Goal: Task Accomplishment & Management: Manage account settings

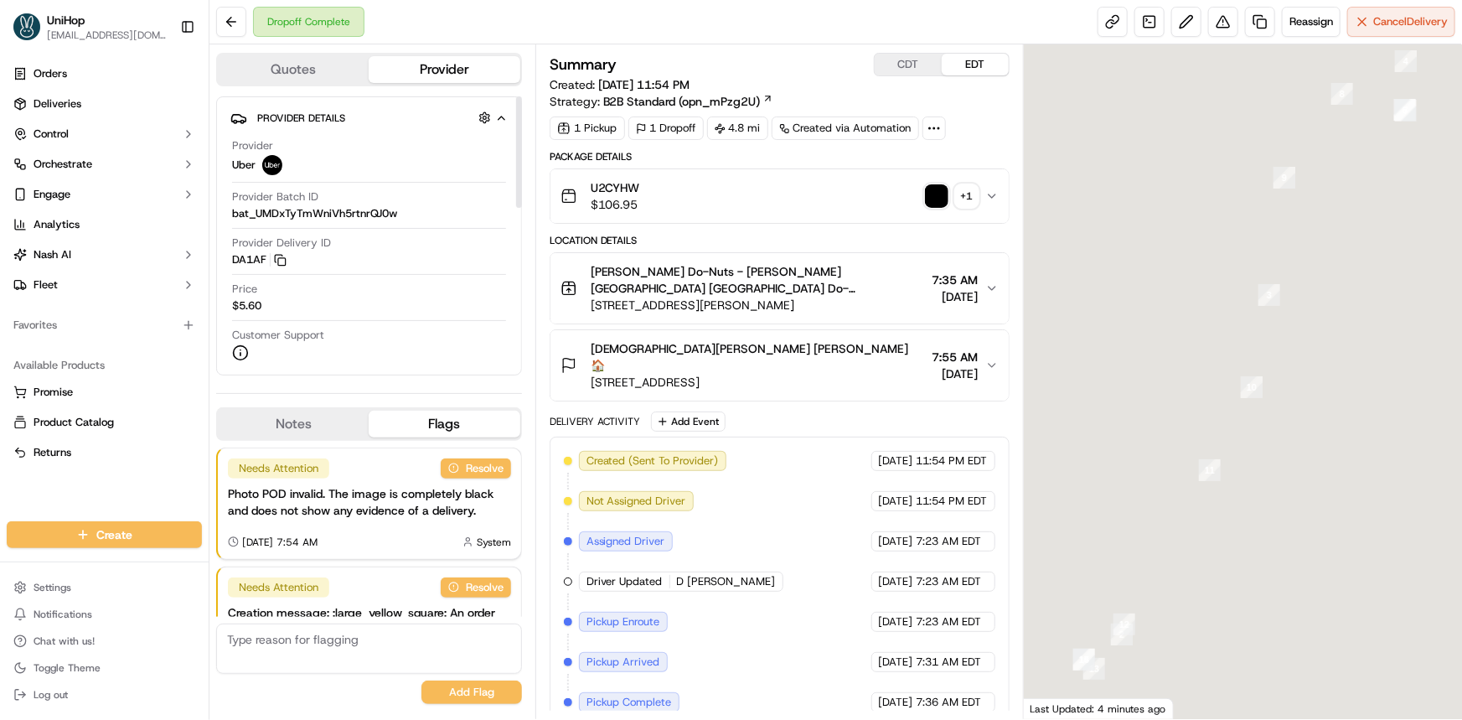
scroll to position [126, 0]
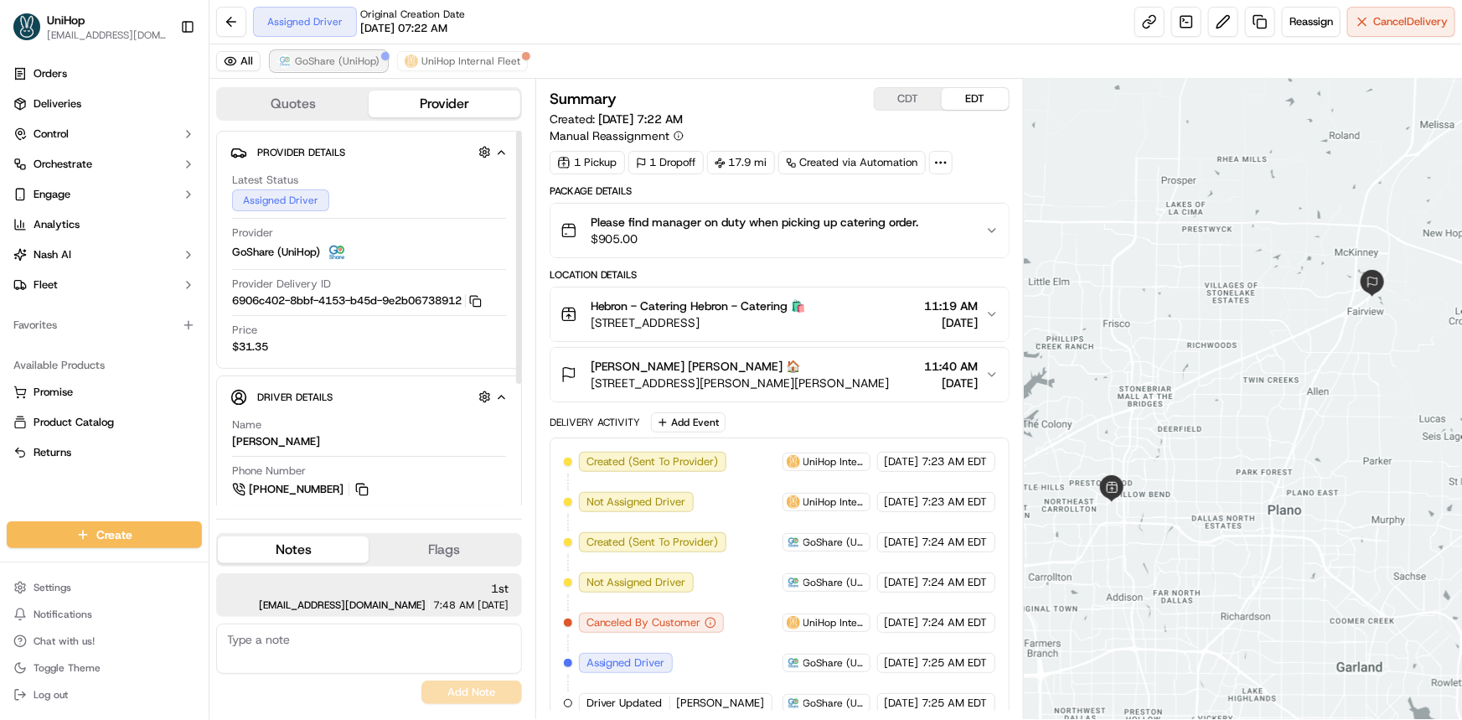
click at [343, 65] on span "GoShare (UniHop)" at bounding box center [337, 60] width 85 height 13
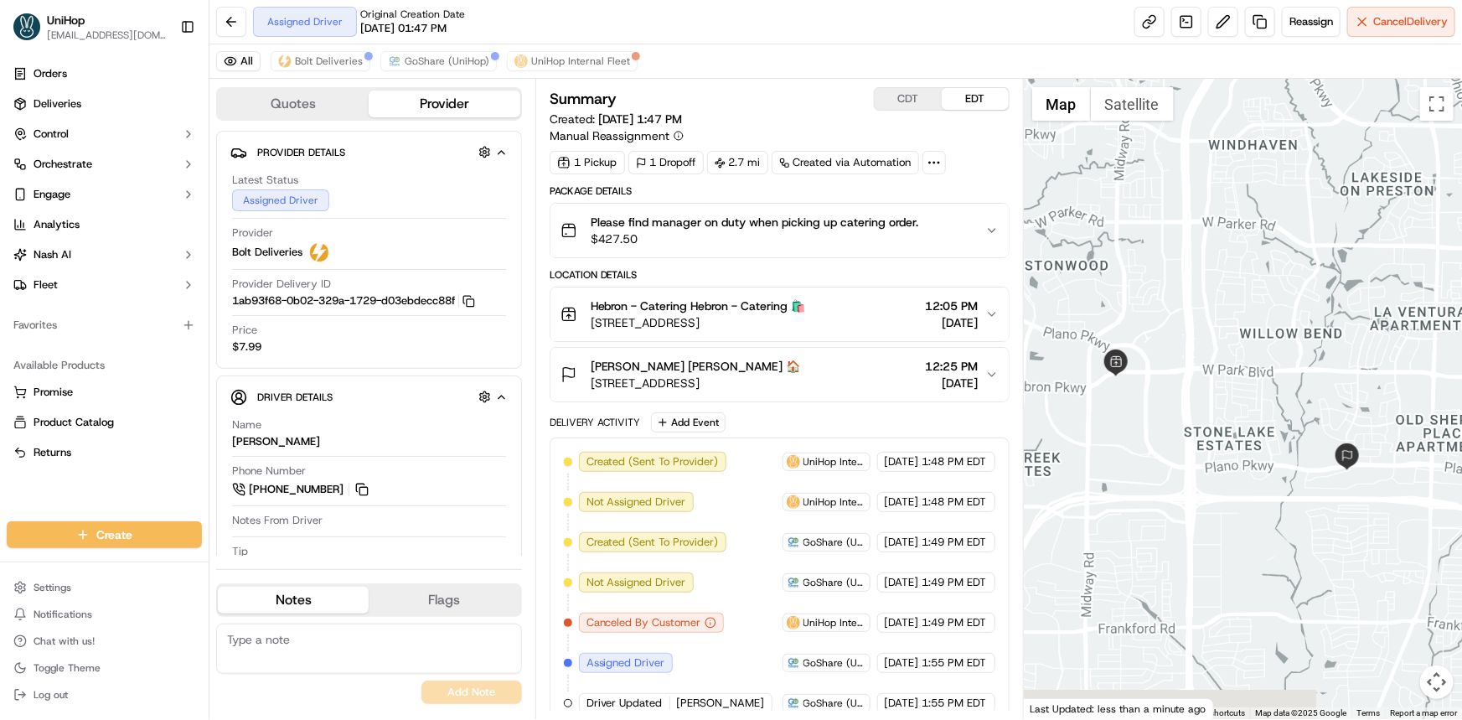
drag, startPoint x: 1215, startPoint y: 470, endPoint x: 1182, endPoint y: 457, distance: 35.0
click at [1198, 461] on div at bounding box center [1243, 399] width 438 height 640
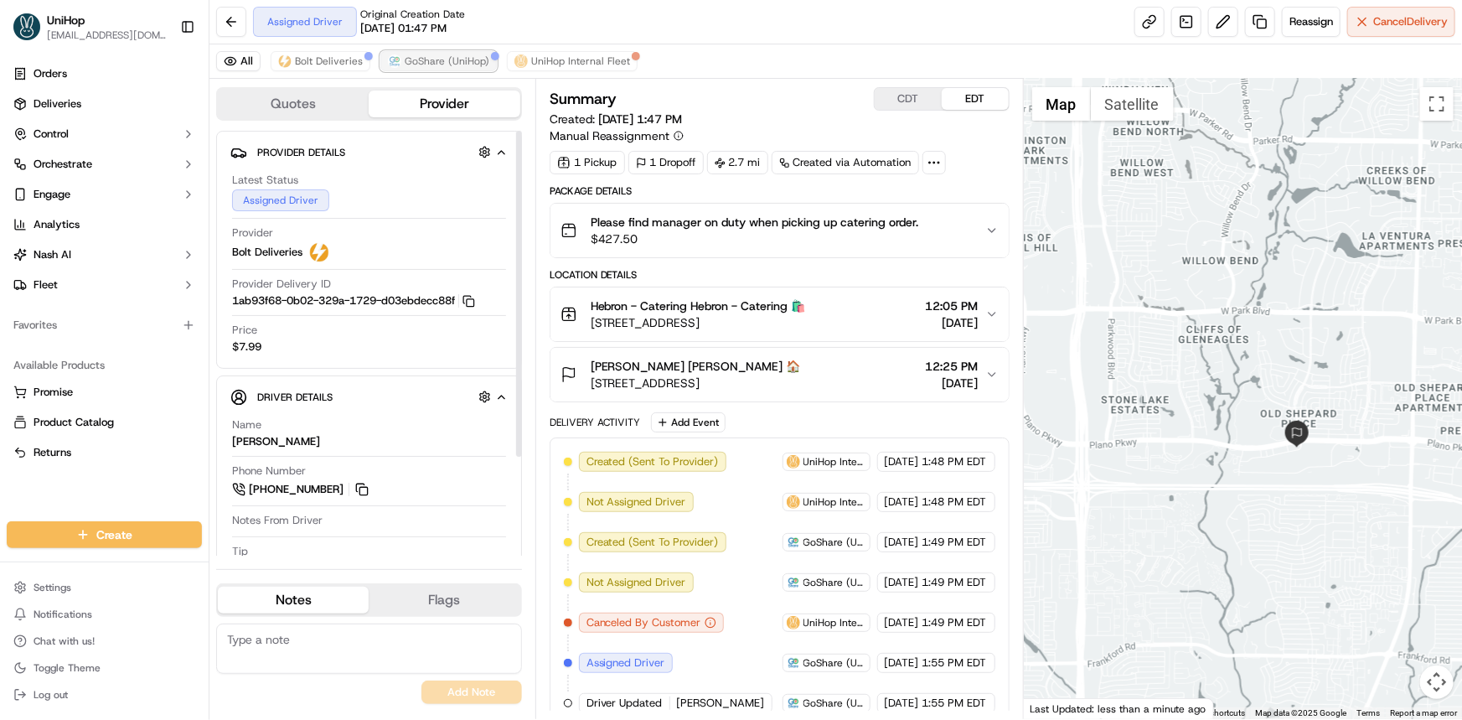
click at [446, 59] on span "GoShare (UniHop)" at bounding box center [447, 60] width 85 height 13
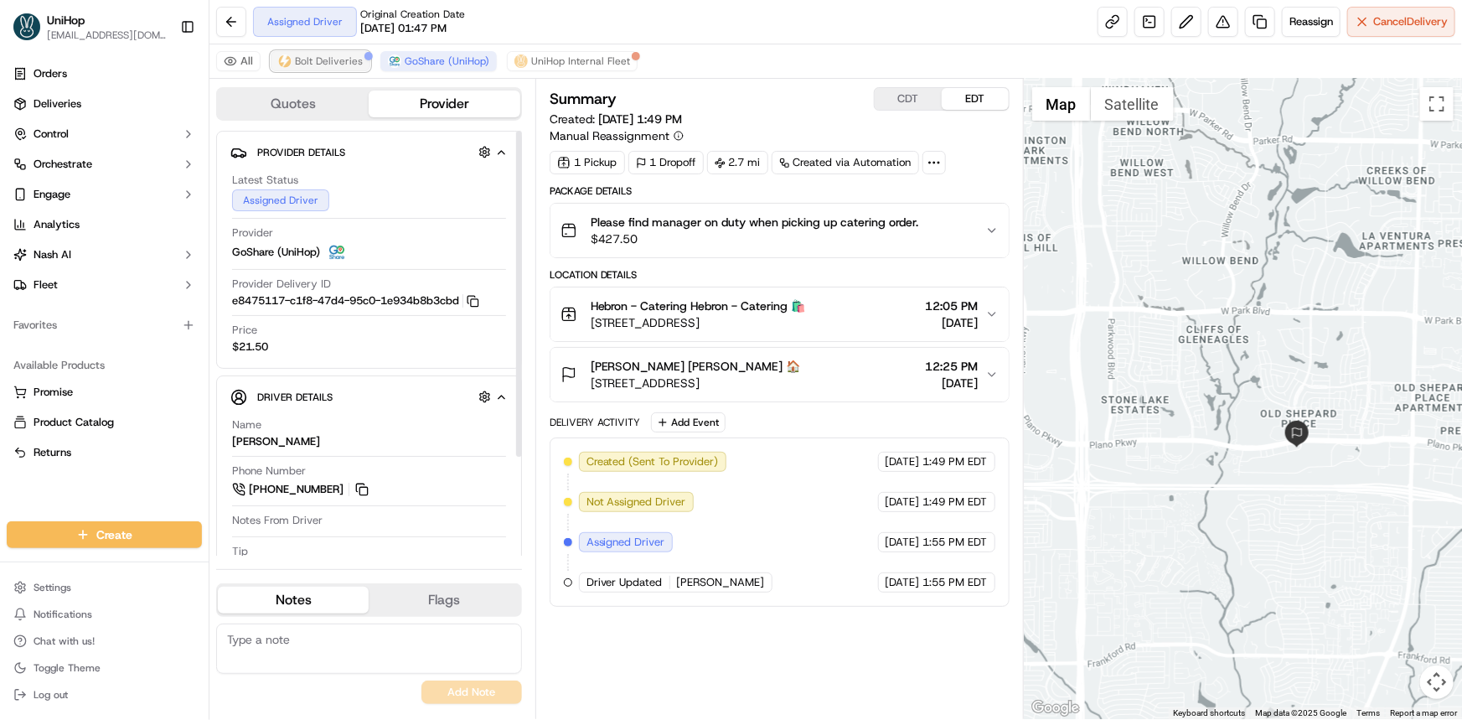
click at [323, 54] on span "Bolt Deliveries" at bounding box center [329, 60] width 68 height 13
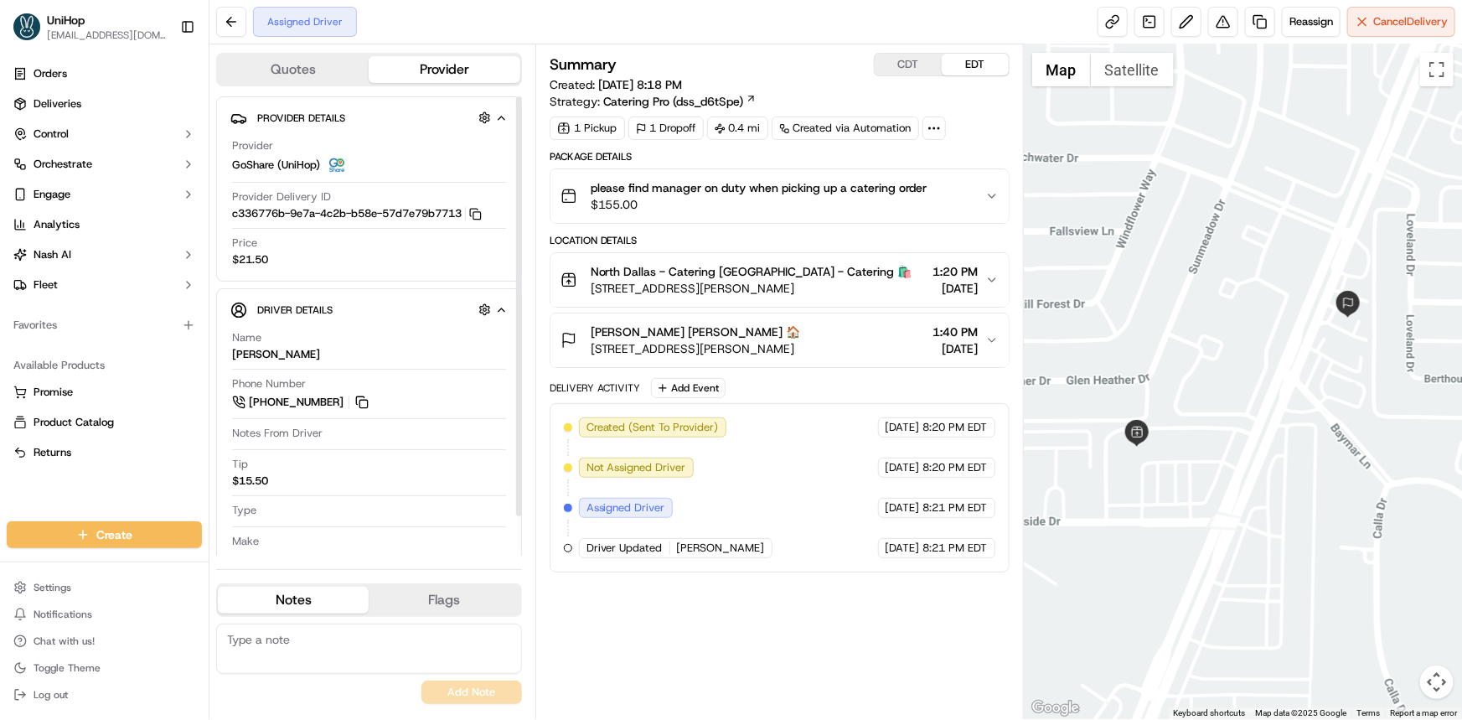
click at [436, 653] on textarea at bounding box center [369, 648] width 306 height 50
type textarea "2nd"
click at [477, 695] on button "Add Note" at bounding box center [471, 691] width 101 height 23
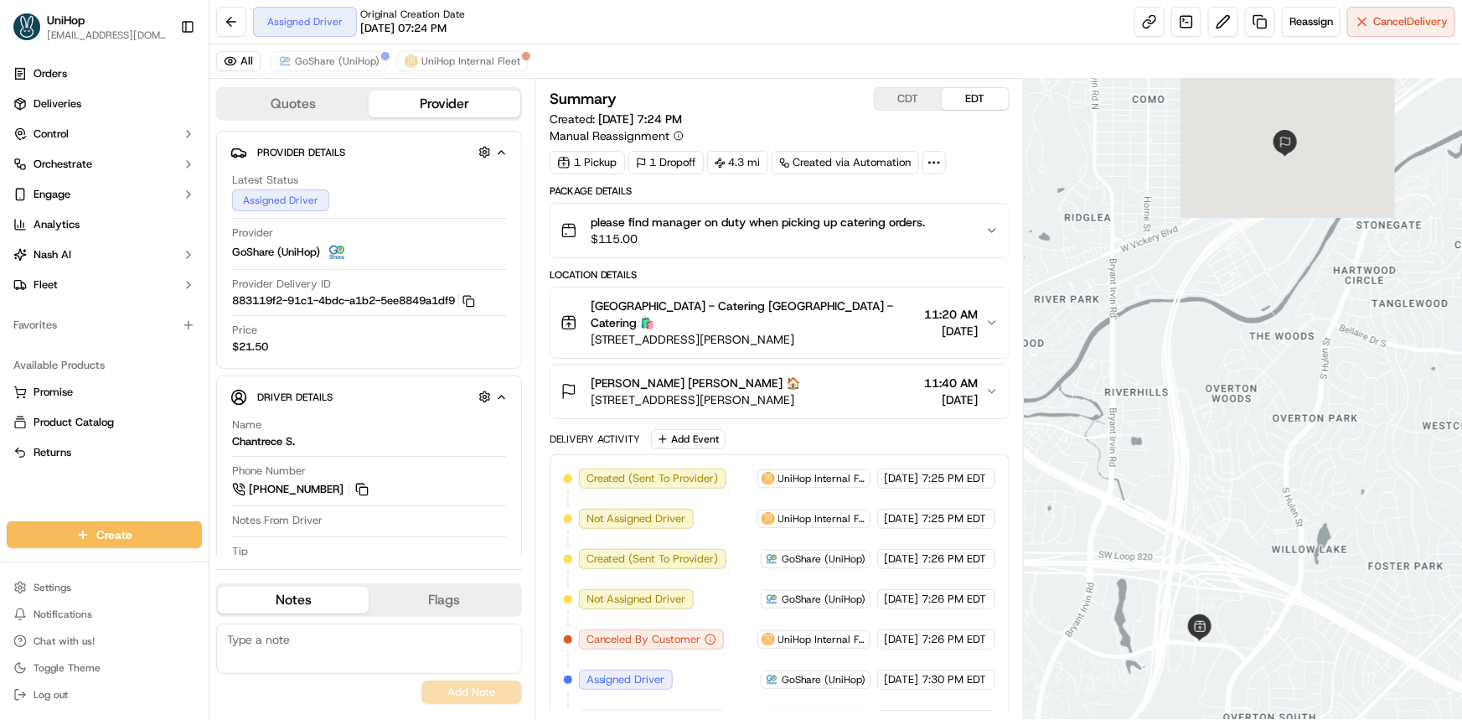
click at [338, 47] on div "All GoShare (UniHop) UniHop Internal Fleet" at bounding box center [835, 61] width 1252 height 34
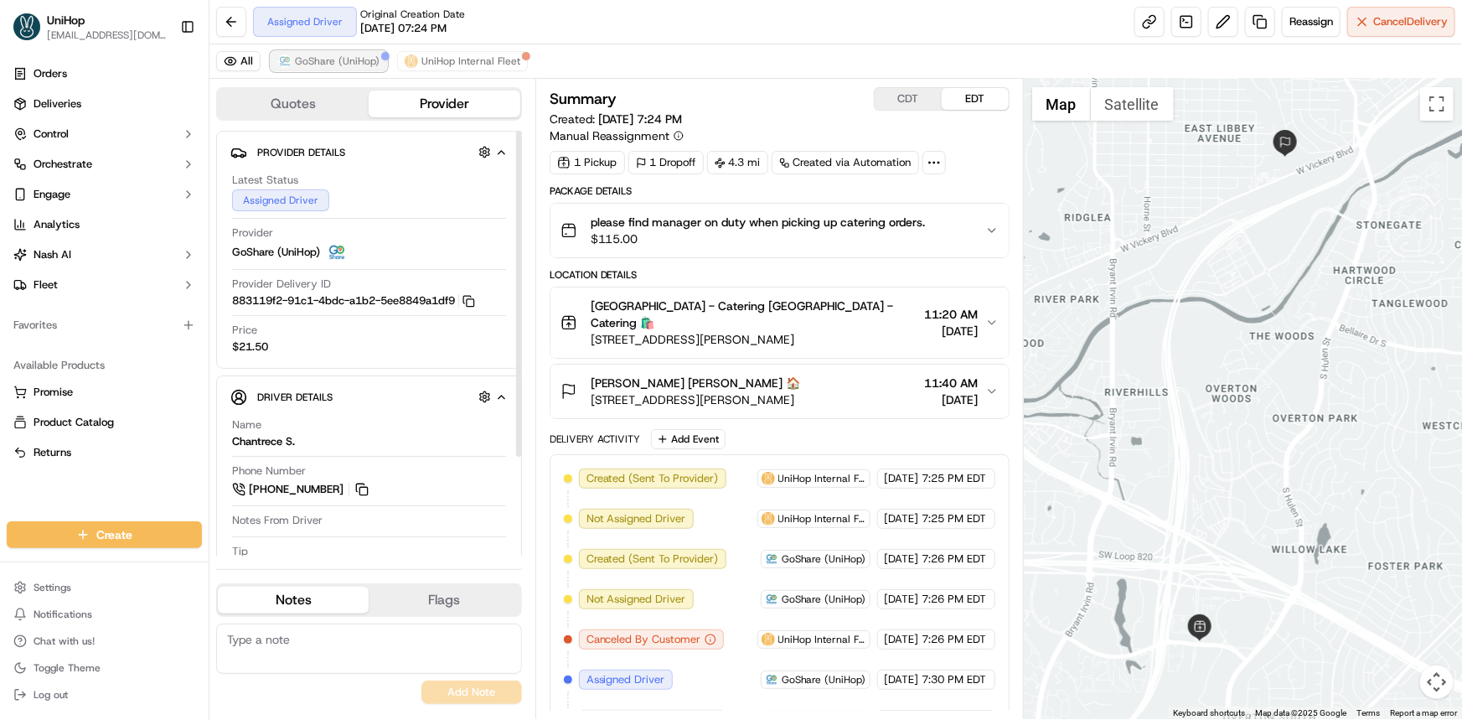
click at [345, 64] on span "GoShare (UniHop)" at bounding box center [337, 60] width 85 height 13
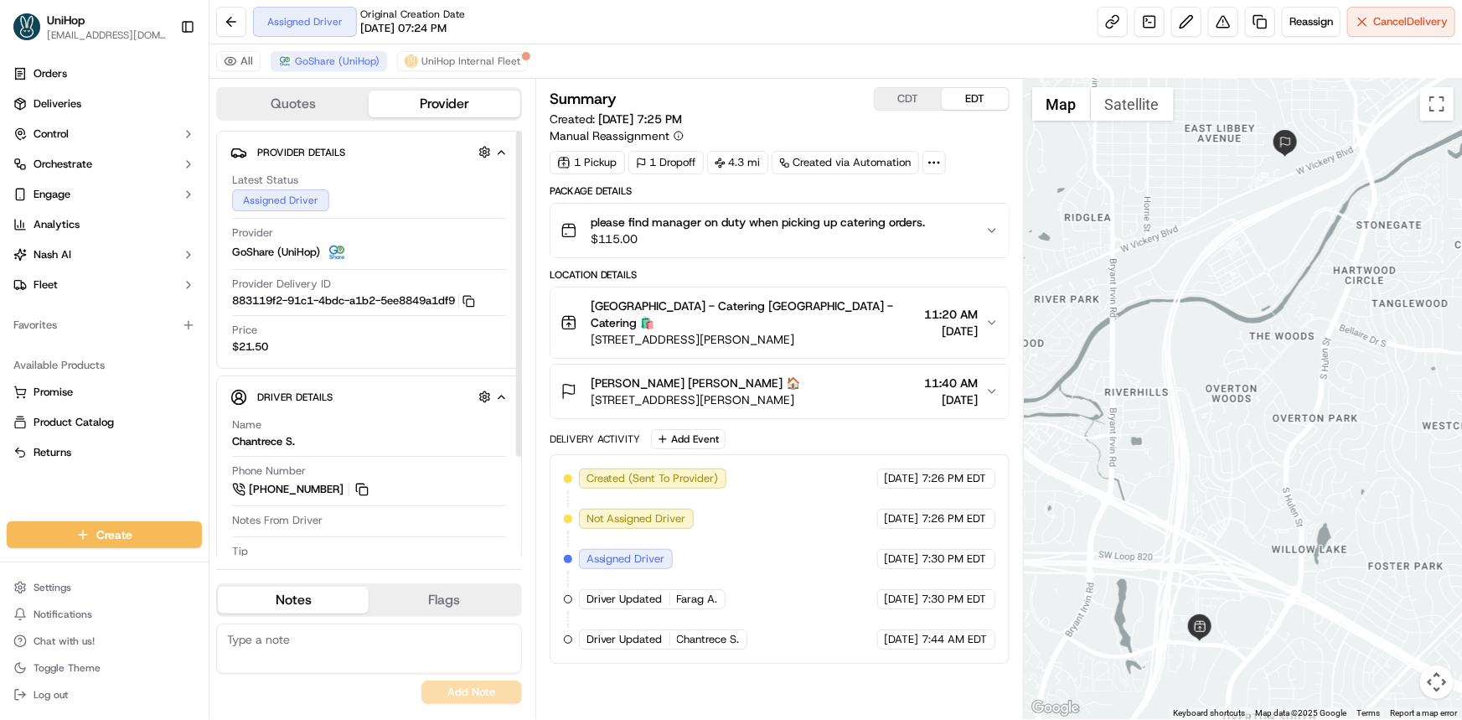
click at [383, 647] on textarea at bounding box center [369, 648] width 306 height 50
type textarea "1st"
click at [472, 686] on button "Add Note" at bounding box center [471, 691] width 101 height 23
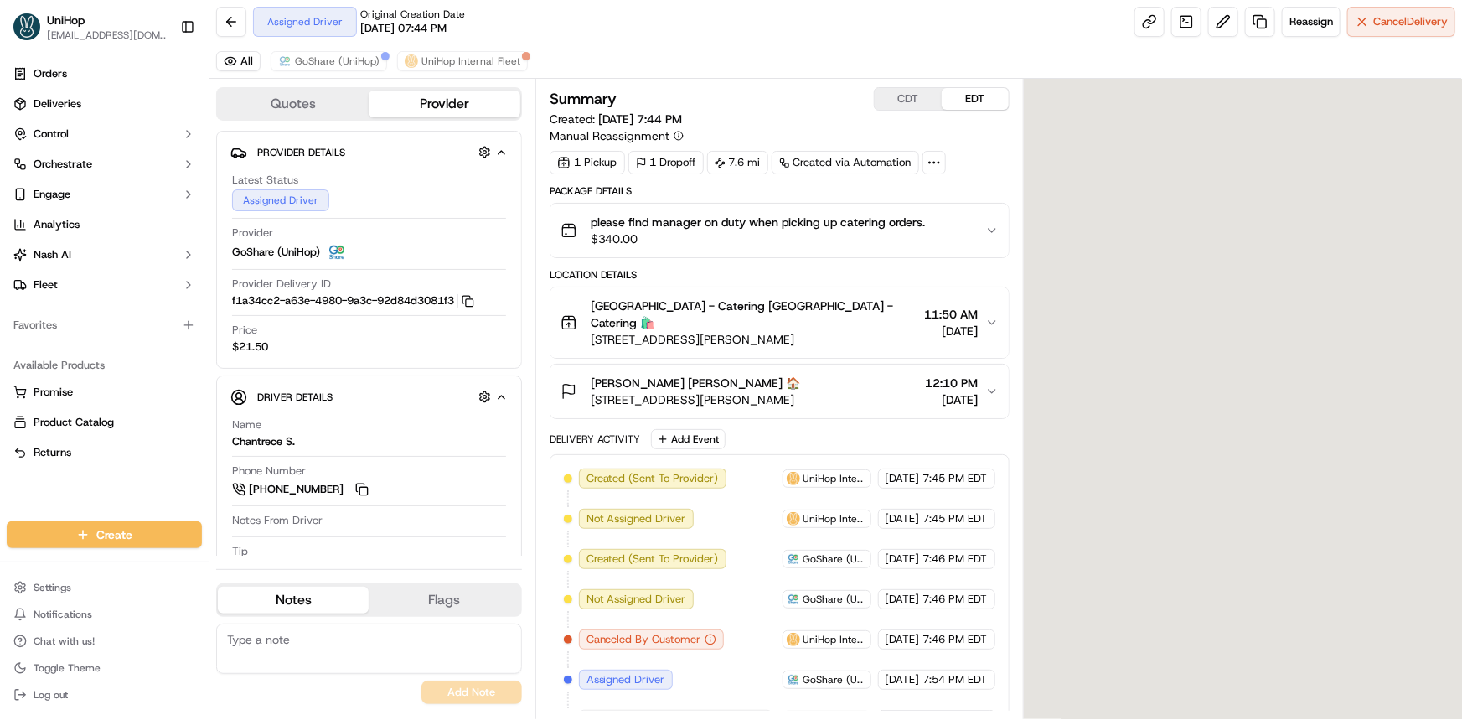
click at [415, 648] on textarea at bounding box center [369, 648] width 306 height 50
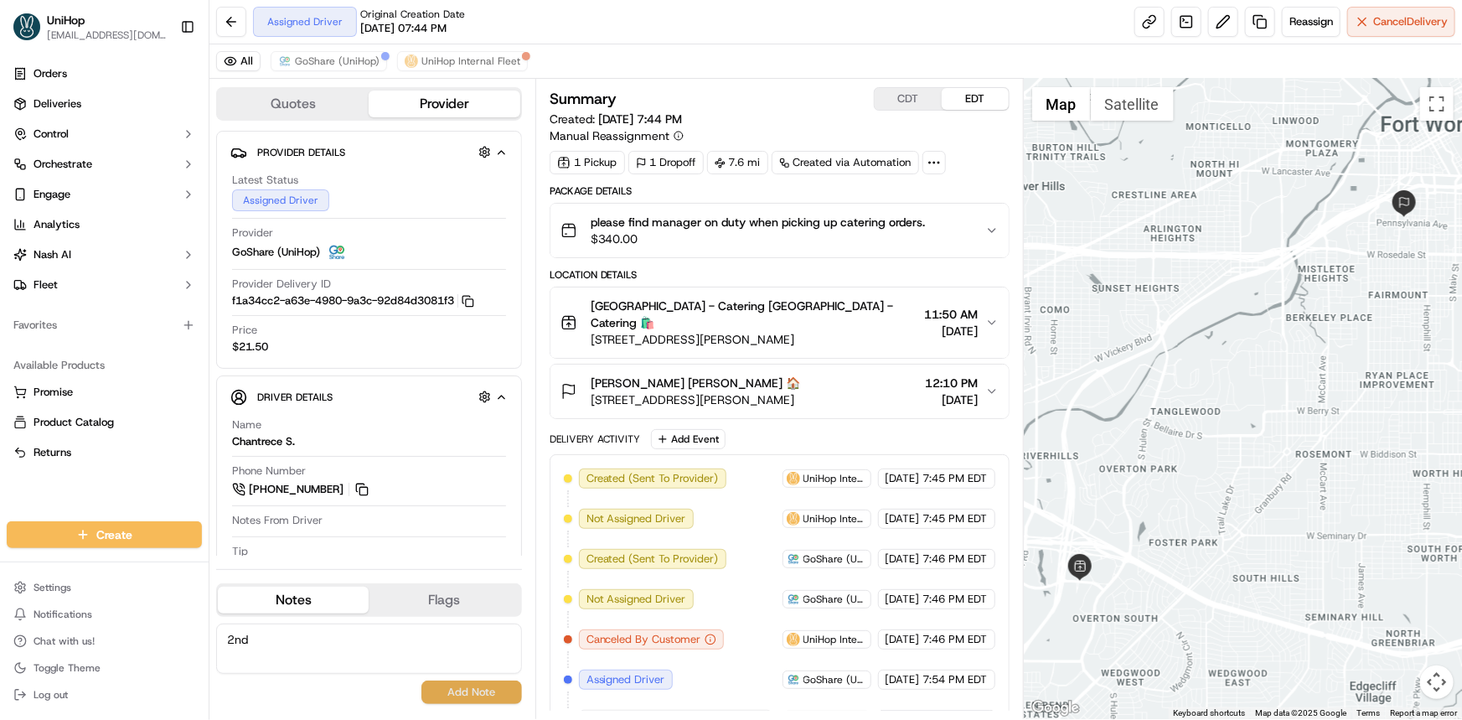
type textarea "2nd"
click at [493, 695] on button "Add Note" at bounding box center [471, 691] width 101 height 23
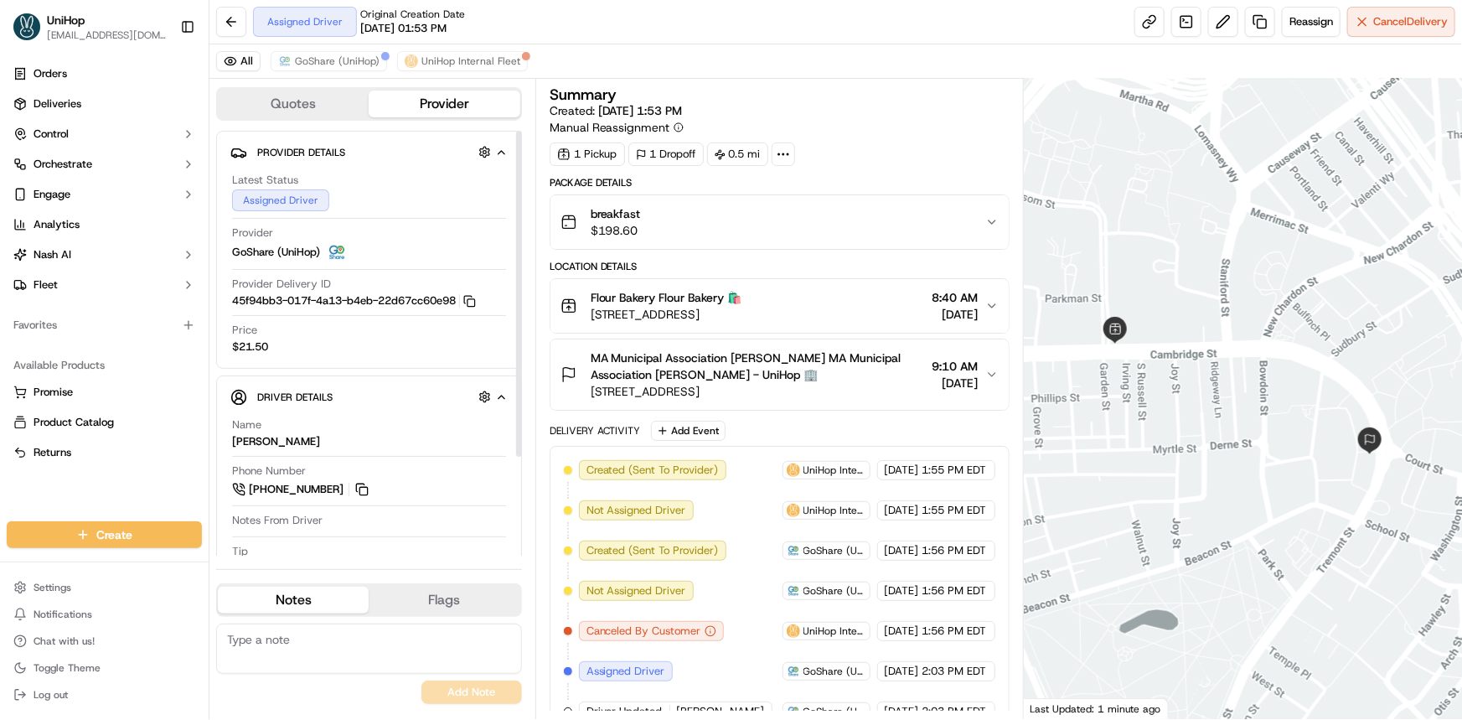
click at [413, 645] on textarea at bounding box center [369, 648] width 306 height 50
type textarea "1st"
click at [501, 689] on button "Add Note" at bounding box center [471, 691] width 101 height 23
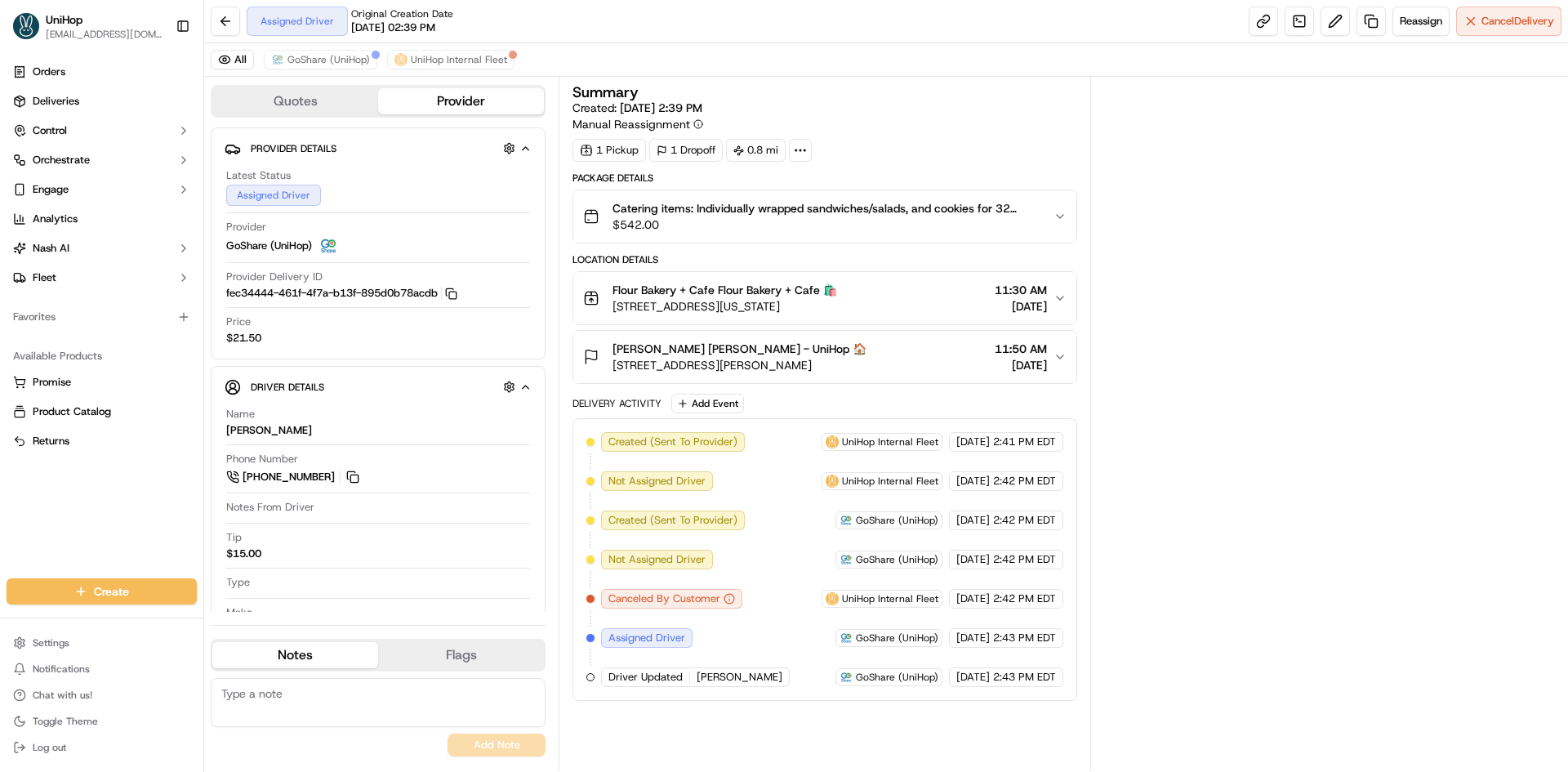
click at [426, 677] on textarea at bounding box center [377, 702] width 334 height 49
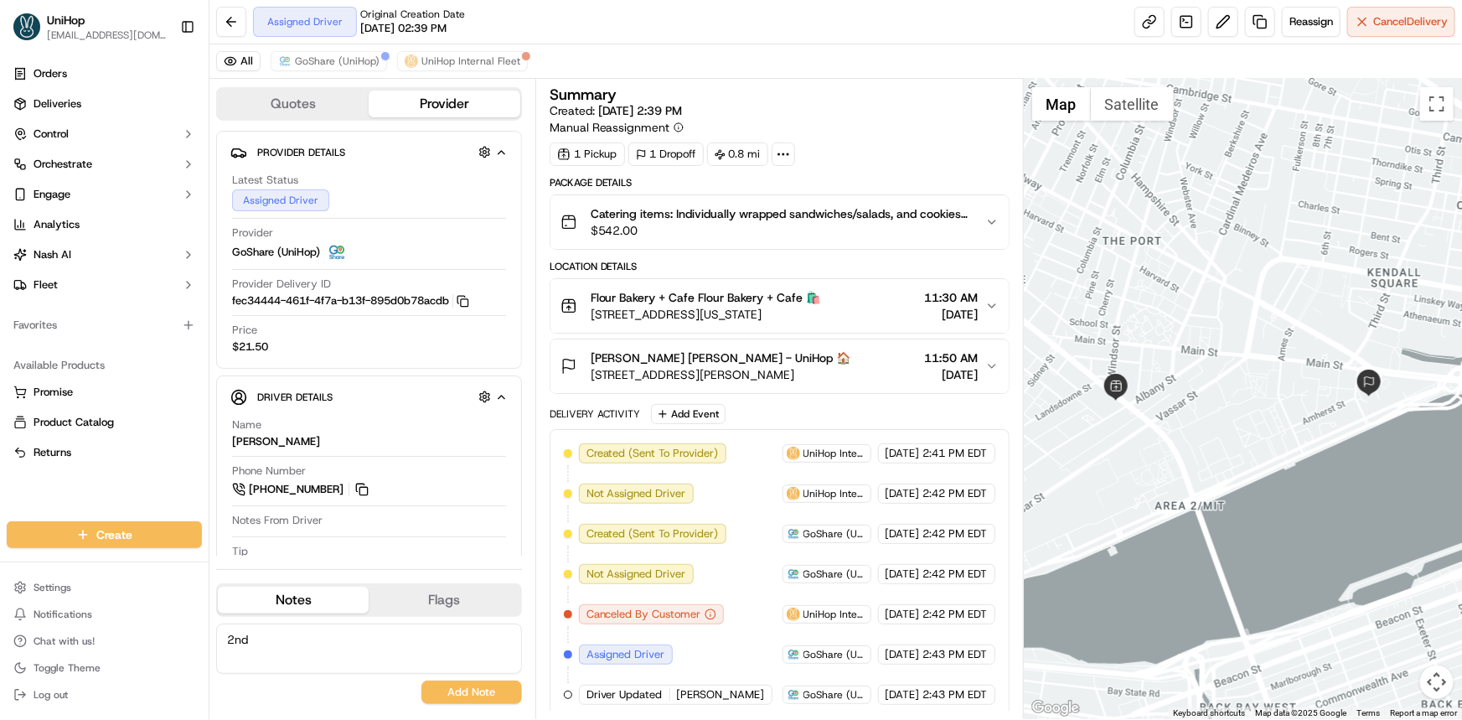
type textarea "2nd"
click at [460, 698] on button "Add Note" at bounding box center [471, 691] width 101 height 23
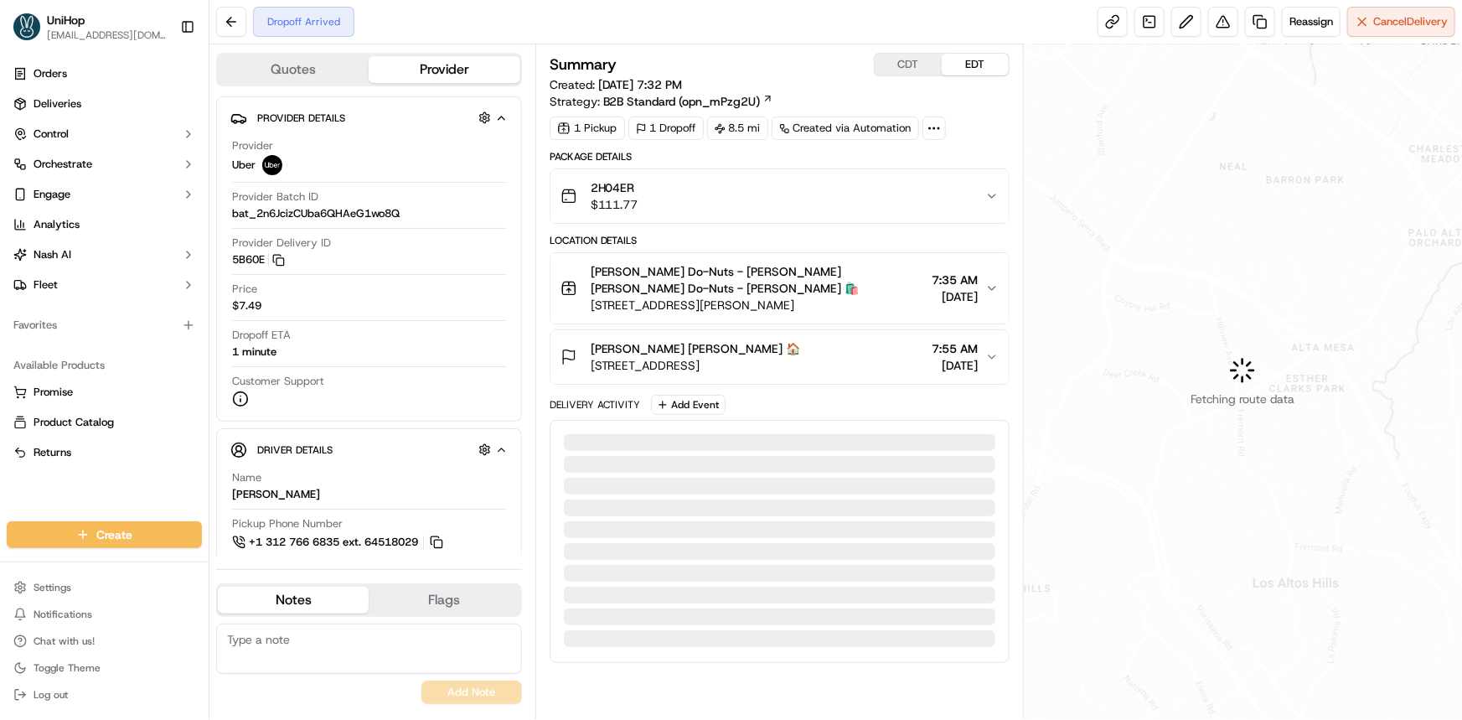
drag, startPoint x: 121, startPoint y: 491, endPoint x: 468, endPoint y: 85, distance: 534.1
click at [121, 491] on div "Orders Deliveries Control Orchestrate Engage Analytics [PERSON_NAME] Fleet Favo…" at bounding box center [104, 281] width 209 height 454
click at [888, 204] on div "2H04ER $111.77" at bounding box center [772, 196] width 425 height 34
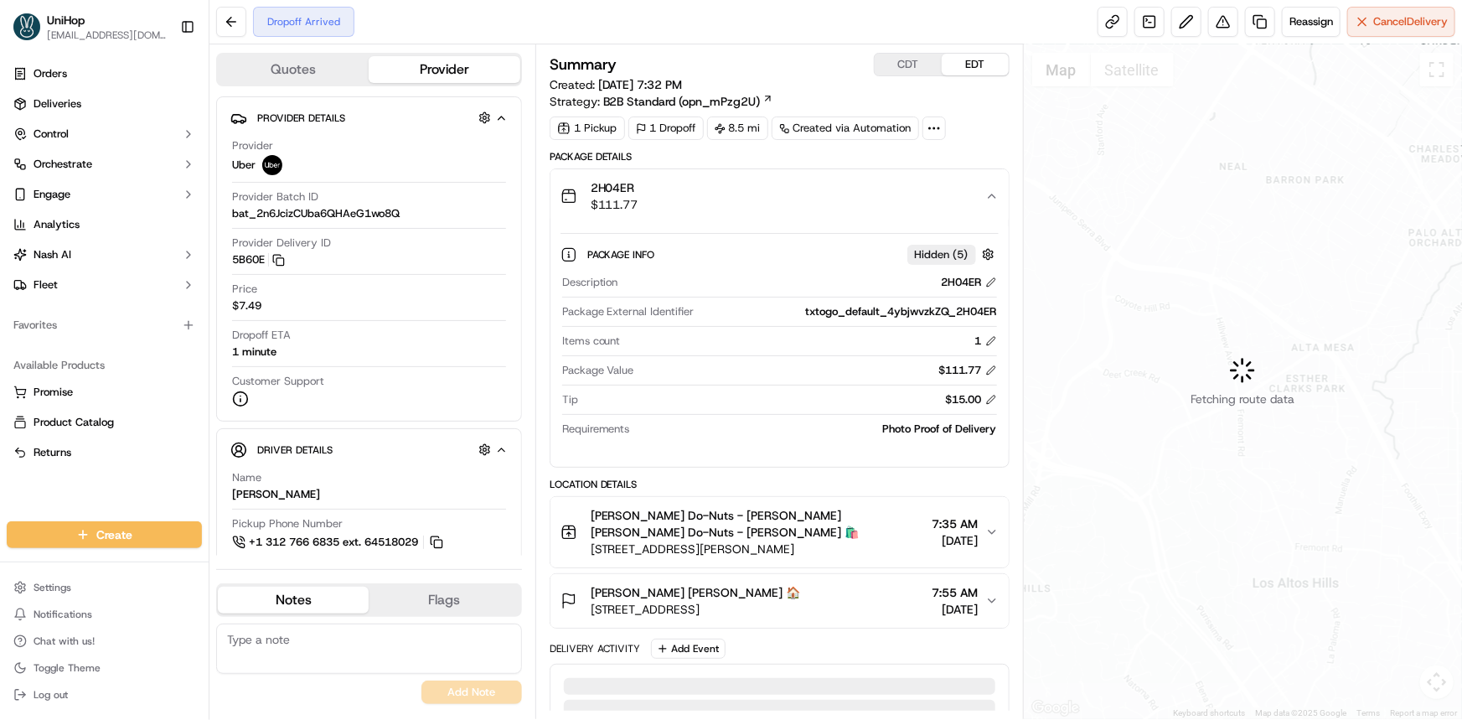
click at [890, 201] on div "2H04ER $111.77" at bounding box center [772, 196] width 425 height 34
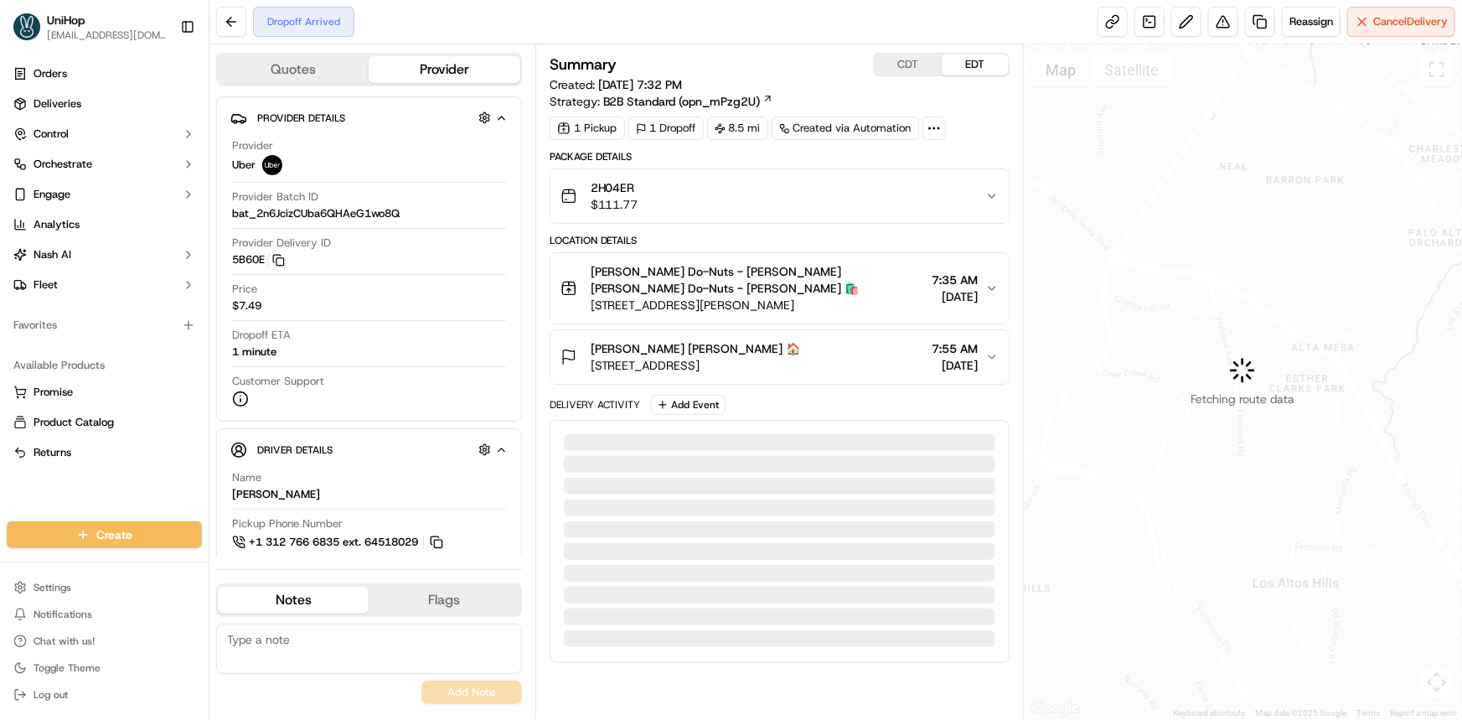
click at [1282, 333] on div "Fetching route data" at bounding box center [1243, 381] width 438 height 674
click at [885, 337] on button "Keeley Gill Keeley Gill 🏠 123 N Post Oak Ln #300, Houston, TX 77024, USA 7:55 A…" at bounding box center [779, 357] width 458 height 54
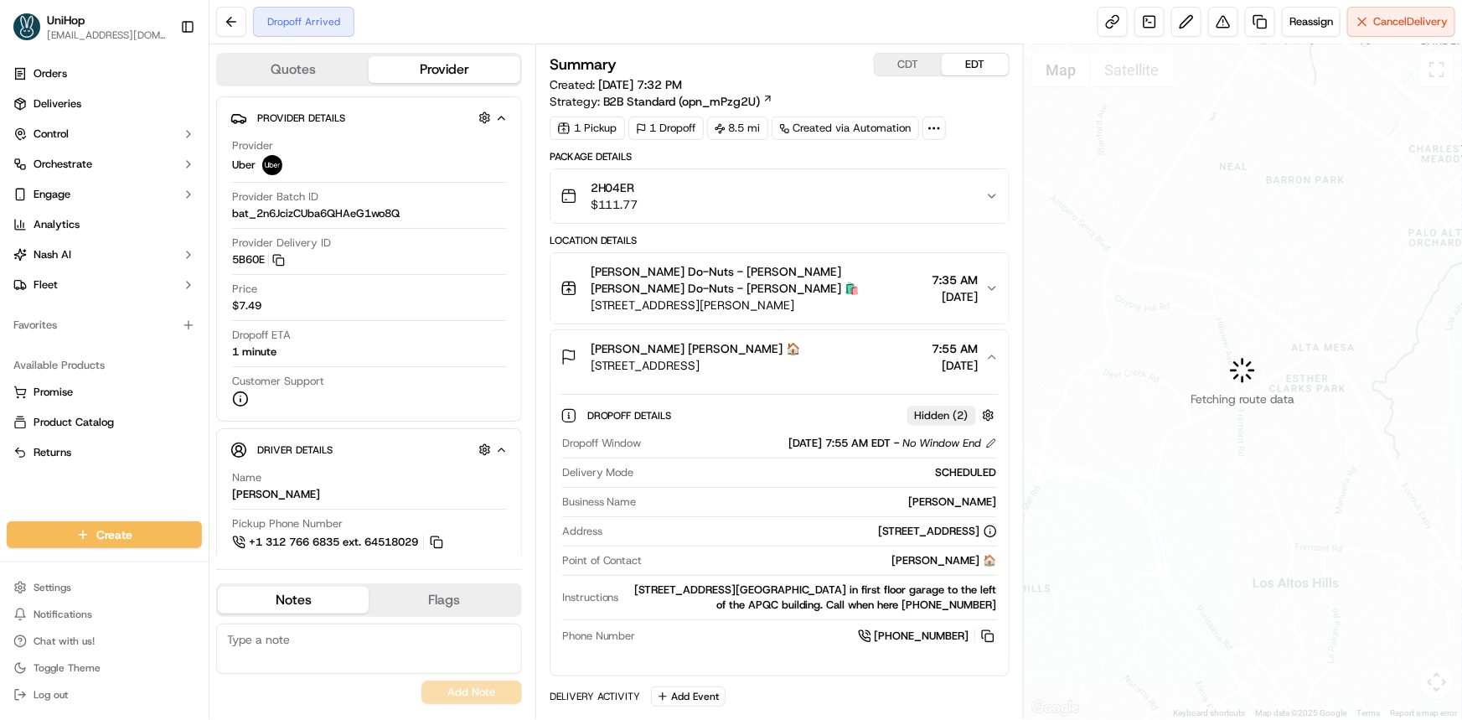
click at [891, 348] on div "Keeley Gill Keeley Gill 🏠 123 N Post Oak Ln #300, Houston, TX 77024, USA 7:55 A…" at bounding box center [772, 357] width 425 height 34
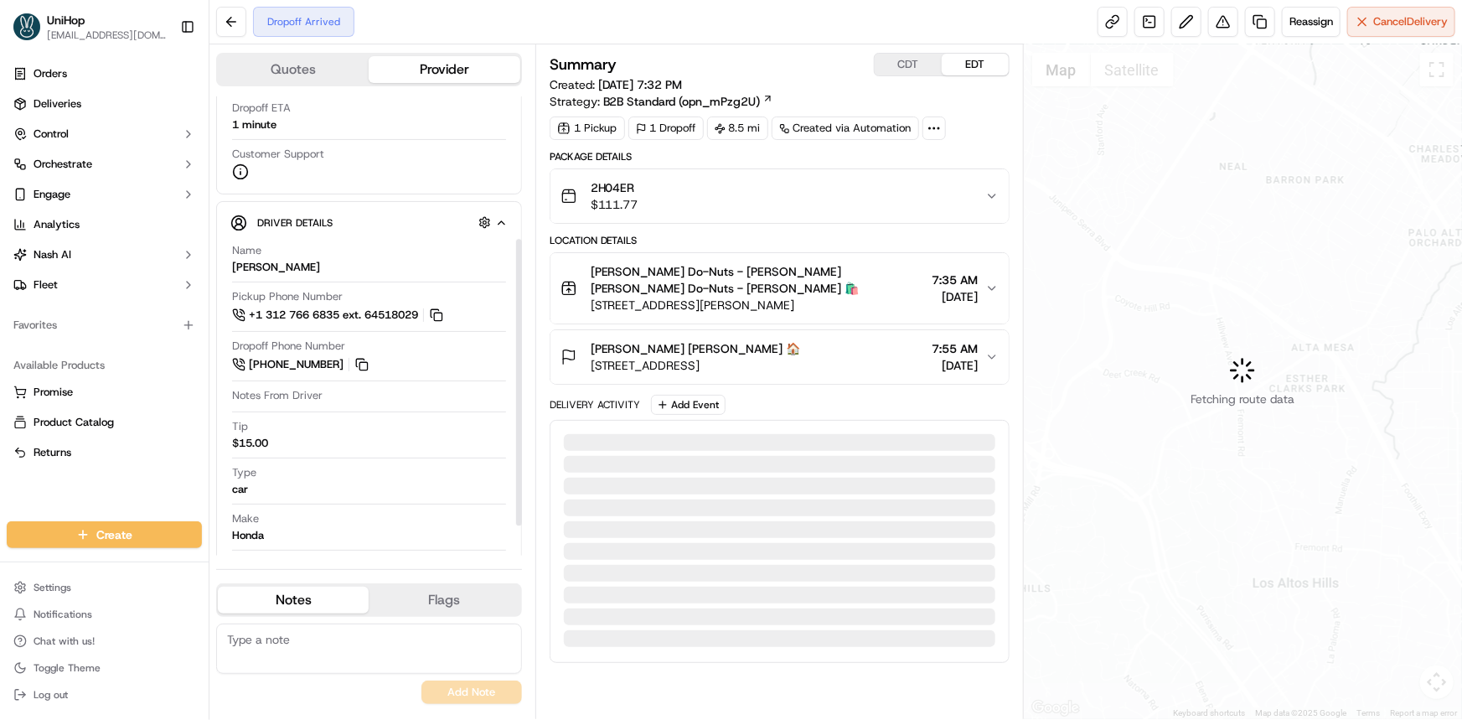
scroll to position [228, 0]
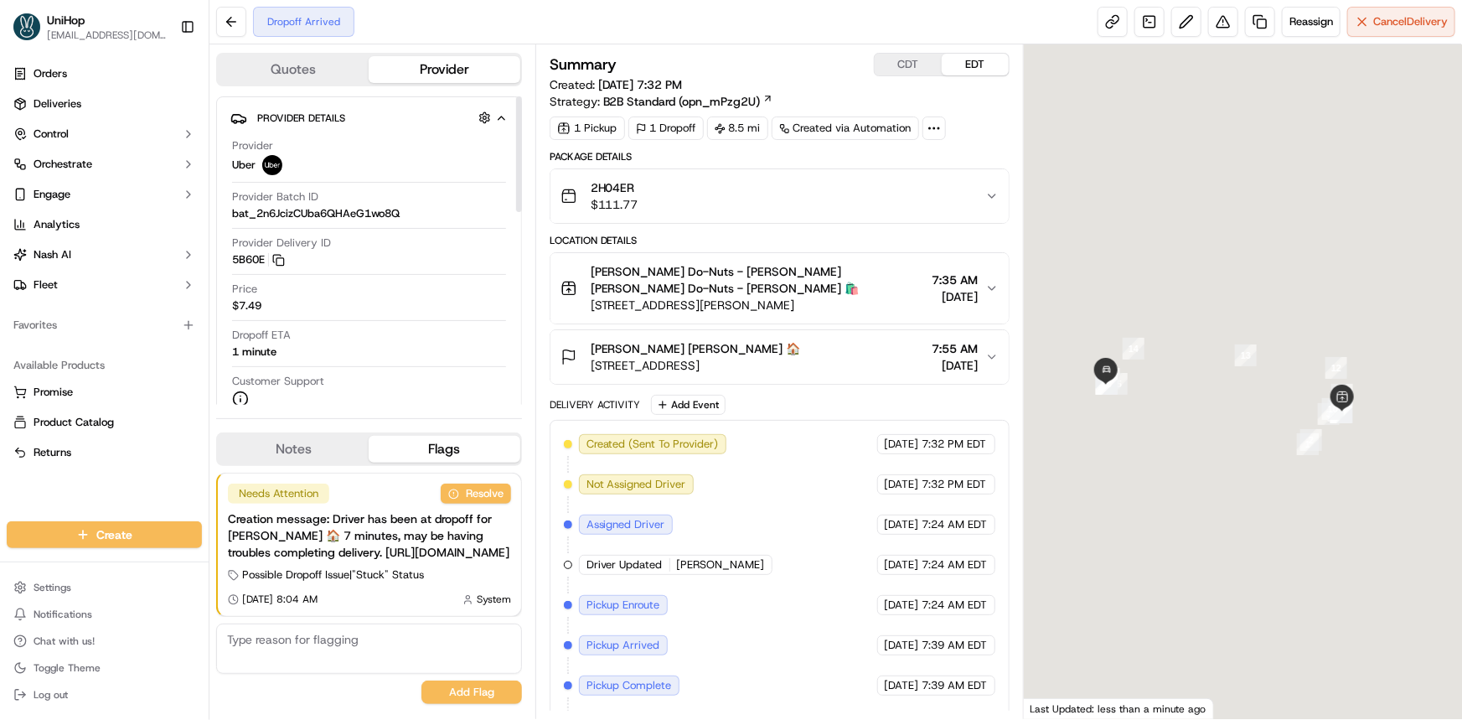
drag, startPoint x: 1194, startPoint y: 371, endPoint x: 1161, endPoint y: 391, distance: 38.4
click at [1182, 387] on div at bounding box center [1243, 381] width 438 height 674
drag, startPoint x: 1134, startPoint y: 408, endPoint x: 1152, endPoint y: 407, distance: 17.6
click at [1158, 407] on div at bounding box center [1243, 381] width 438 height 674
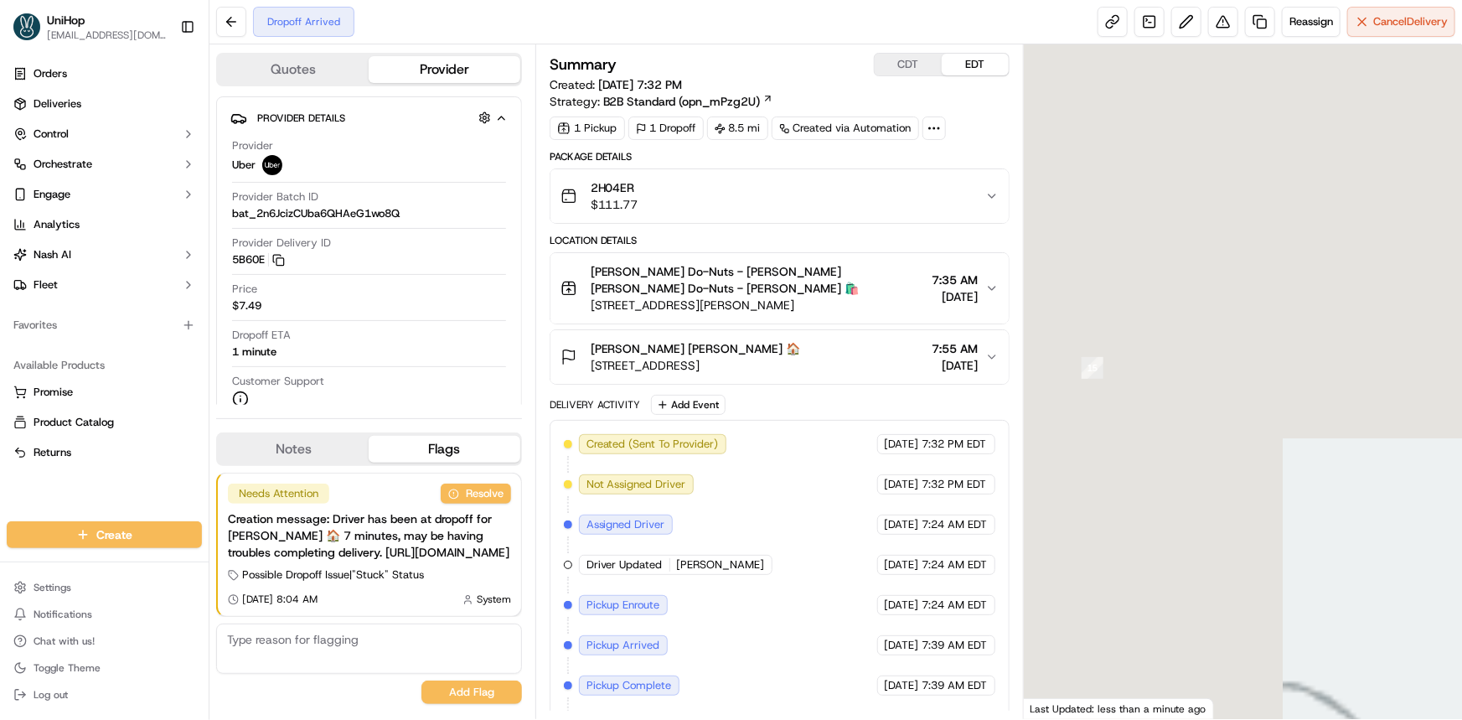
drag, startPoint x: 1076, startPoint y: 403, endPoint x: 787, endPoint y: 315, distance: 301.3
click at [1091, 407] on div at bounding box center [1243, 381] width 438 height 674
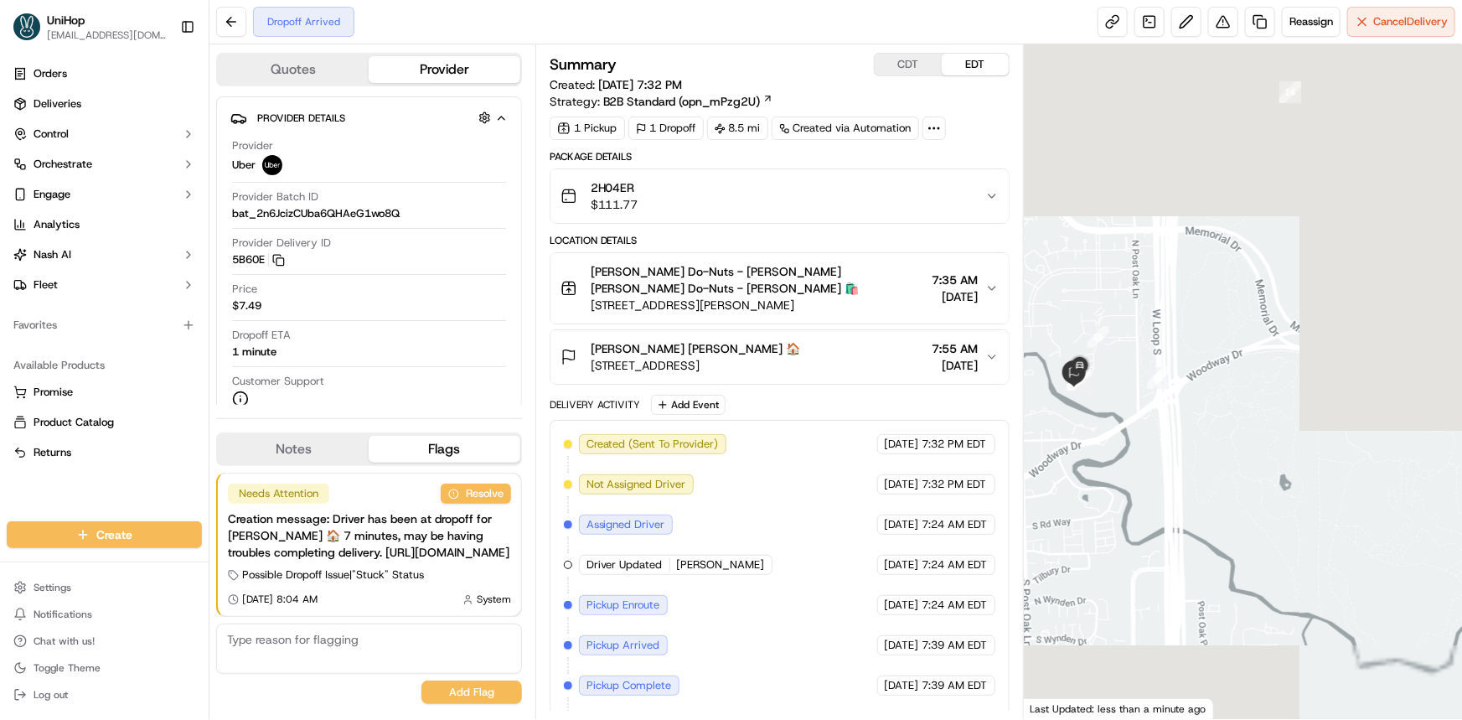
drag, startPoint x: 13, startPoint y: 490, endPoint x: 9, endPoint y: 514, distance: 24.5
click at [13, 490] on div "Orders Deliveries Control Orchestrate Engage Analytics [PERSON_NAME] Fleet Favo…" at bounding box center [104, 281] width 209 height 454
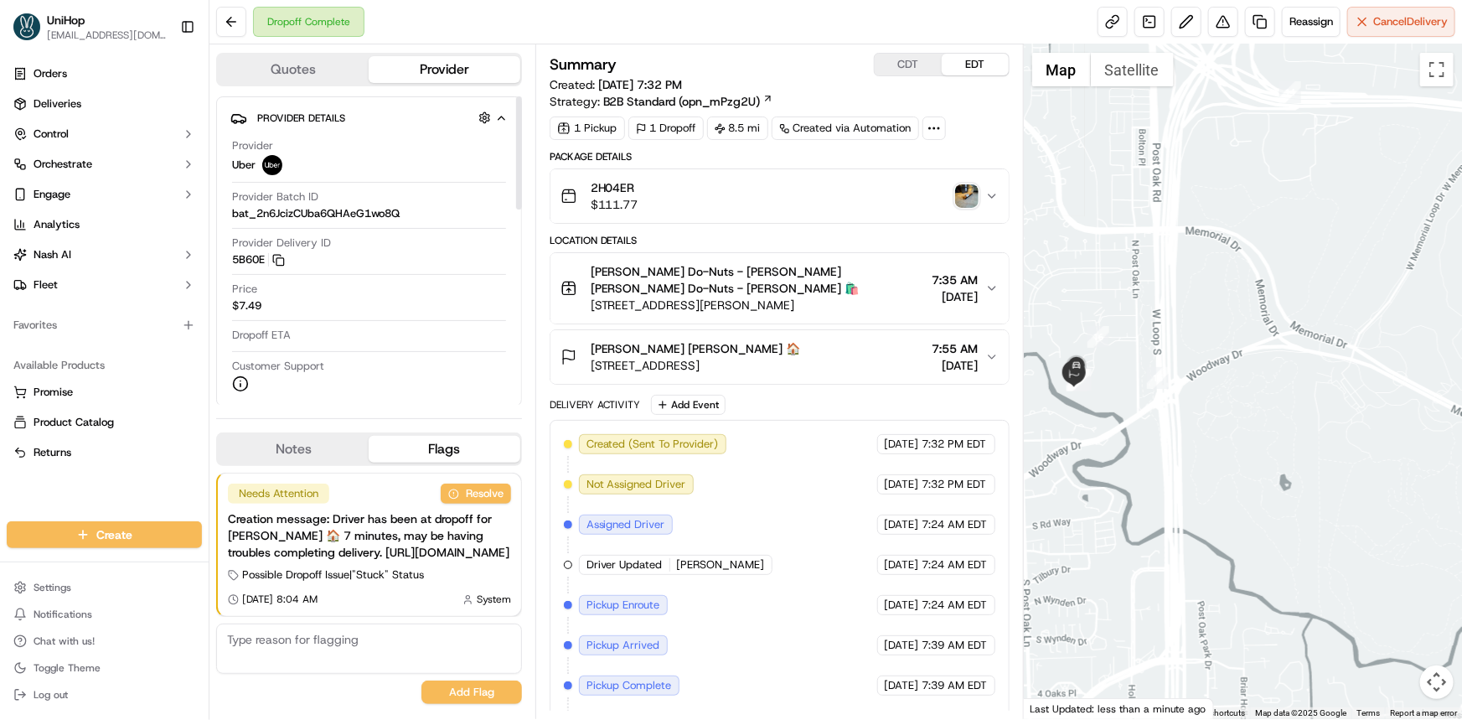
click at [959, 192] on img "button" at bounding box center [966, 195] width 23 height 23
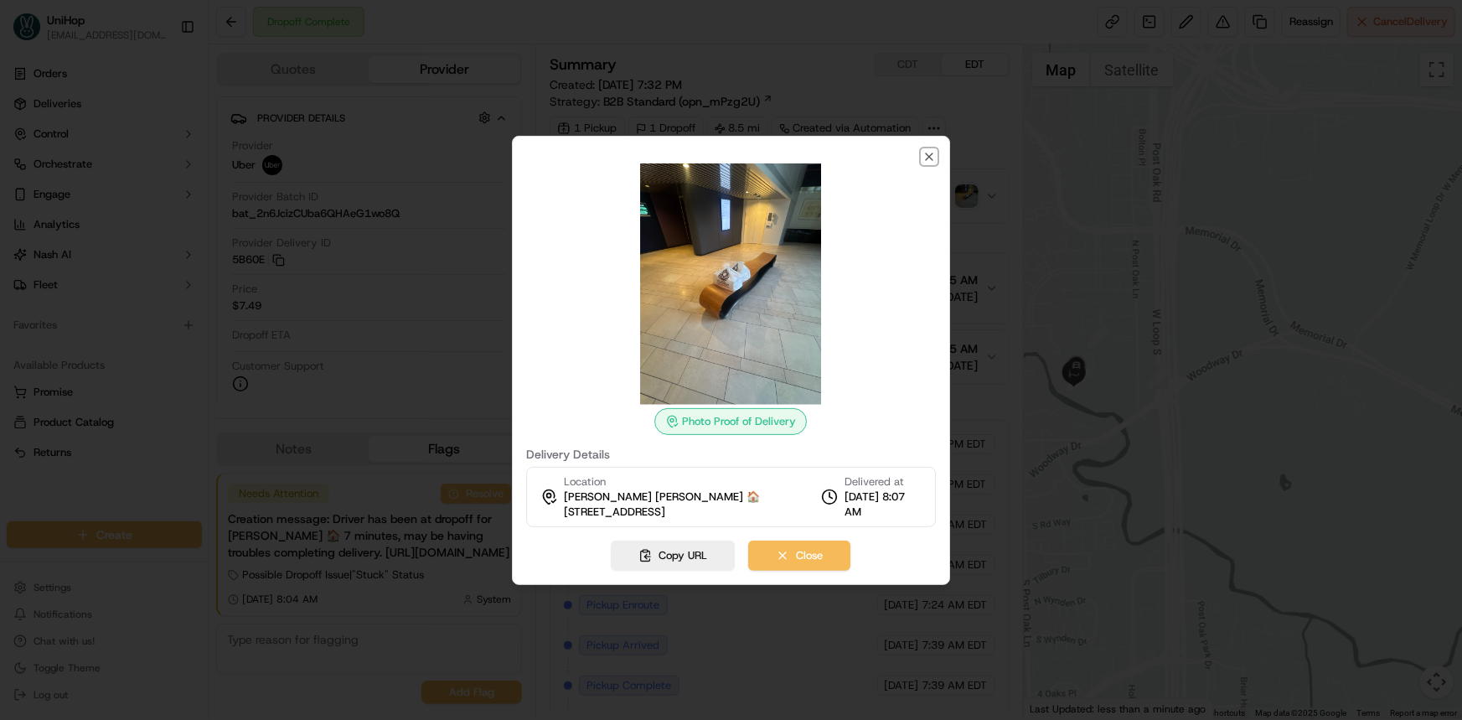
drag, startPoint x: 930, startPoint y: 147, endPoint x: 880, endPoint y: 361, distance: 219.2
click at [929, 150] on icon "button" at bounding box center [928, 156] width 13 height 13
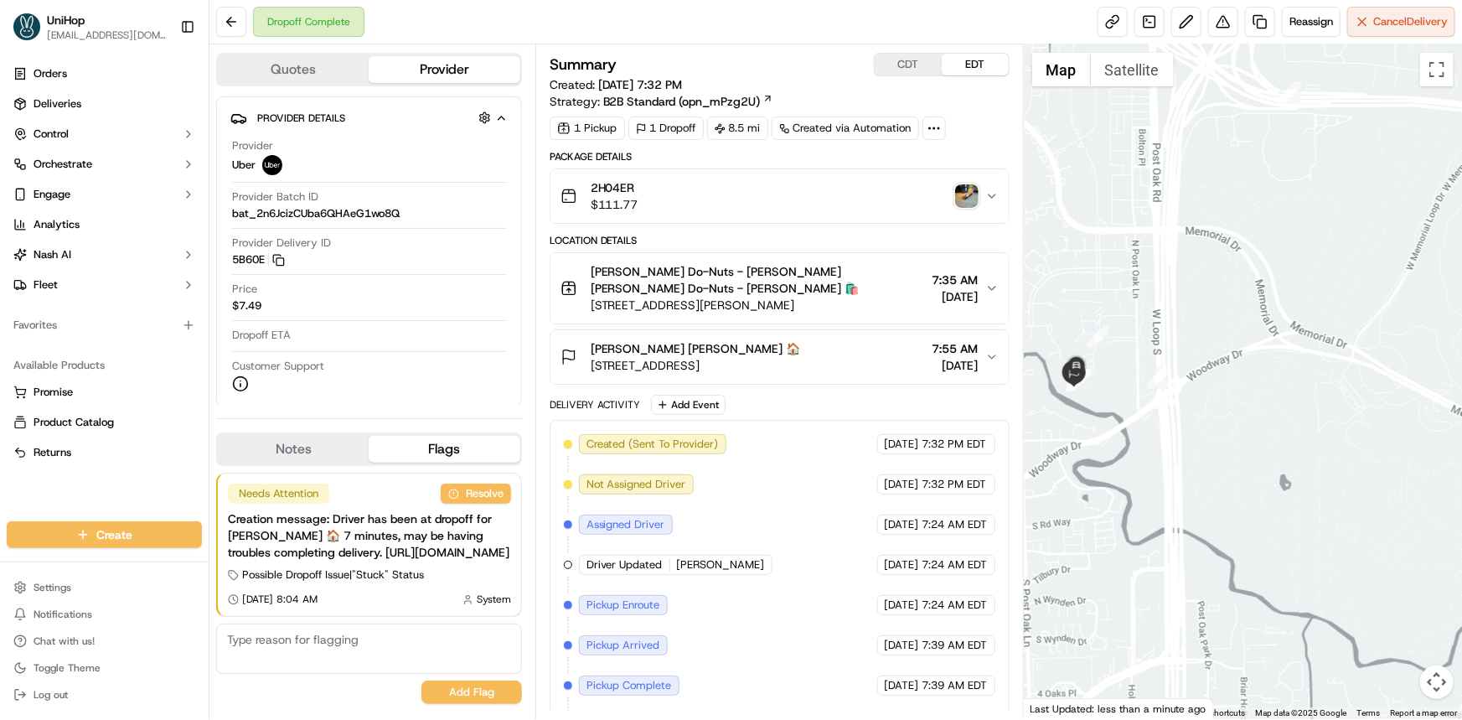
click at [818, 376] on button "Keeley Gill Keeley Gill 🏠 123 N Post Oak Ln #300, Houston, TX 77024, USA 7:55 A…" at bounding box center [779, 357] width 458 height 54
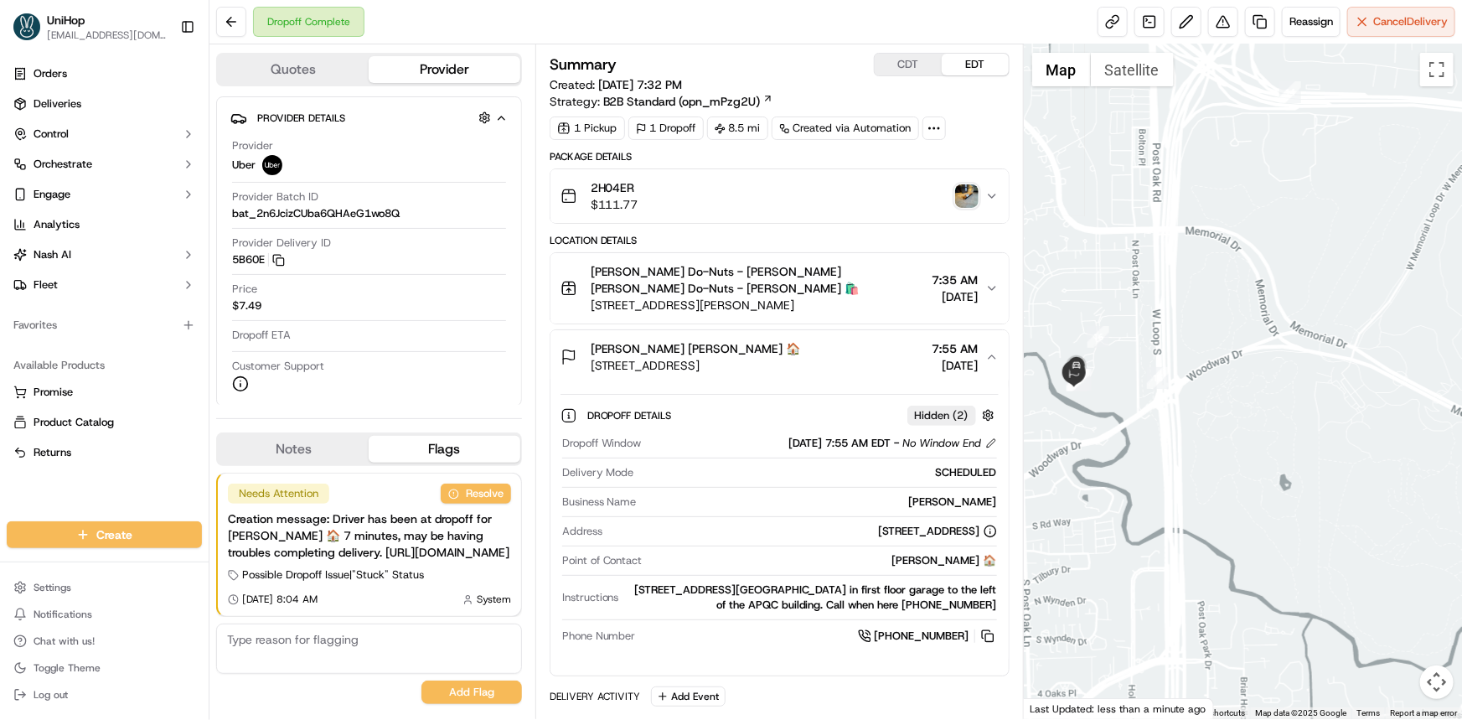
click at [801, 360] on span "123 N Post Oak Ln #300, Houston, TX 77024, USA" at bounding box center [696, 365] width 210 height 17
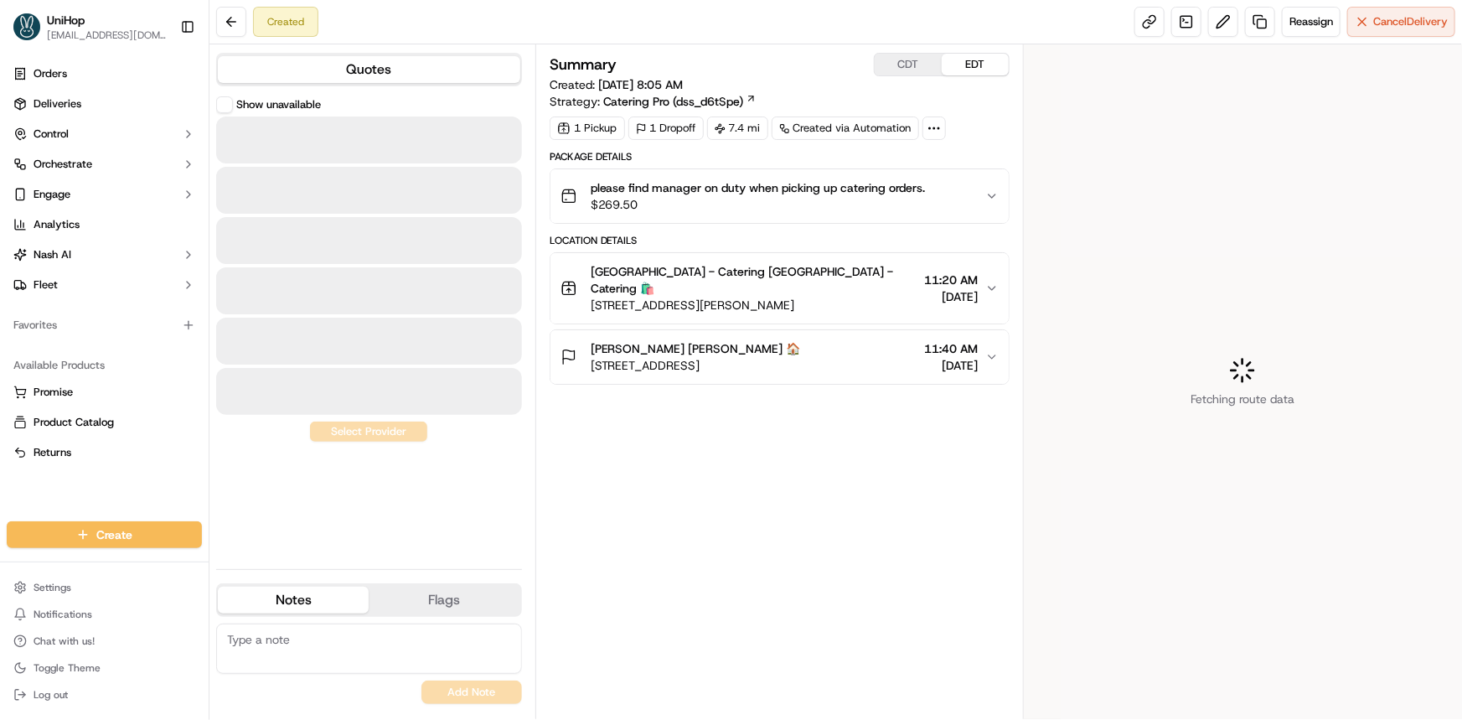
click at [147, 490] on div "Orders Deliveries Control Orchestrate Engage Analytics [PERSON_NAME] Fleet Favo…" at bounding box center [104, 281] width 209 height 454
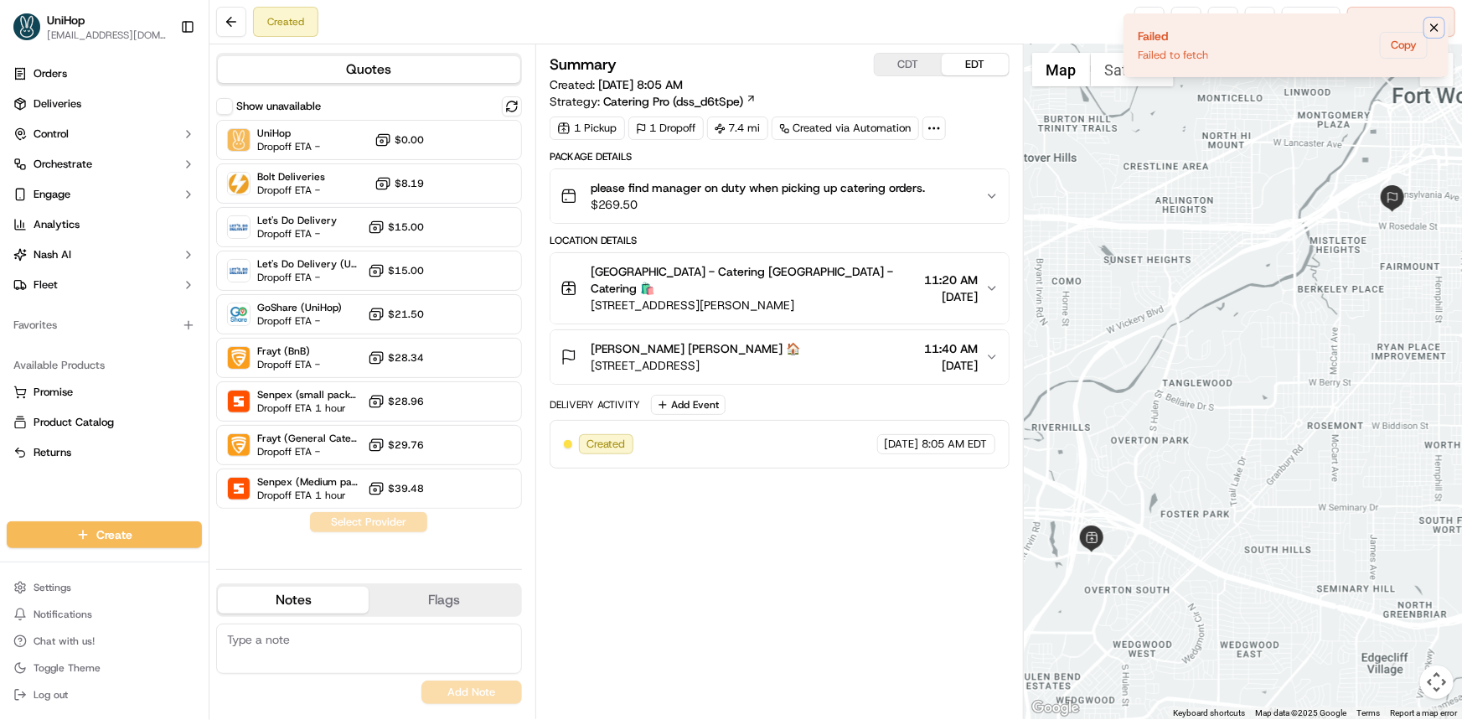
click at [1435, 24] on icon "Notifications (F8)" at bounding box center [1433, 27] width 13 height 13
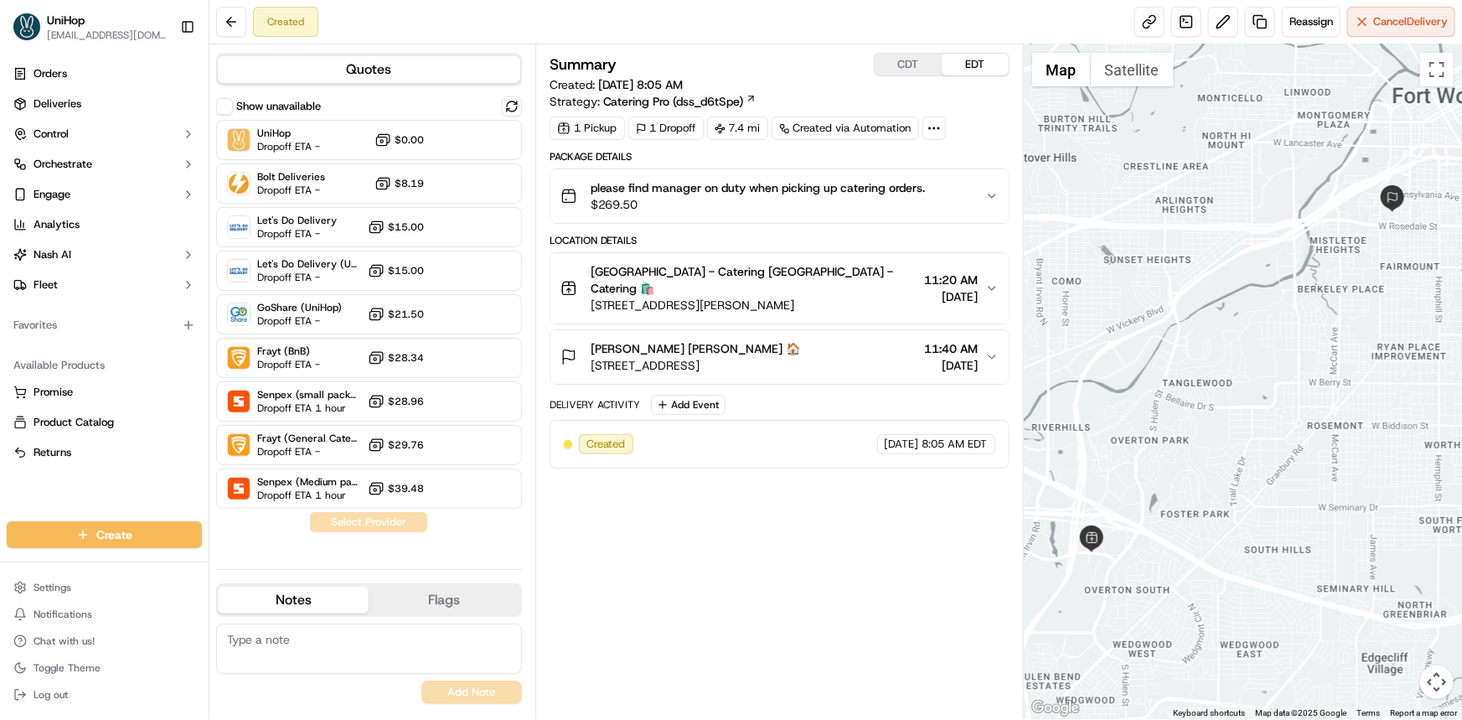
click at [797, 595] on div "Summary CDT EDT Created: Sep 16 2025 8:05 AM Strategy: Catering Pro (dss_d6tSpe…" at bounding box center [780, 382] width 460 height 658
drag, startPoint x: 597, startPoint y: 205, endPoint x: 642, endPoint y: 203, distance: 45.3
click at [643, 203] on span "$269.50" at bounding box center [758, 204] width 335 height 17
copy span "269.50"
drag, startPoint x: 727, startPoint y: 126, endPoint x: 746, endPoint y: 128, distance: 19.4
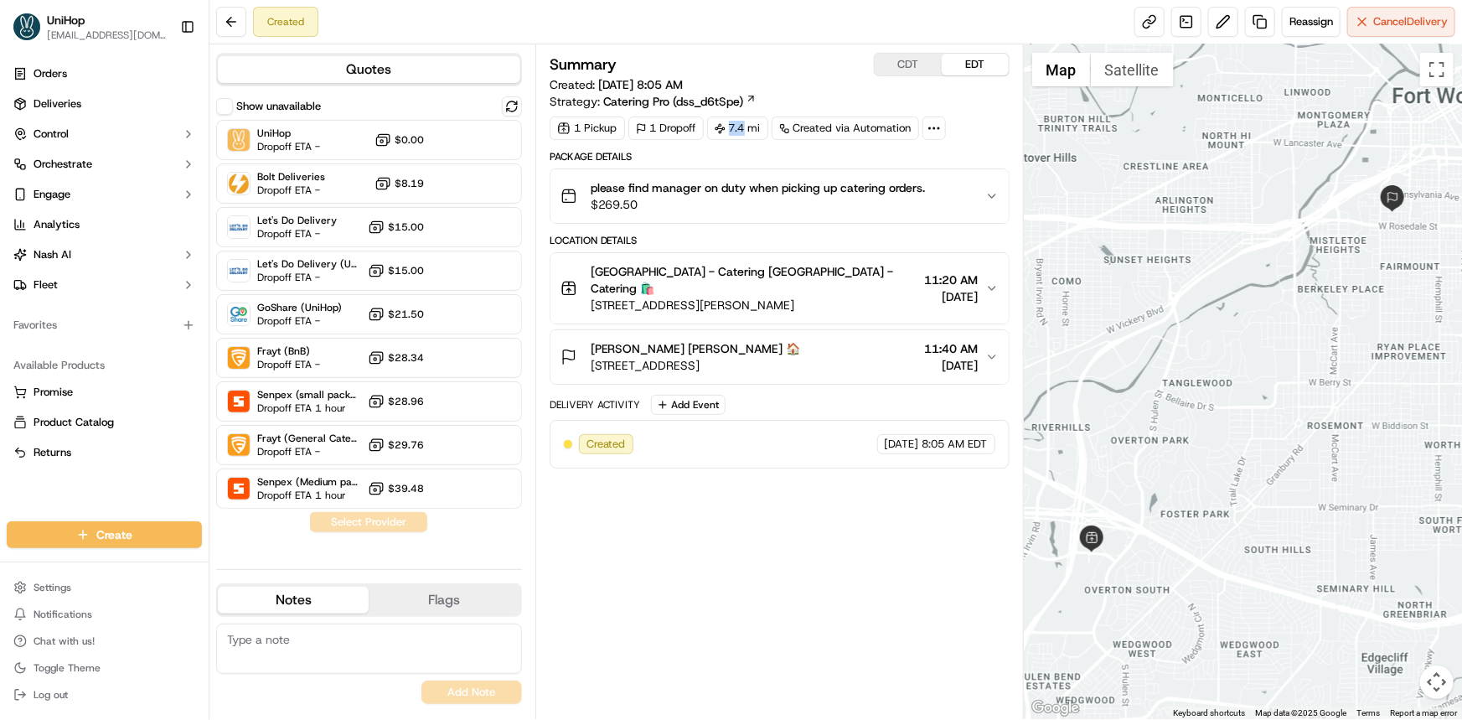
click at [746, 128] on div "7.4 mi" at bounding box center [737, 127] width 61 height 23
copy div "7.4"
click at [1208, 23] on button at bounding box center [1223, 22] width 30 height 30
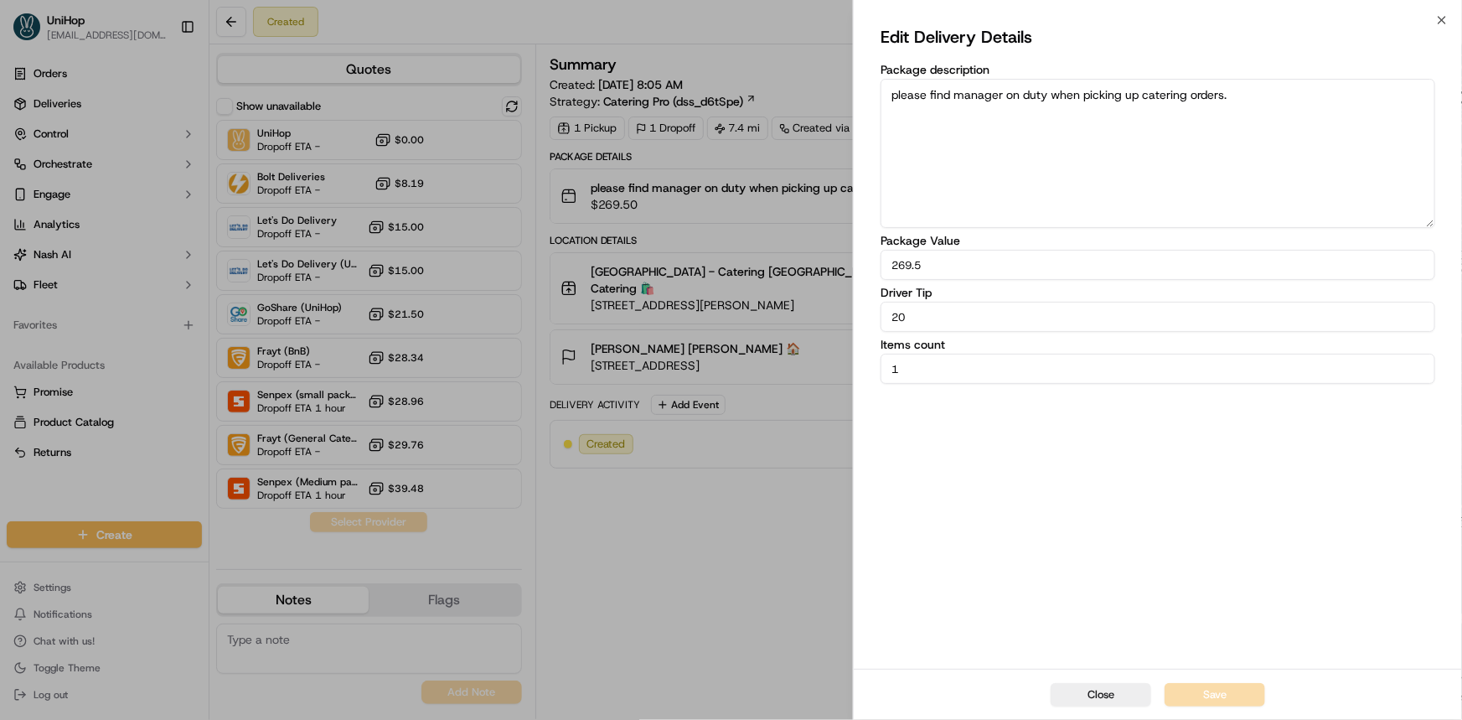
drag, startPoint x: 881, startPoint y: 318, endPoint x: 713, endPoint y: 384, distance: 180.9
click at [854, 318] on div "Edit Delivery Details Package description please find manager on duty when pick…" at bounding box center [1158, 344] width 608 height 648
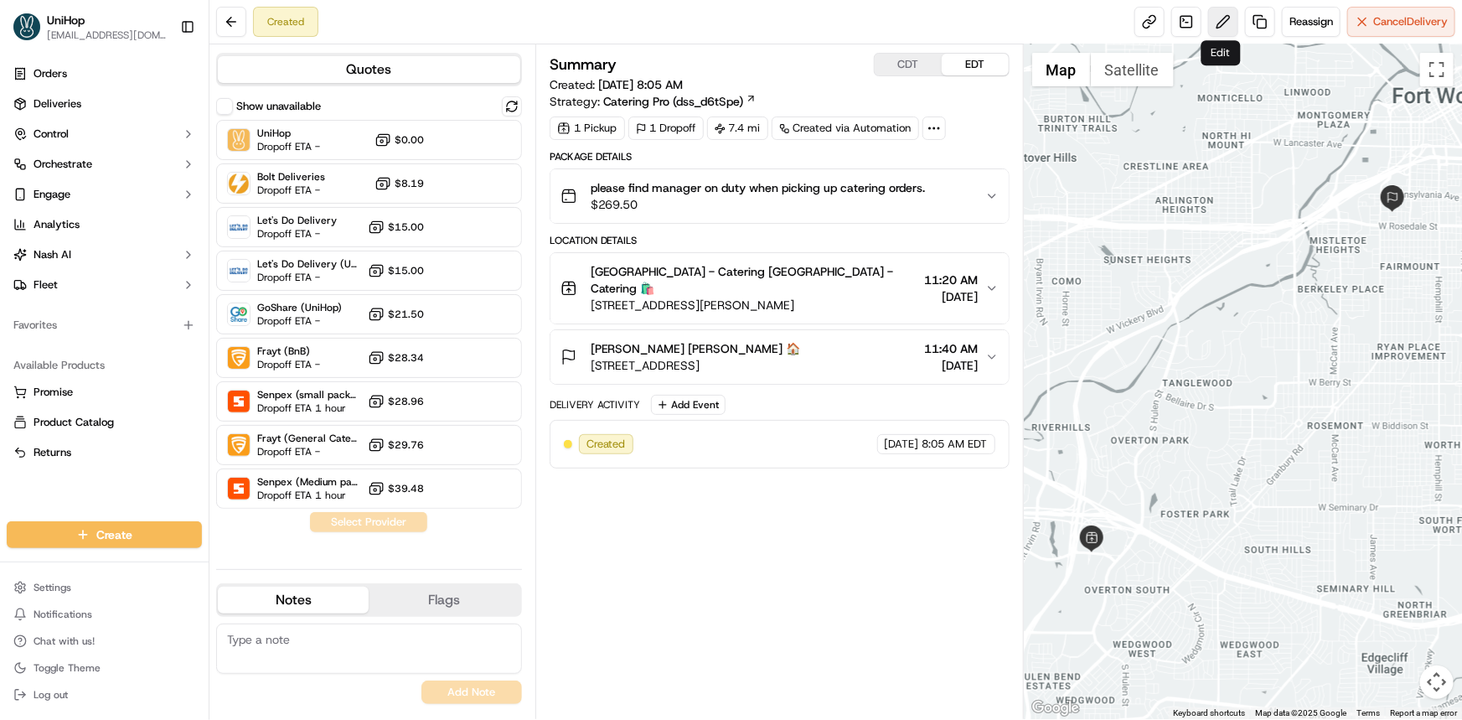
click at [1220, 9] on button at bounding box center [1223, 22] width 30 height 30
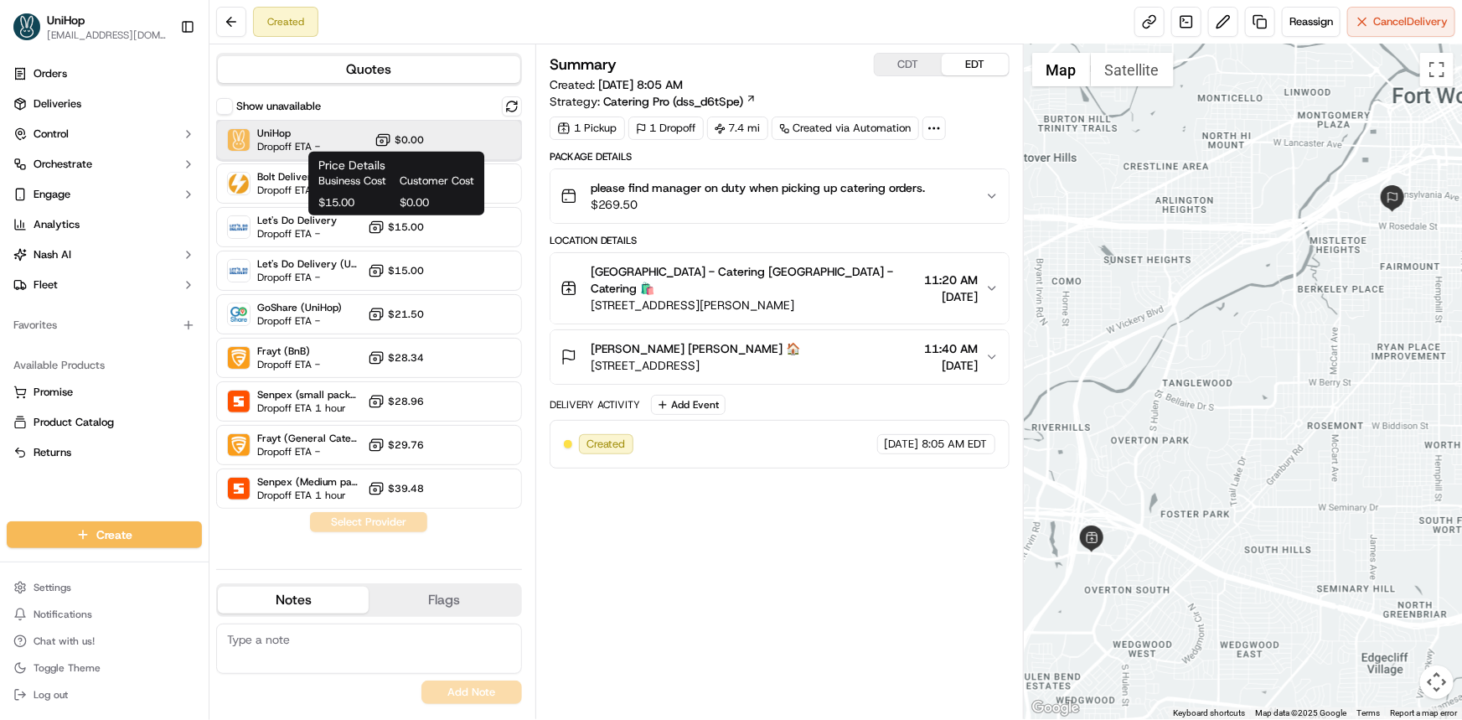
click at [432, 136] on div "UniHop Dropoff ETA - $0.00" at bounding box center [369, 140] width 306 height 40
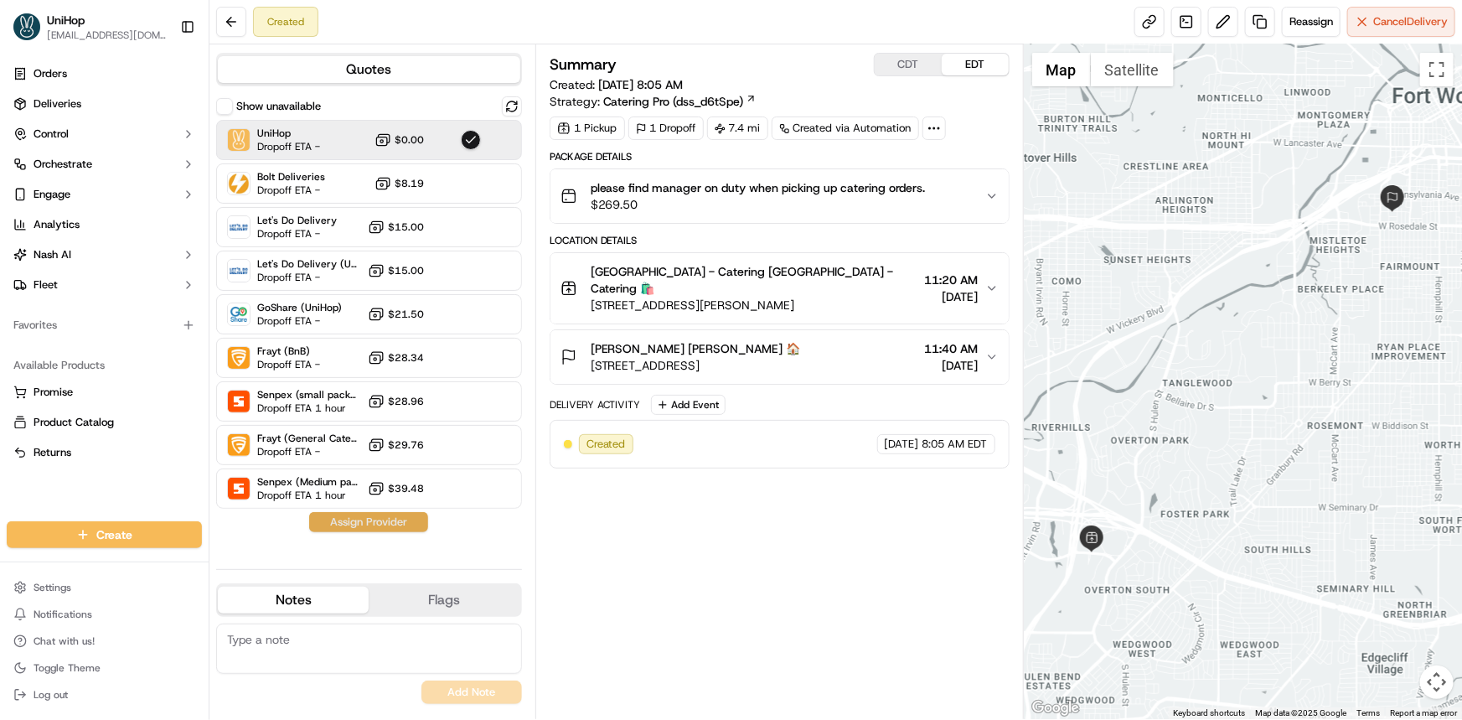
click at [375, 531] on button "Assign Provider" at bounding box center [368, 522] width 119 height 20
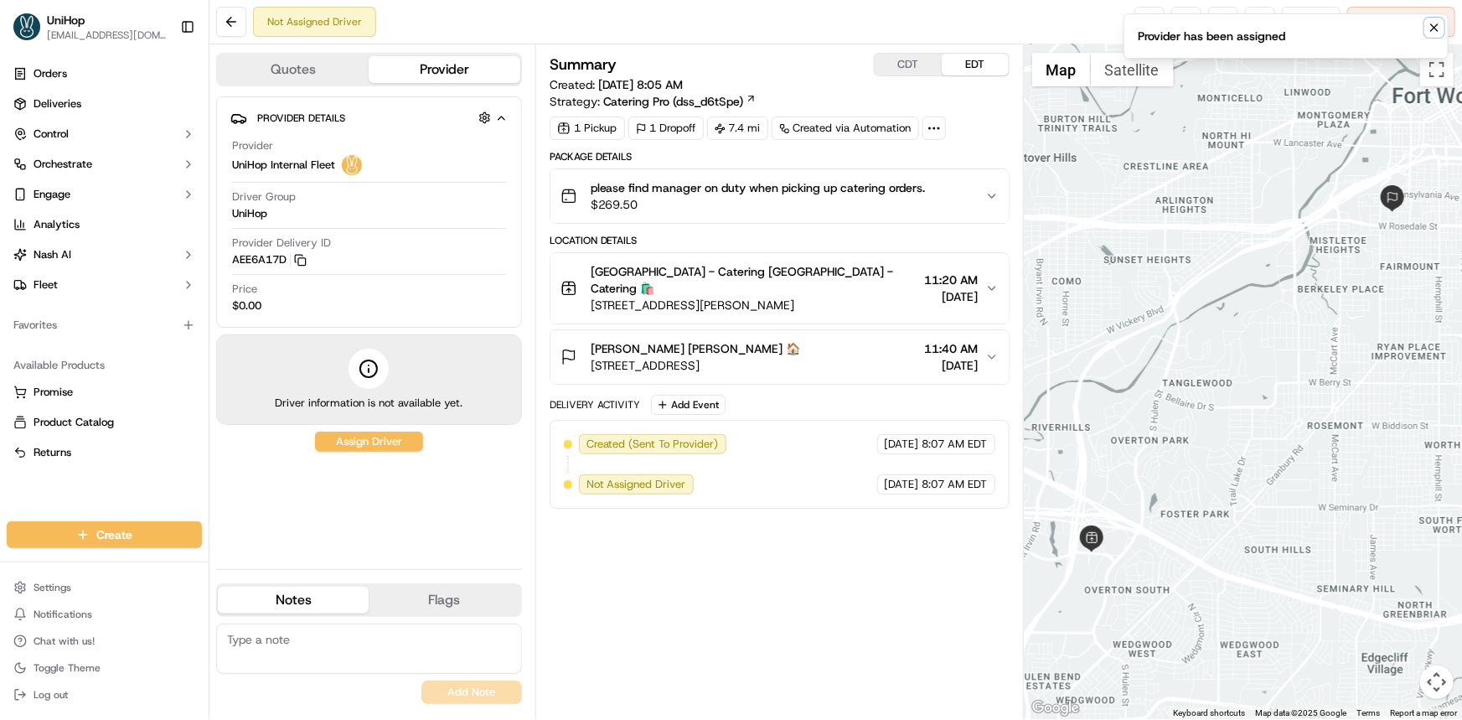
click at [1428, 28] on icon "Notifications (F8)" at bounding box center [1433, 27] width 13 height 13
click at [1302, 23] on span "Reassign" at bounding box center [1311, 21] width 44 height 15
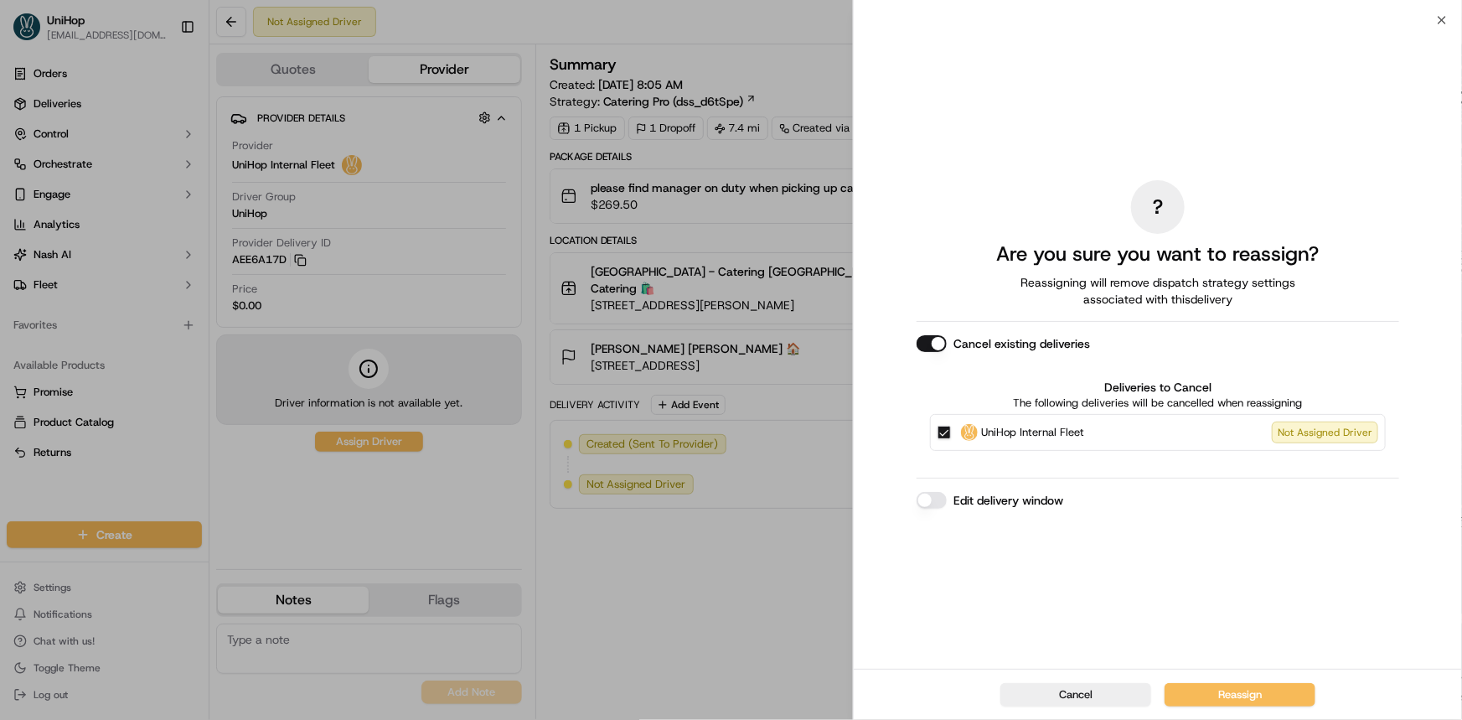
click at [926, 336] on button "Cancel existing deliveries" at bounding box center [931, 343] width 30 height 17
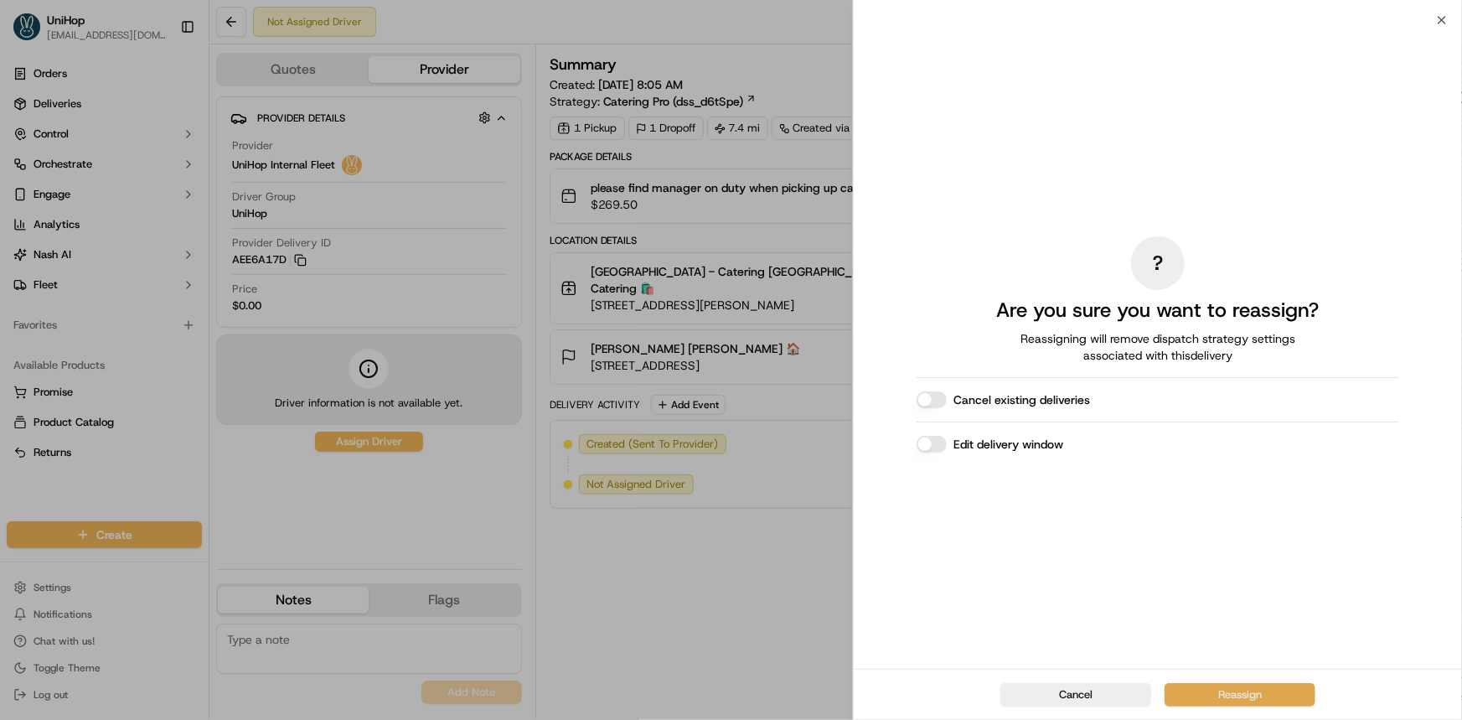
click at [1293, 690] on button "Reassign" at bounding box center [1239, 694] width 151 height 23
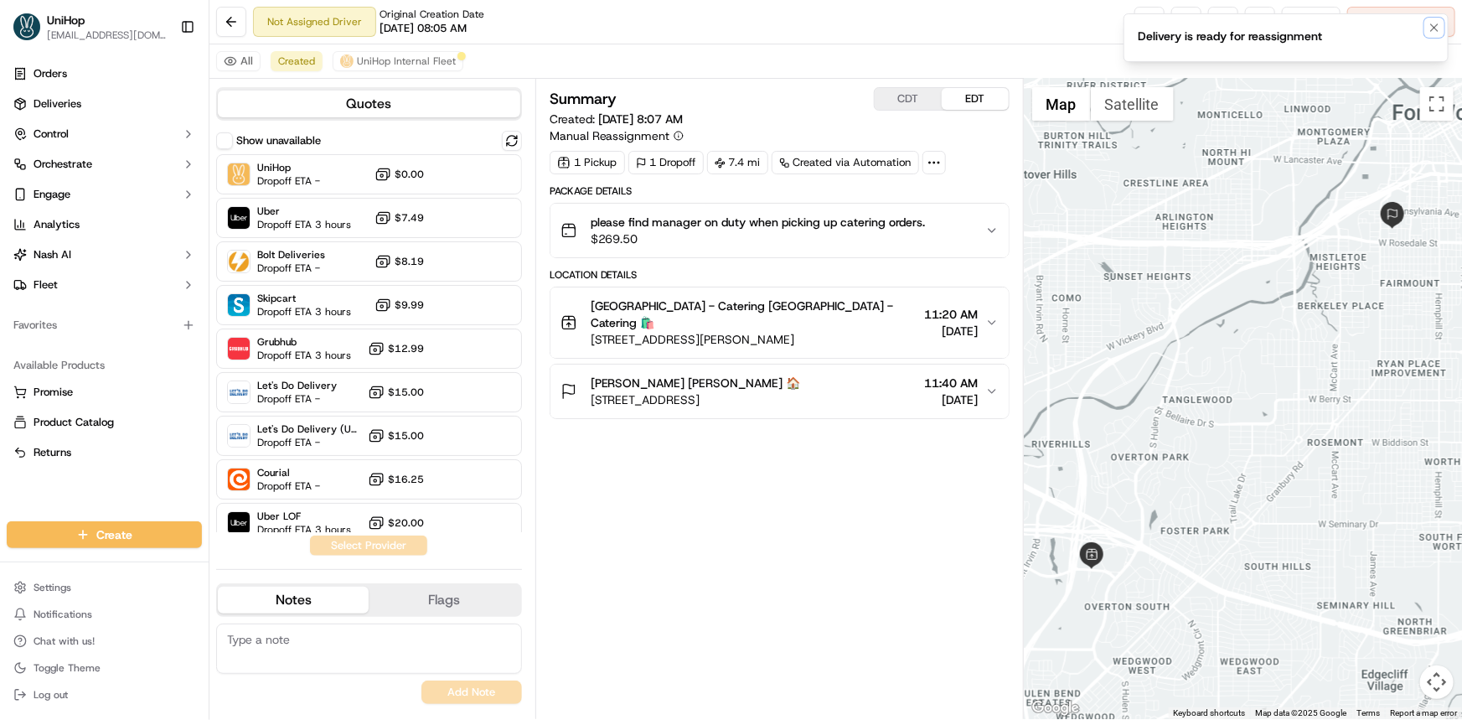
click at [1435, 27] on icon "Notifications (F8)" at bounding box center [1434, 27] width 7 height 7
click at [1216, 18] on button at bounding box center [1223, 22] width 30 height 30
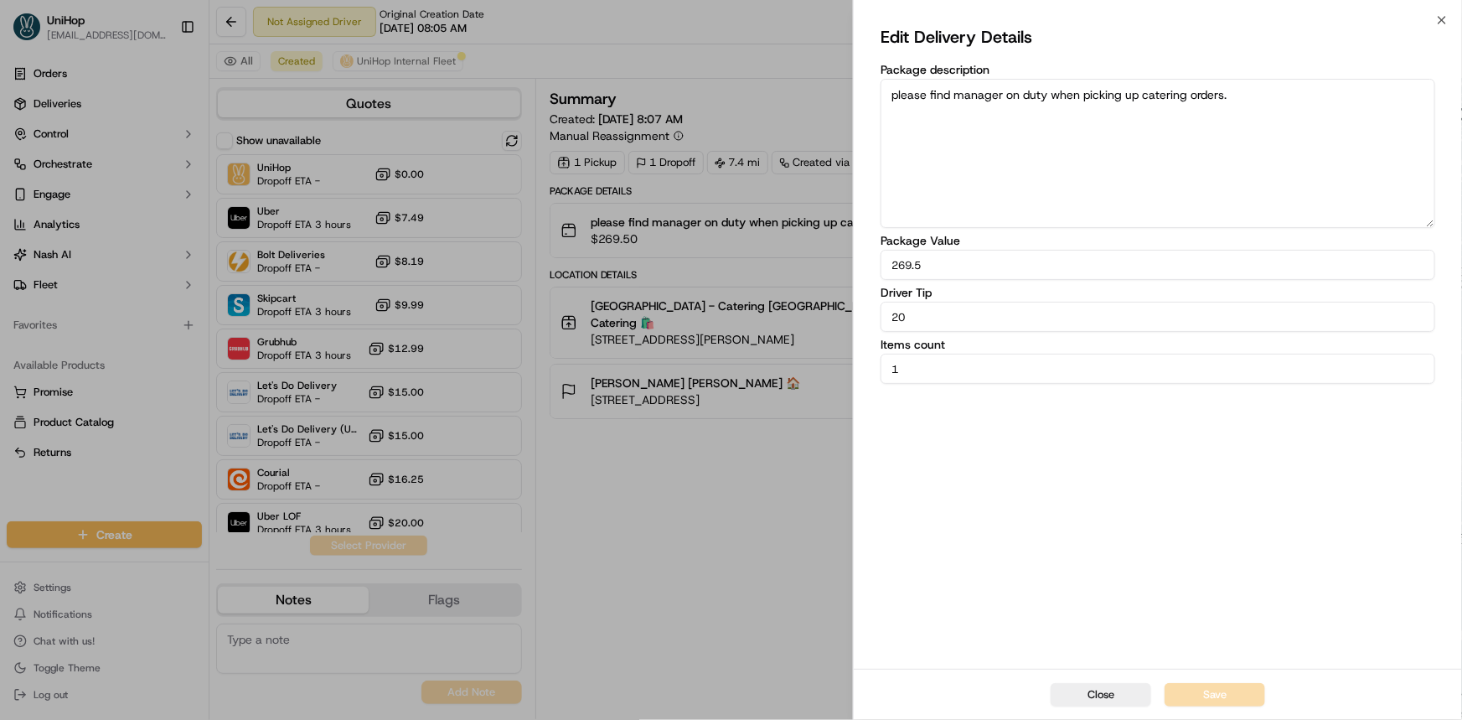
click at [938, 316] on input "20" at bounding box center [1157, 317] width 555 height 30
drag, startPoint x: 931, startPoint y: 319, endPoint x: 698, endPoint y: 330, distance: 234.0
click at [720, 322] on body "UniHop dispatch@unihop.app Toggle Sidebar Orders Deliveries Control Orchestrate…" at bounding box center [731, 360] width 1462 height 720
paste input "17"
type input "17"
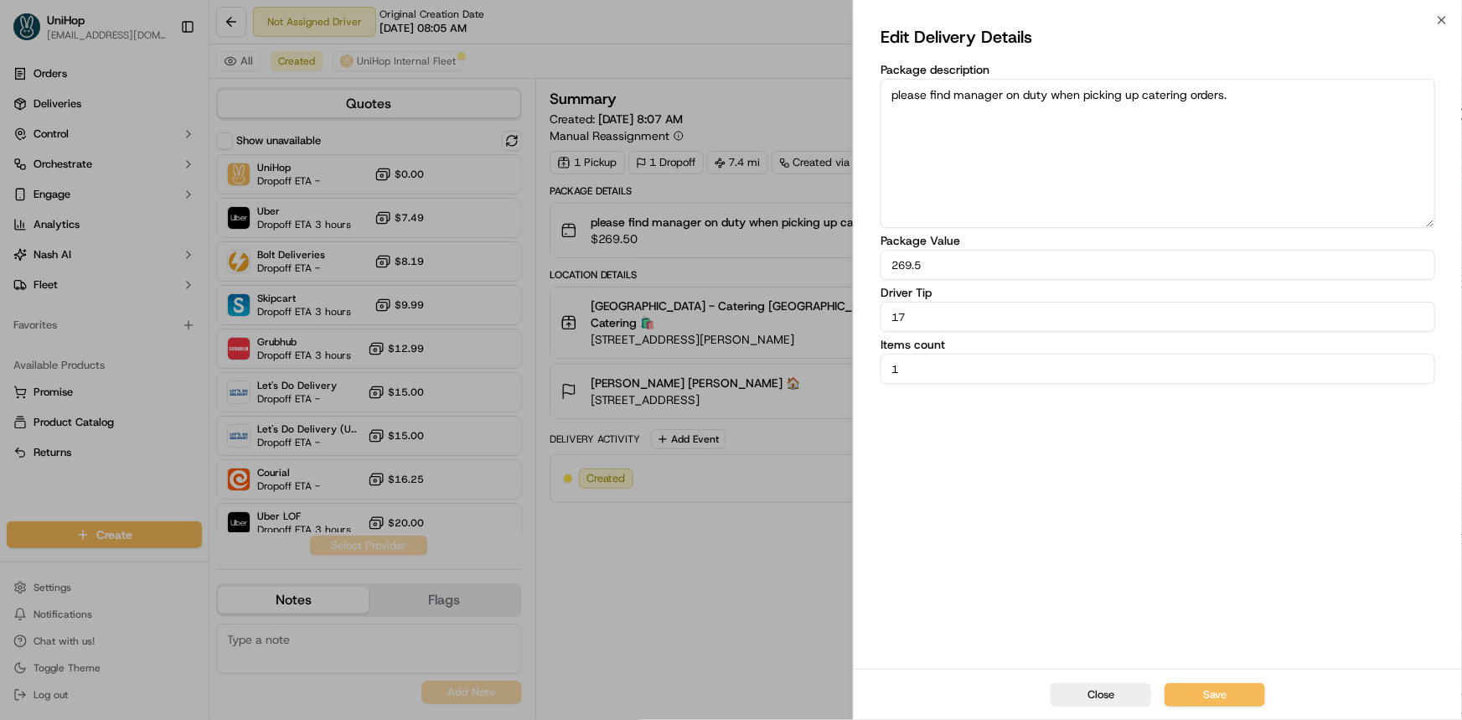
click at [1247, 689] on button "Save" at bounding box center [1214, 694] width 101 height 23
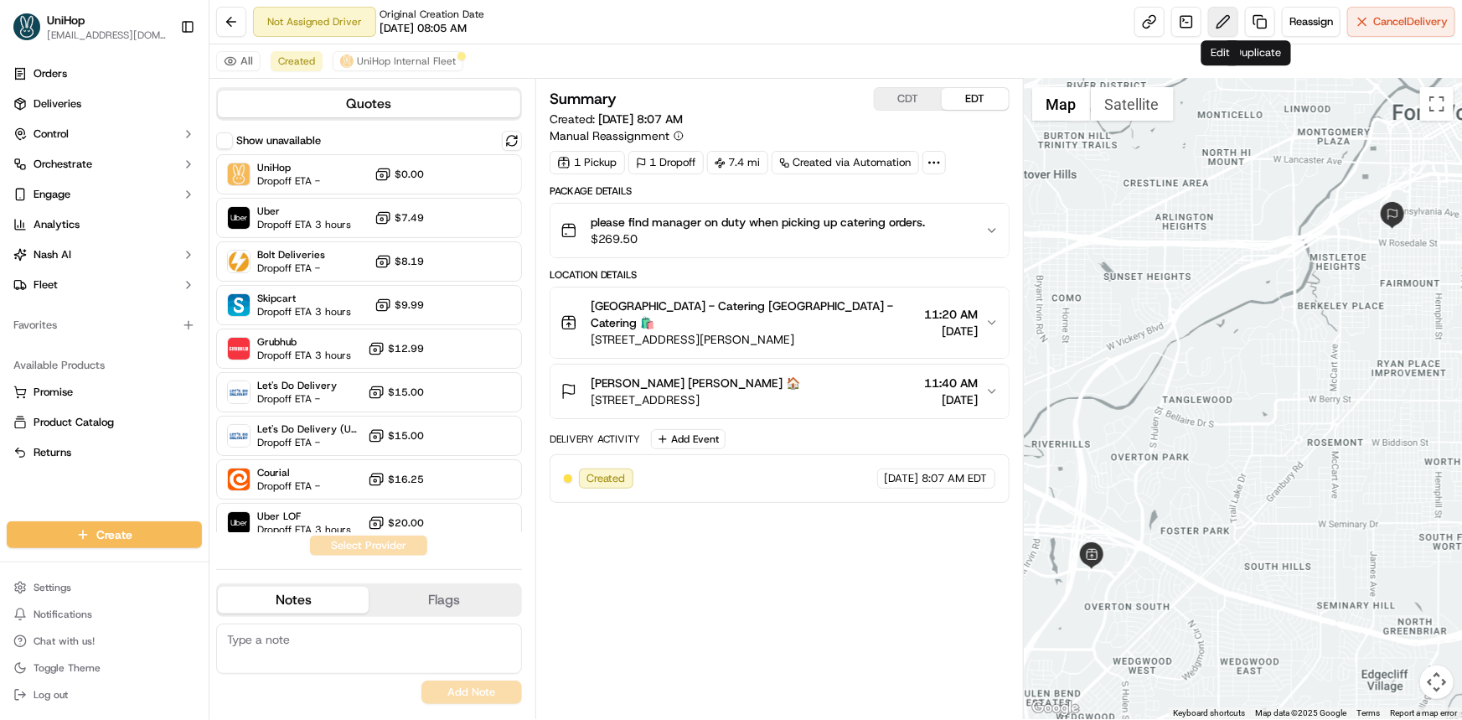
click at [1220, 14] on button at bounding box center [1223, 22] width 30 height 30
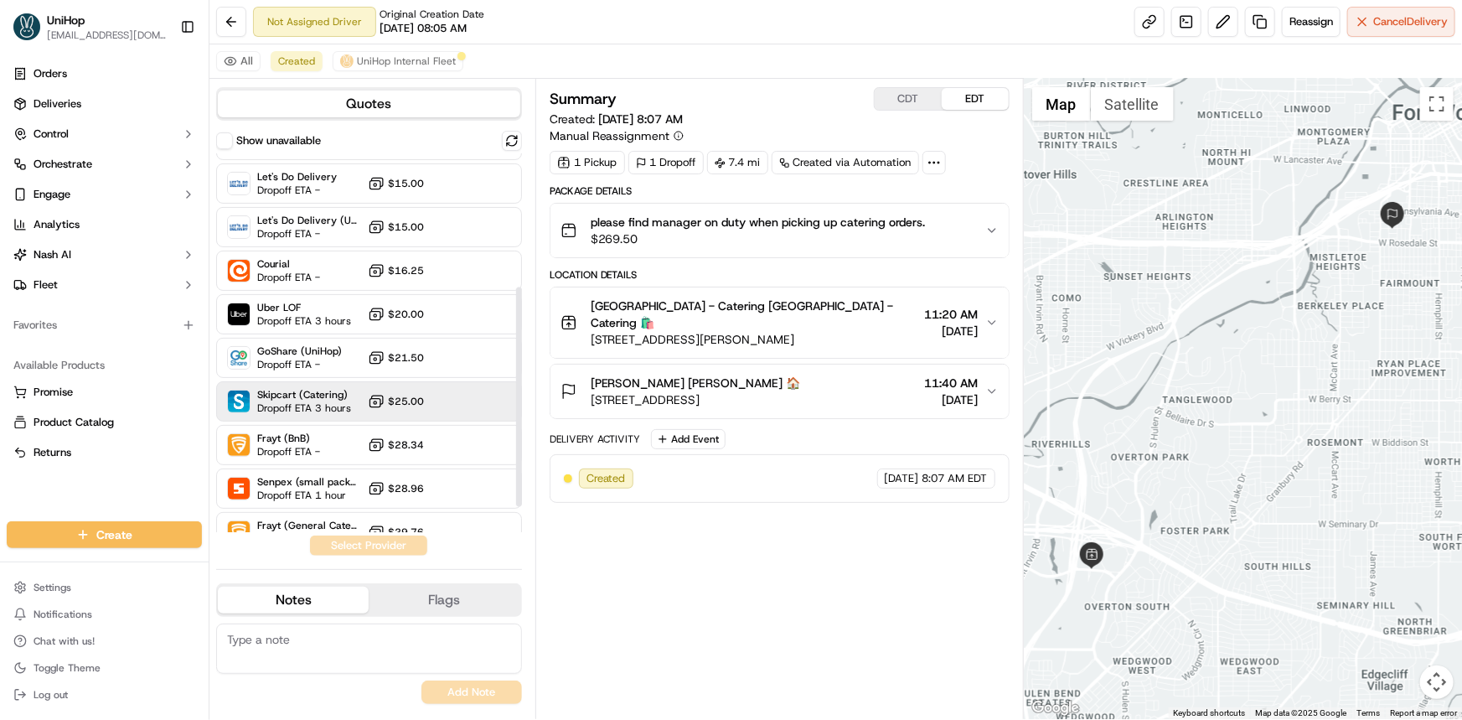
scroll to position [228, 0]
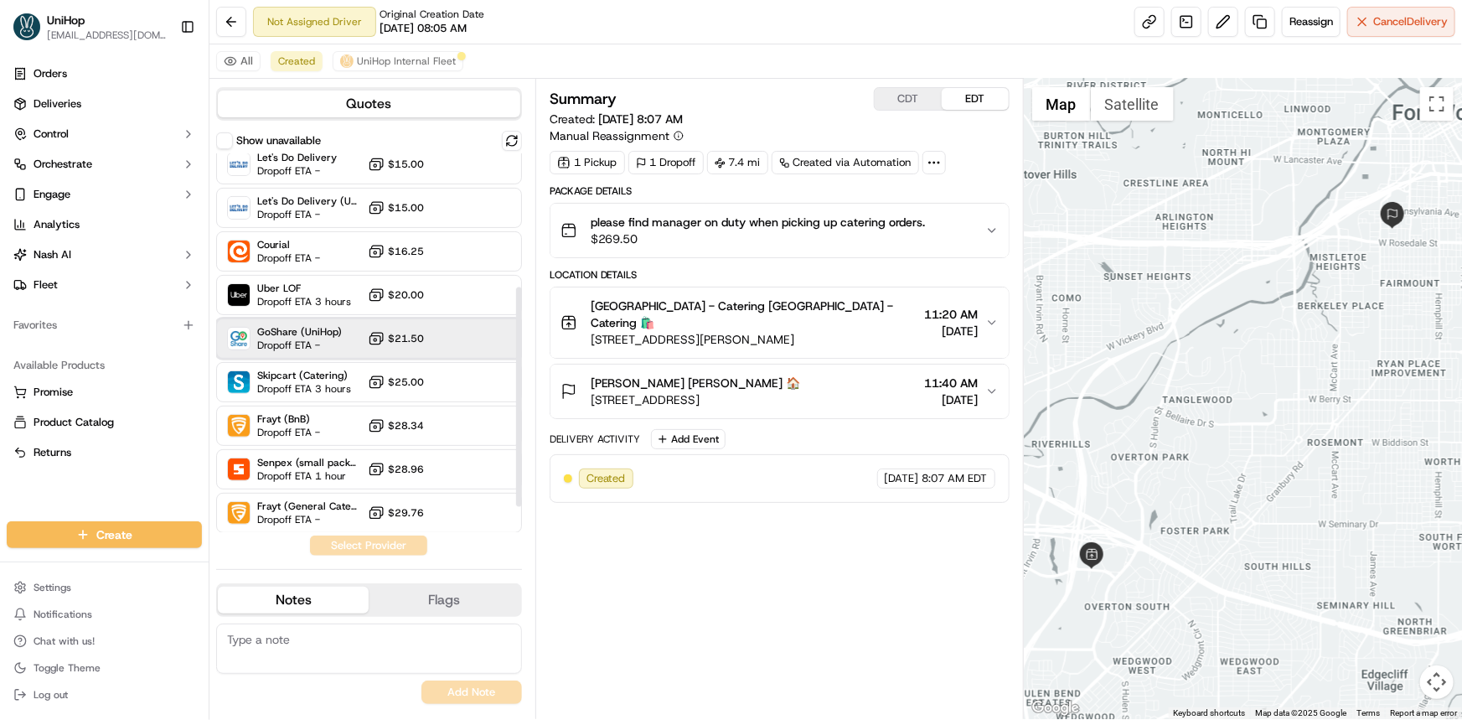
click at [436, 352] on div "GoShare (UniHop) Dropoff ETA - $21.50" at bounding box center [369, 338] width 306 height 40
click at [410, 551] on button "Assign Provider" at bounding box center [368, 545] width 119 height 20
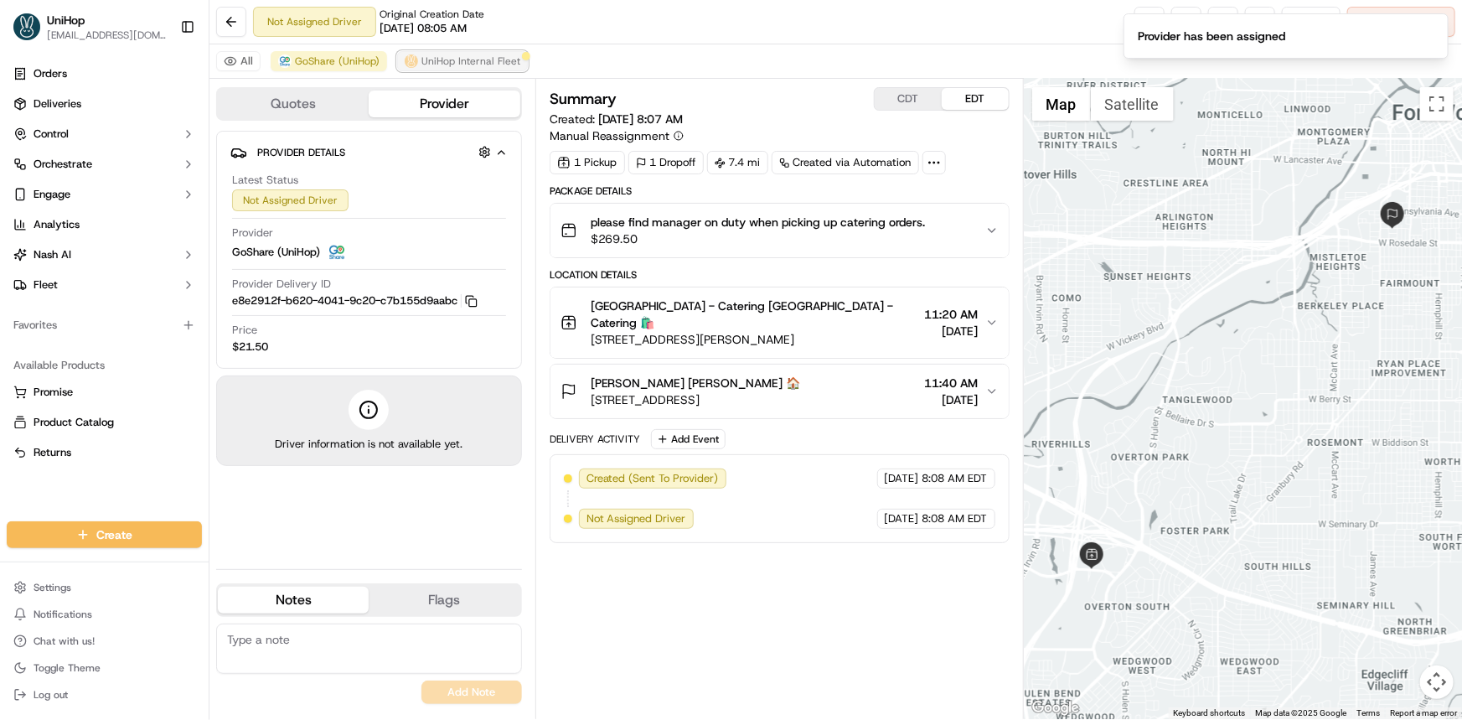
click at [469, 58] on span "UniHop Internal Fleet" at bounding box center [470, 60] width 99 height 13
click at [1426, 24] on button "Notifications (F8)" at bounding box center [1434, 28] width 20 height 20
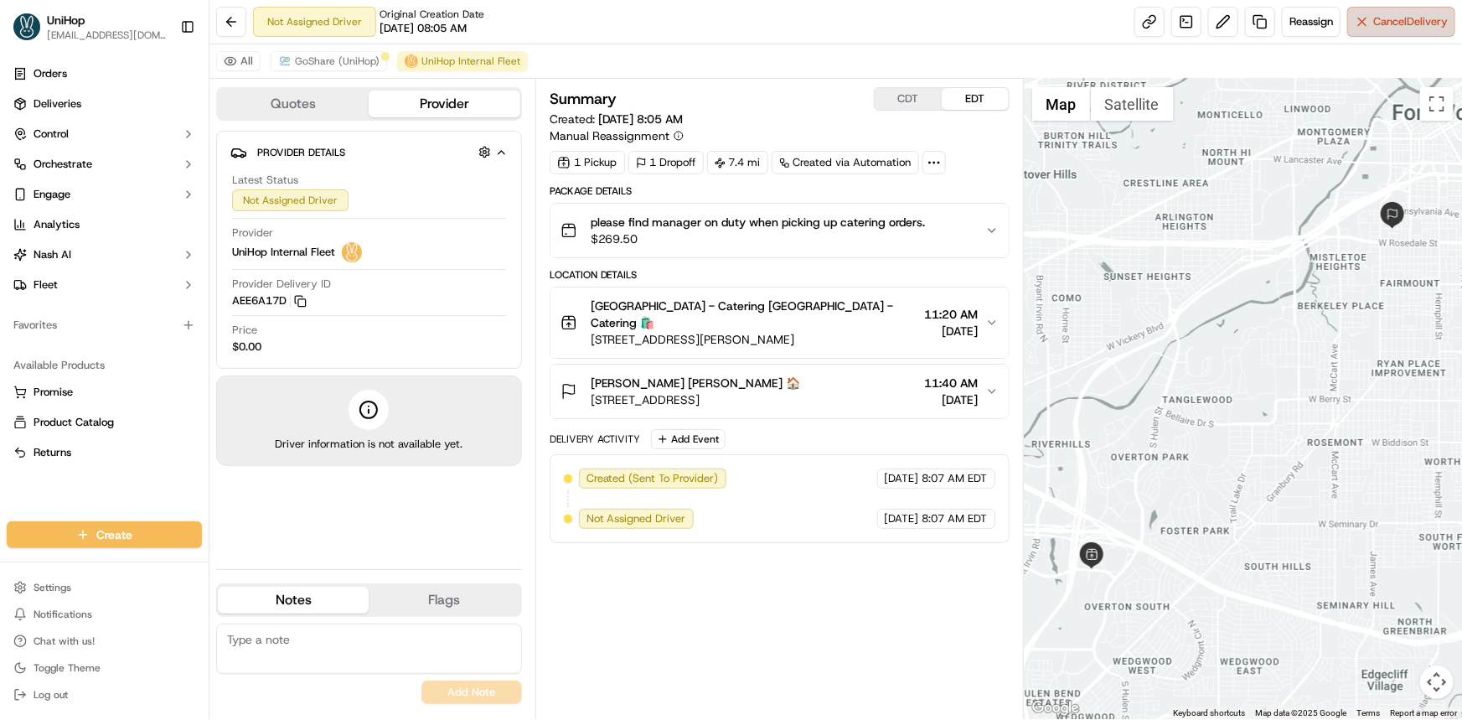
click at [1414, 23] on span "Cancel Delivery" at bounding box center [1410, 21] width 75 height 15
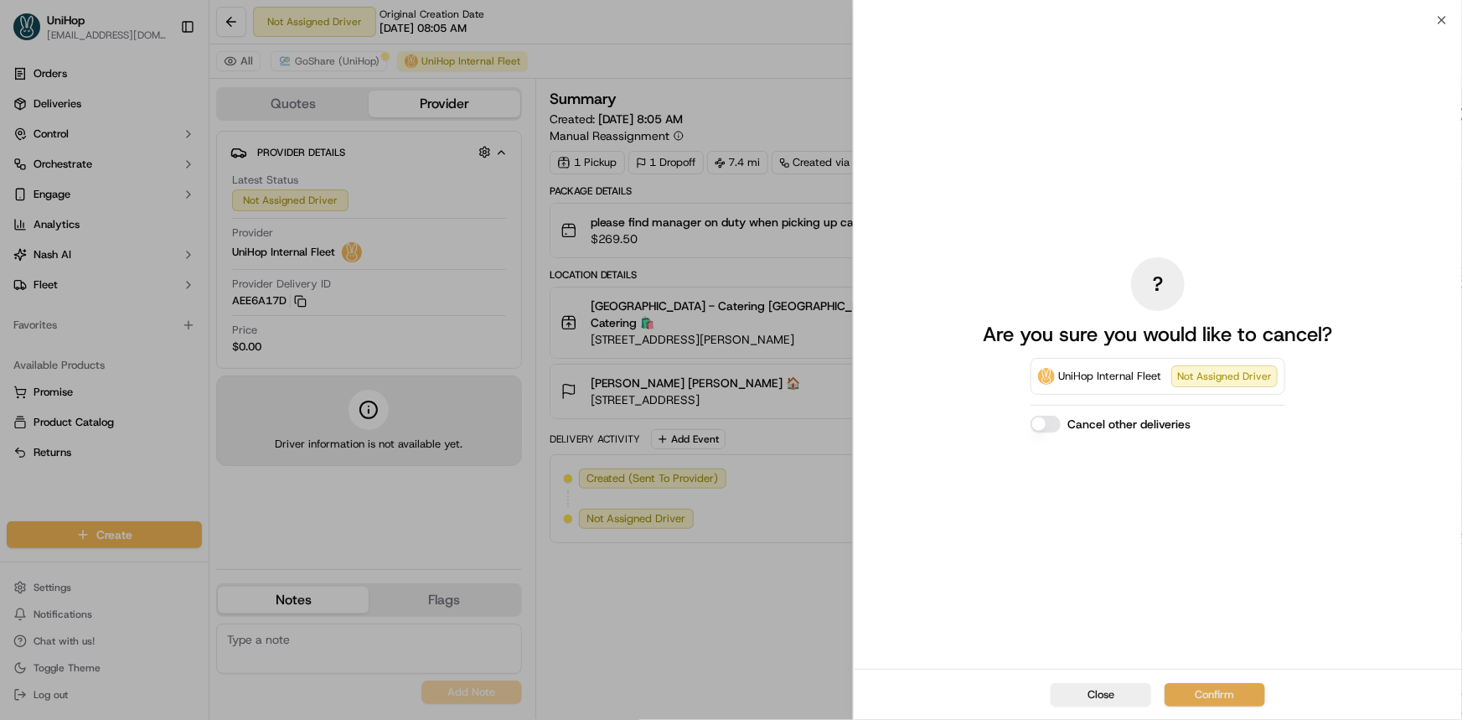
click at [1216, 683] on button "Confirm" at bounding box center [1214, 694] width 101 height 23
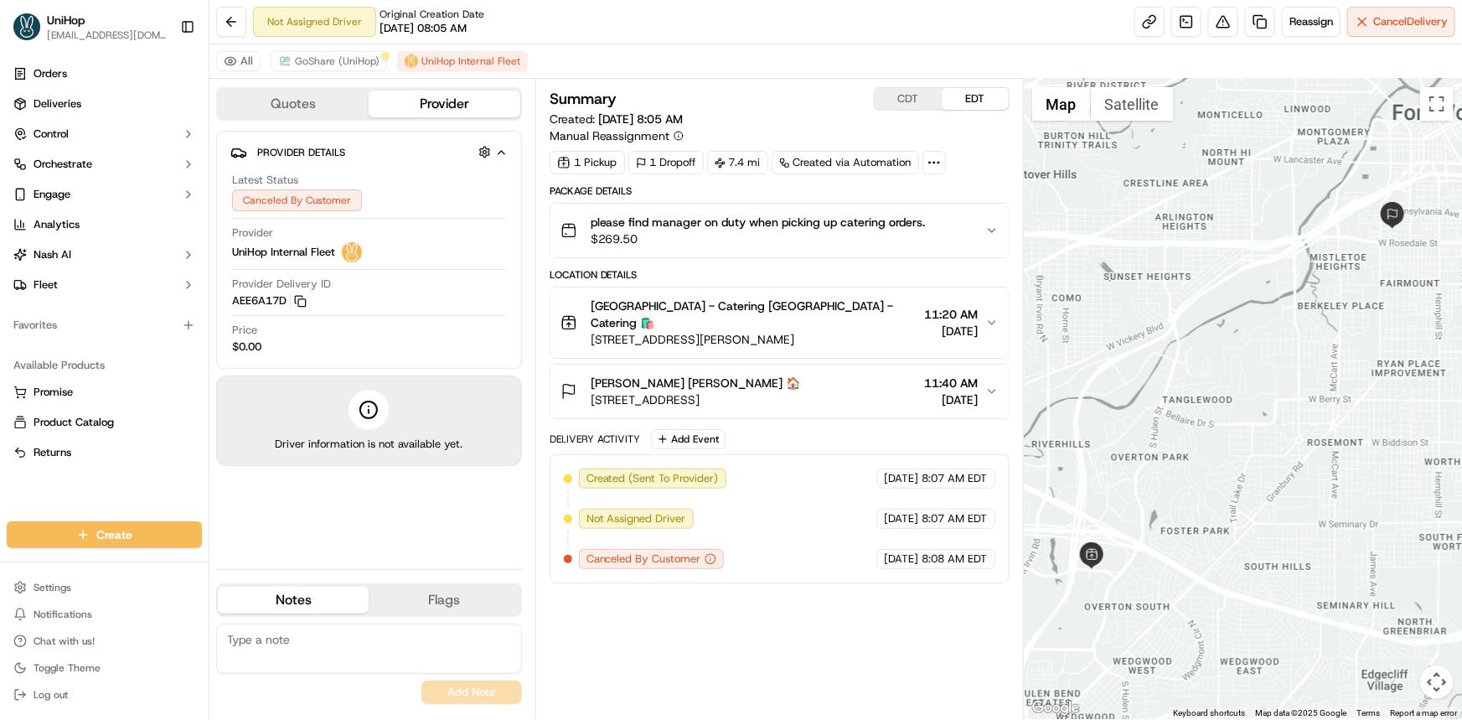
click at [321, 49] on div "All GoShare (UniHop) UniHop Internal Fleet" at bounding box center [835, 61] width 1252 height 34
click at [322, 66] on span "GoShare (UniHop)" at bounding box center [337, 60] width 85 height 13
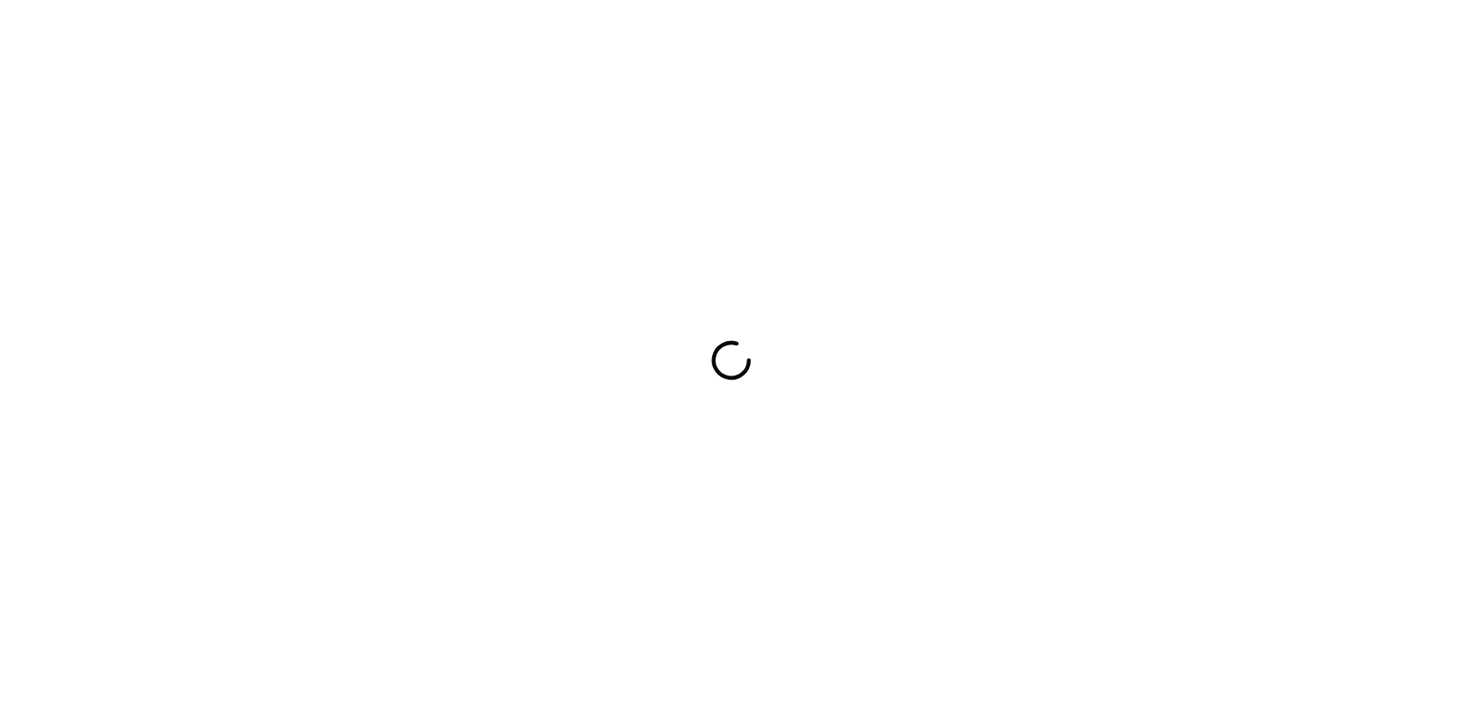
click at [987, 356] on div at bounding box center [731, 360] width 1462 height 720
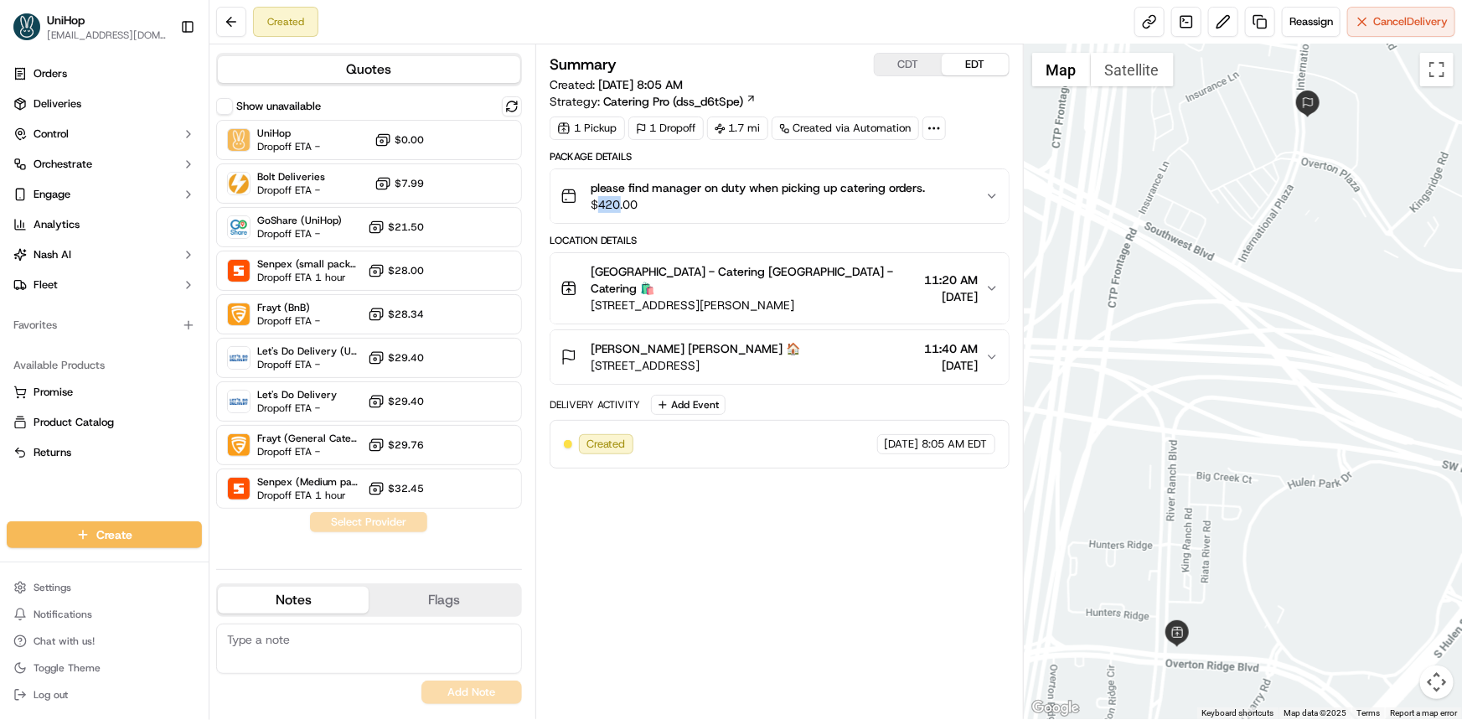
drag, startPoint x: 600, startPoint y: 202, endPoint x: 621, endPoint y: 208, distance: 21.7
click at [621, 208] on span "$420.00" at bounding box center [758, 204] width 335 height 17
drag, startPoint x: 726, startPoint y: 125, endPoint x: 746, endPoint y: 125, distance: 20.1
click at [746, 125] on div "1.7 mi" at bounding box center [737, 127] width 61 height 23
copy div "1.7"
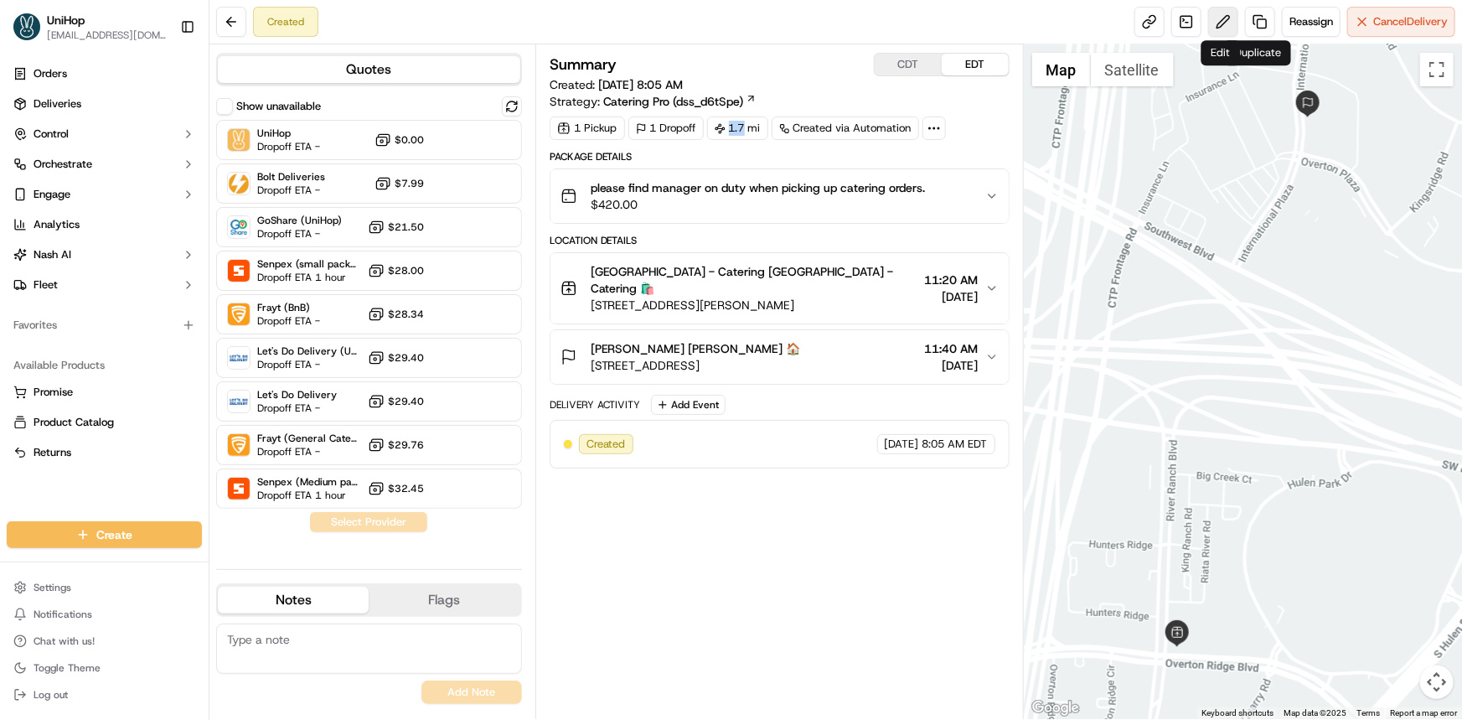
click at [1220, 23] on button at bounding box center [1223, 22] width 30 height 30
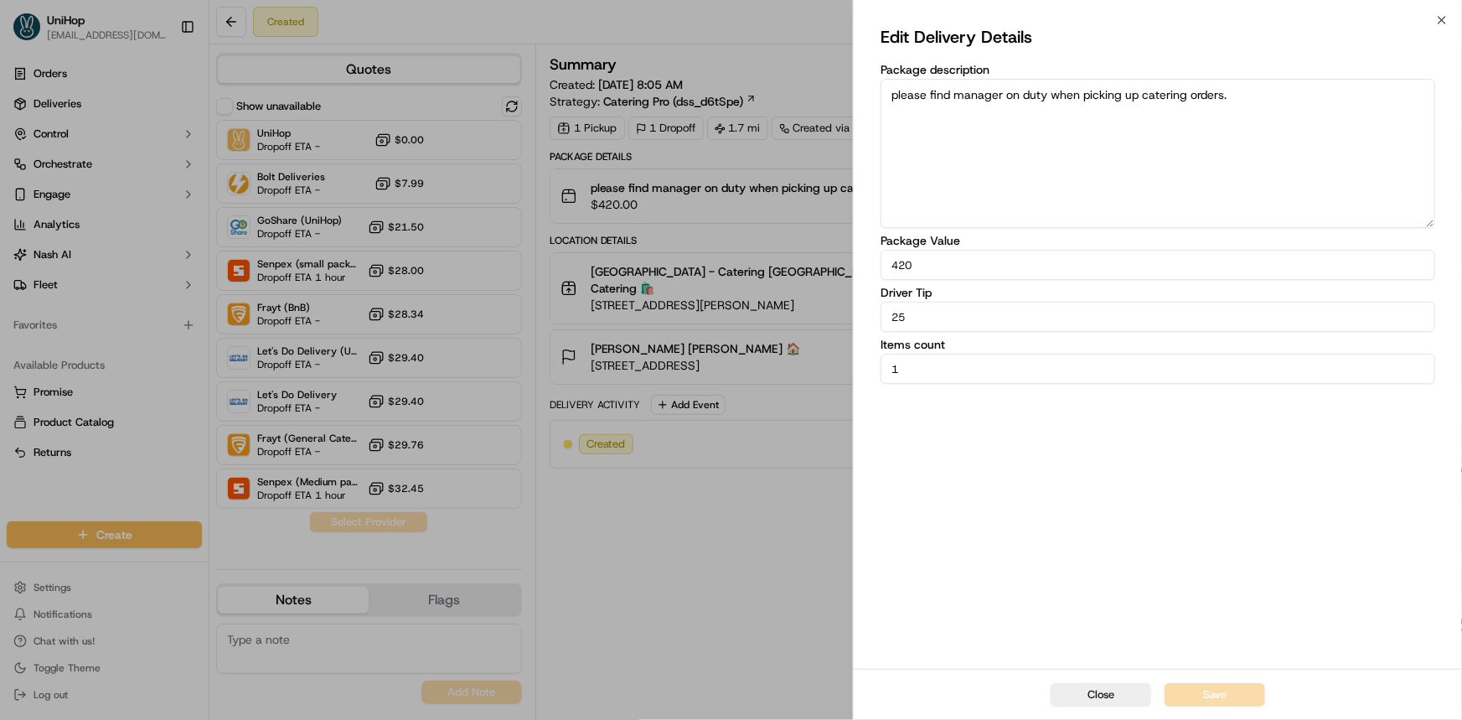
drag, startPoint x: 969, startPoint y: 322, endPoint x: 764, endPoint y: 321, distance: 205.2
click at [788, 322] on body "UniHop [EMAIL_ADDRESS][DOMAIN_NAME] Toggle Sidebar Orders Deliveries Control Or…" at bounding box center [731, 360] width 1462 height 720
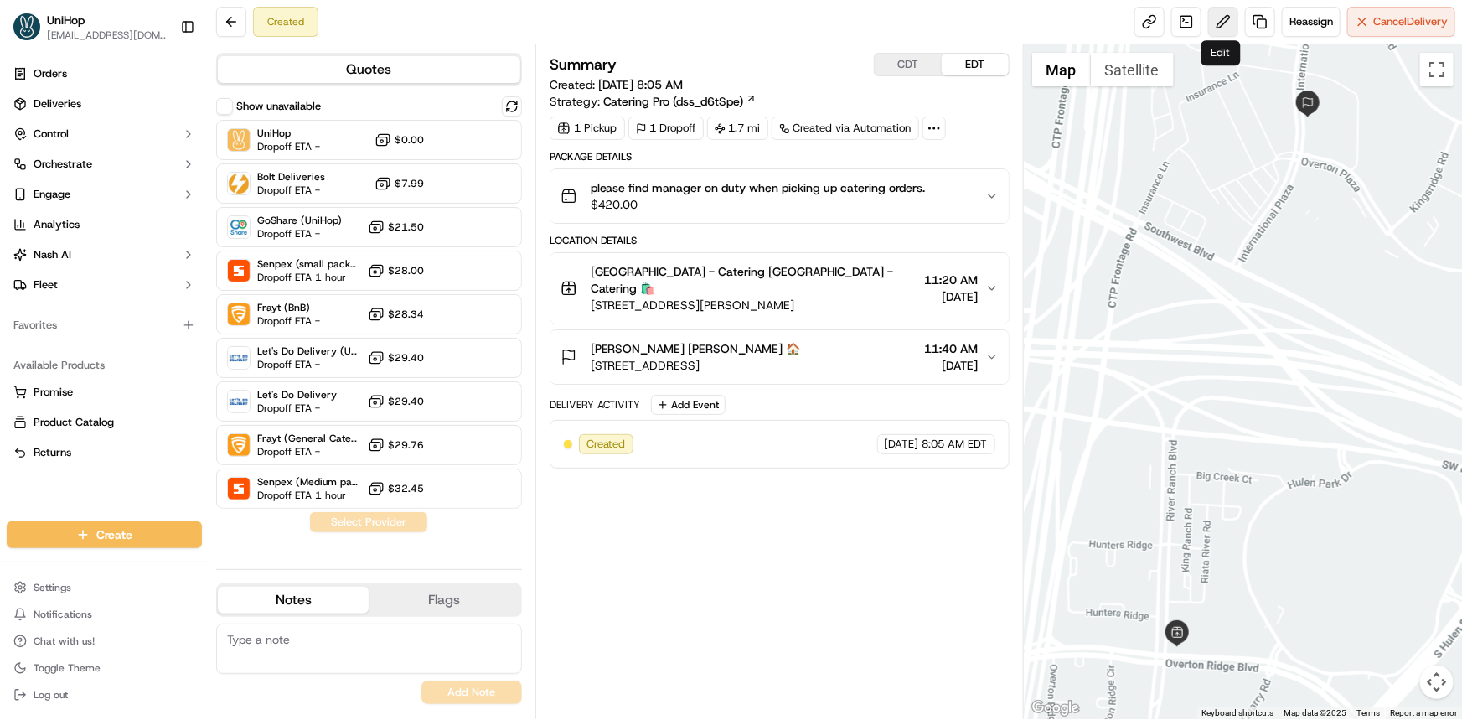
click at [1224, 13] on button at bounding box center [1223, 22] width 30 height 30
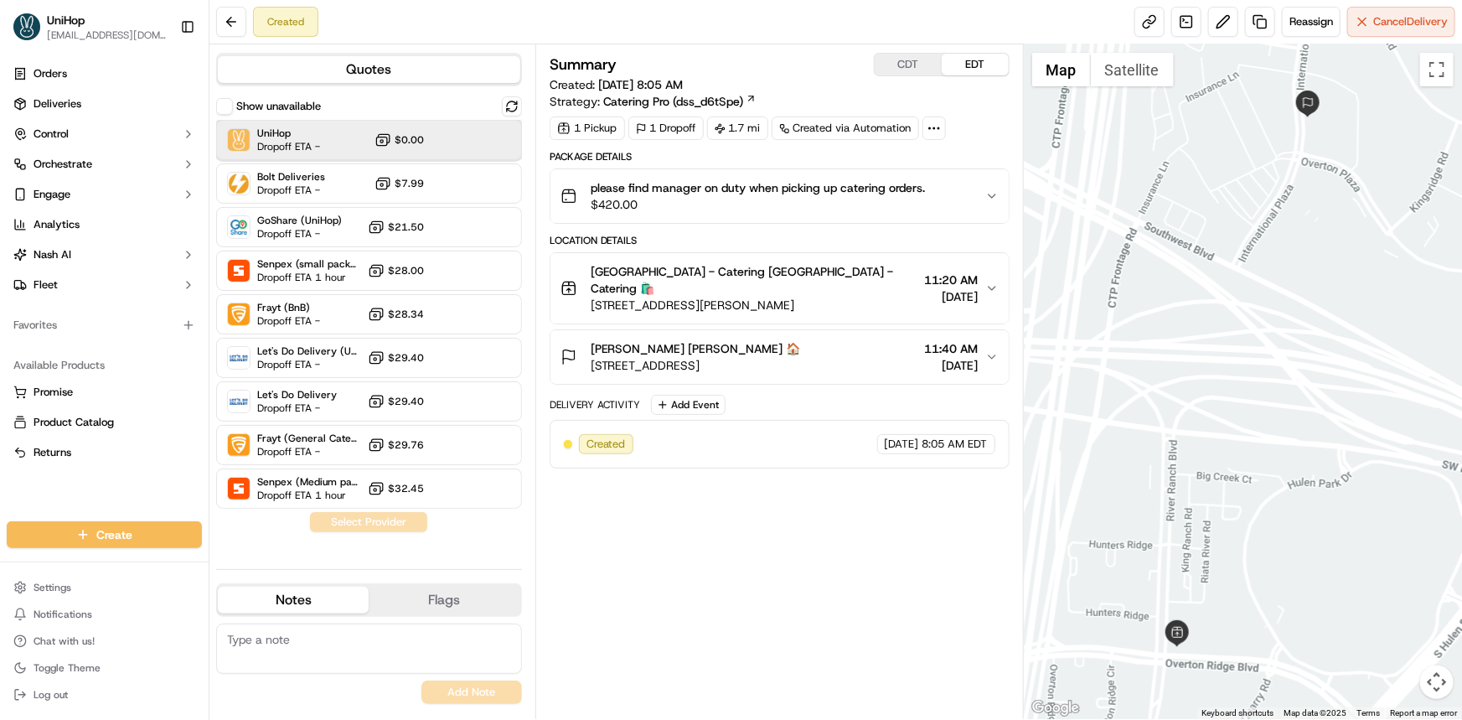
click at [446, 149] on div "UniHop Dropoff ETA - $0.00" at bounding box center [369, 140] width 306 height 40
click at [372, 519] on button "Assign Provider" at bounding box center [368, 522] width 119 height 20
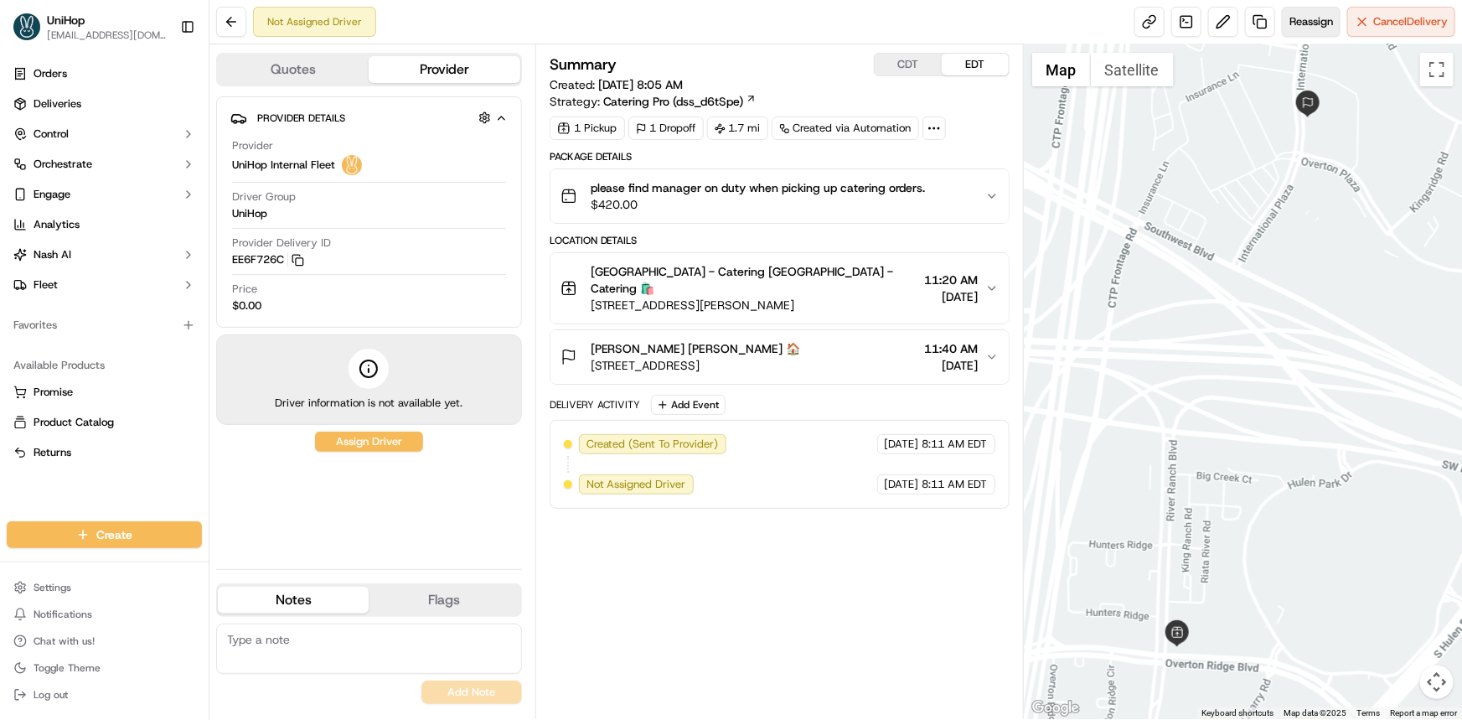
click at [1299, 22] on span "Reassign" at bounding box center [1311, 21] width 44 height 15
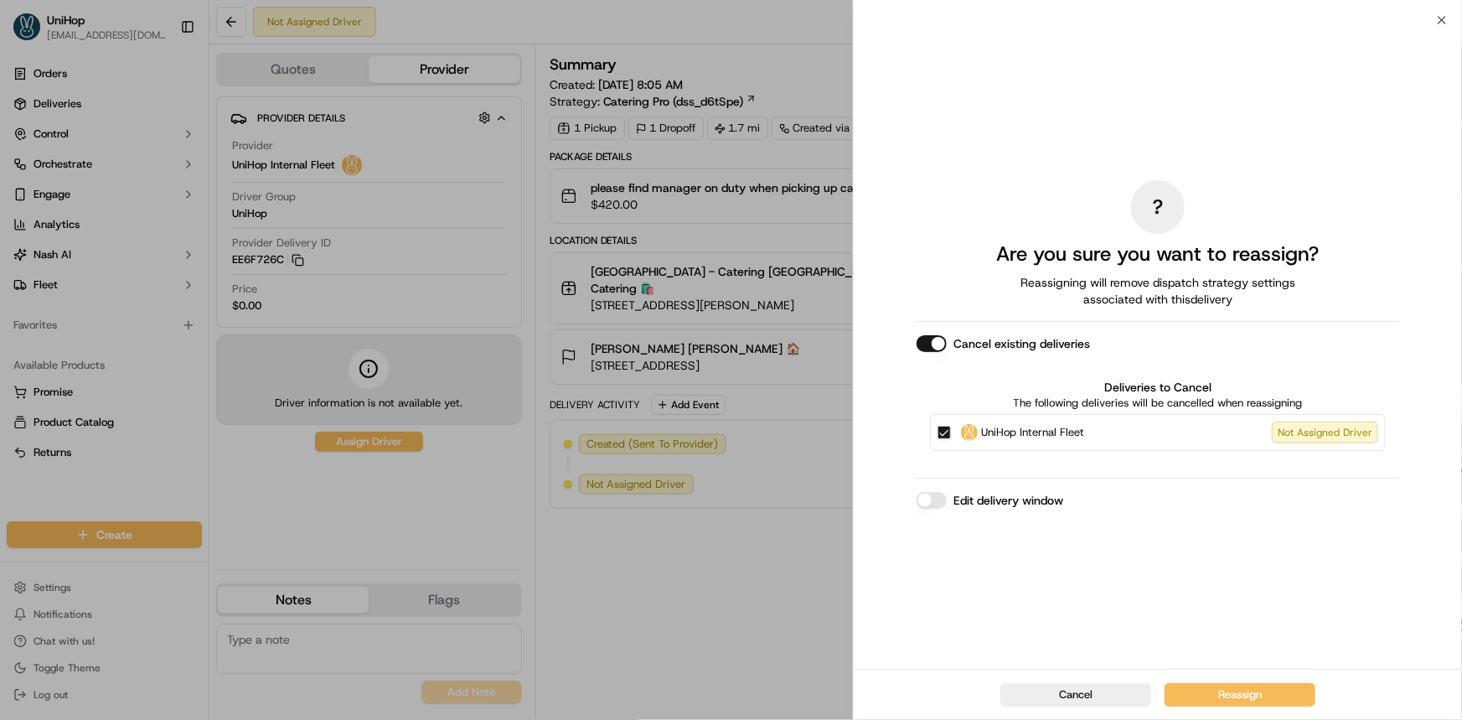
click at [930, 347] on button "Cancel existing deliveries" at bounding box center [931, 343] width 30 height 17
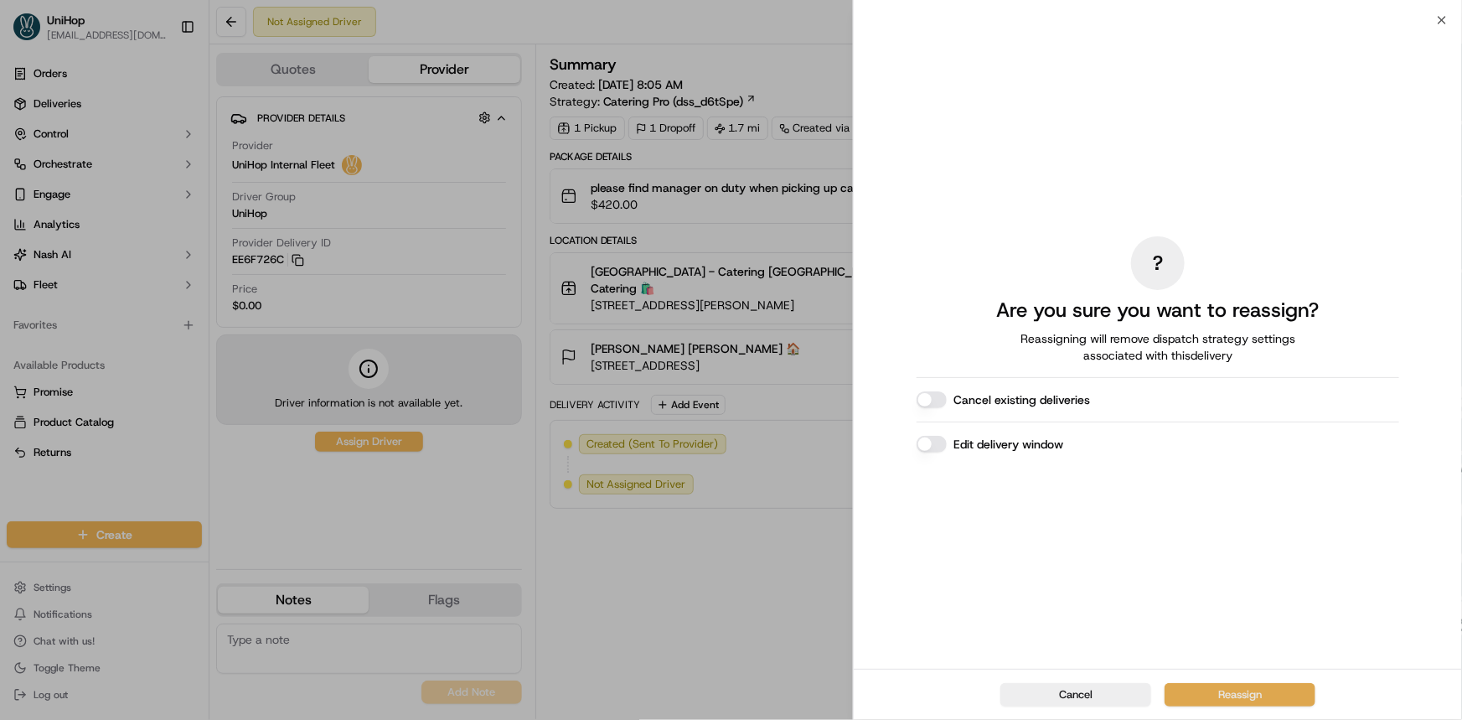
click at [1256, 704] on button "Reassign" at bounding box center [1239, 694] width 151 height 23
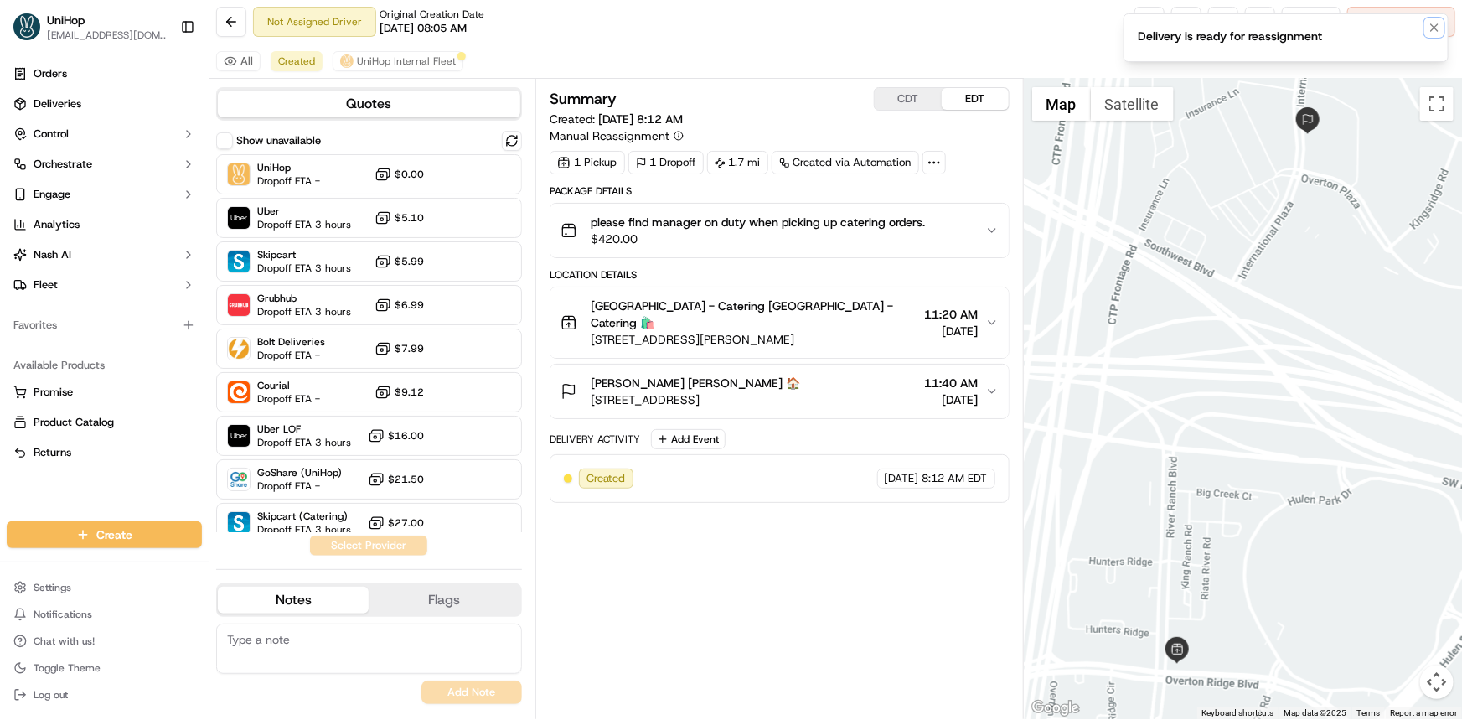
click at [1430, 28] on icon "Notifications (F8)" at bounding box center [1433, 27] width 13 height 13
click at [1305, 18] on span "Reassign" at bounding box center [1311, 21] width 44 height 15
click at [1224, 19] on button at bounding box center [1223, 22] width 30 height 30
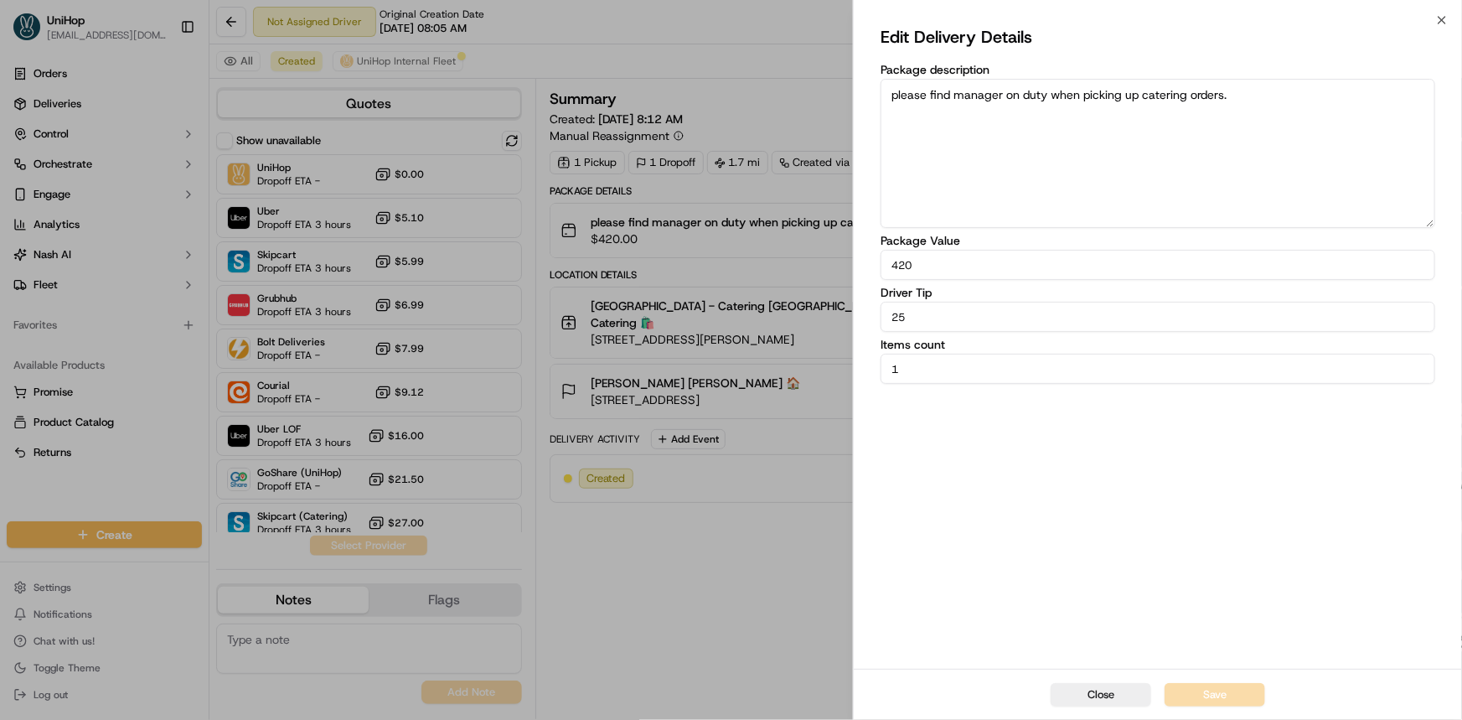
drag, startPoint x: 916, startPoint y: 317, endPoint x: 783, endPoint y: 316, distance: 133.2
click at [825, 317] on body "UniHop dispatch@unihop.app Toggle Sidebar Orders Deliveries Control Orchestrate…" at bounding box center [731, 360] width 1462 height 720
paste input "18"
type input "18"
click at [1248, 687] on button "Save" at bounding box center [1214, 694] width 101 height 23
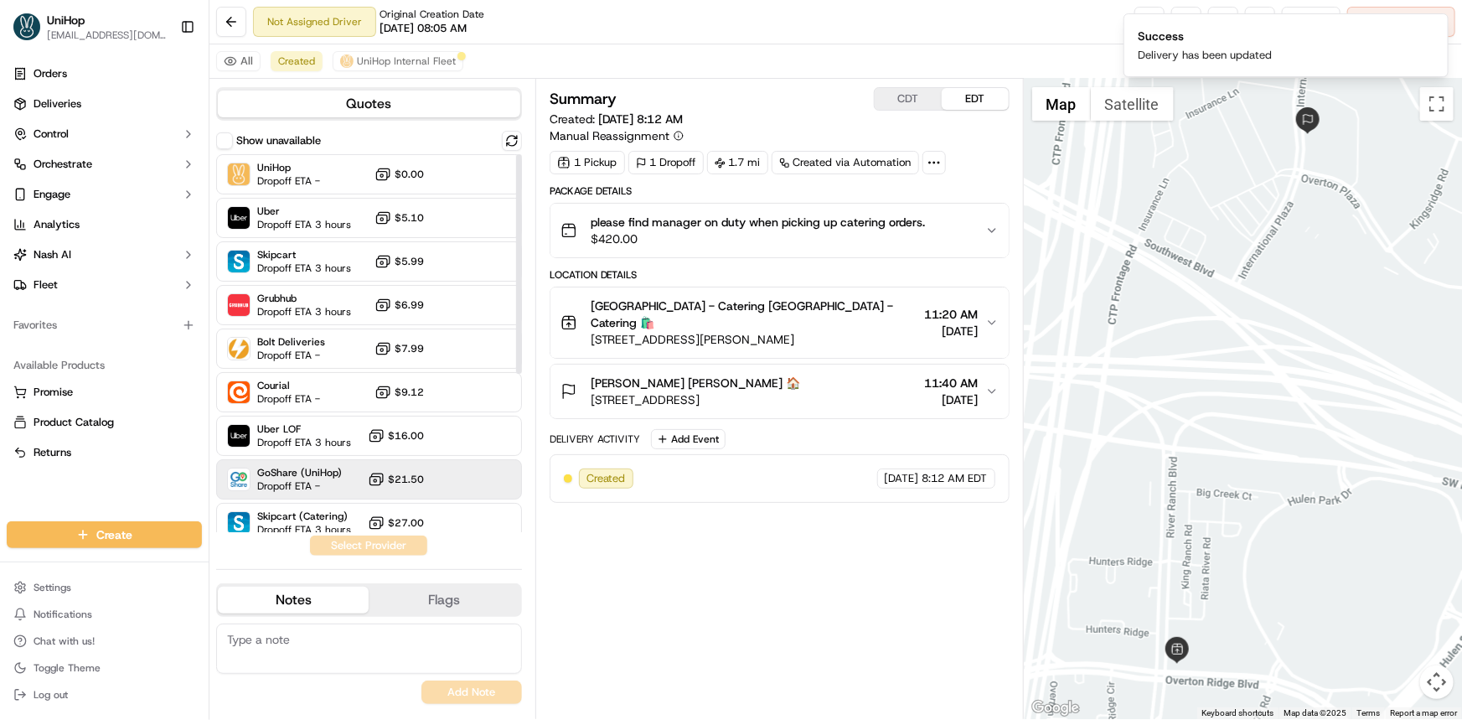
click at [421, 476] on span "$21.50" at bounding box center [406, 478] width 36 height 13
click at [393, 544] on button "Assign Provider" at bounding box center [368, 545] width 119 height 20
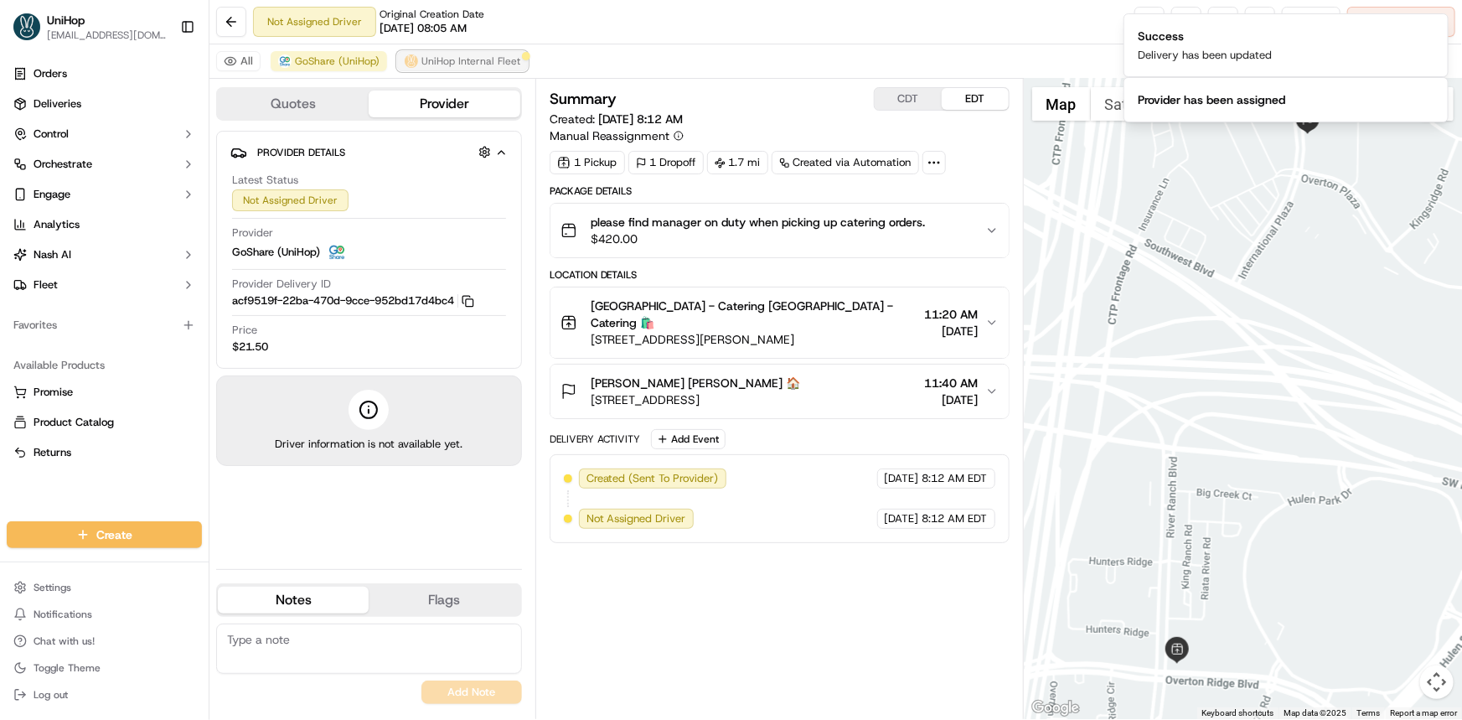
click at [426, 62] on span "UniHop Internal Fleet" at bounding box center [470, 60] width 99 height 13
click at [1433, 28] on icon "Notifications (F8)" at bounding box center [1434, 27] width 7 height 7
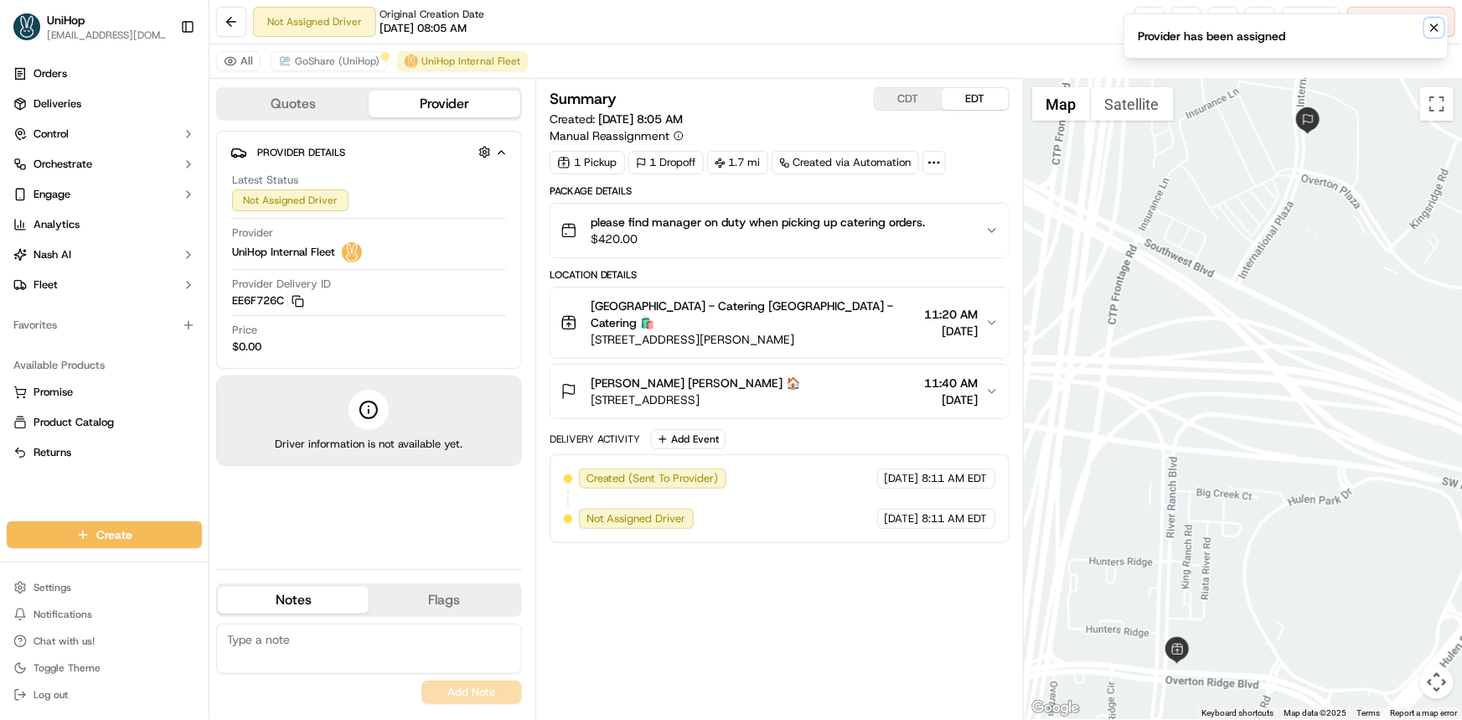
click at [1433, 30] on icon "Notifications (F8)" at bounding box center [1433, 27] width 13 height 13
click at [1433, 22] on span "Cancel Delivery" at bounding box center [1410, 21] width 75 height 15
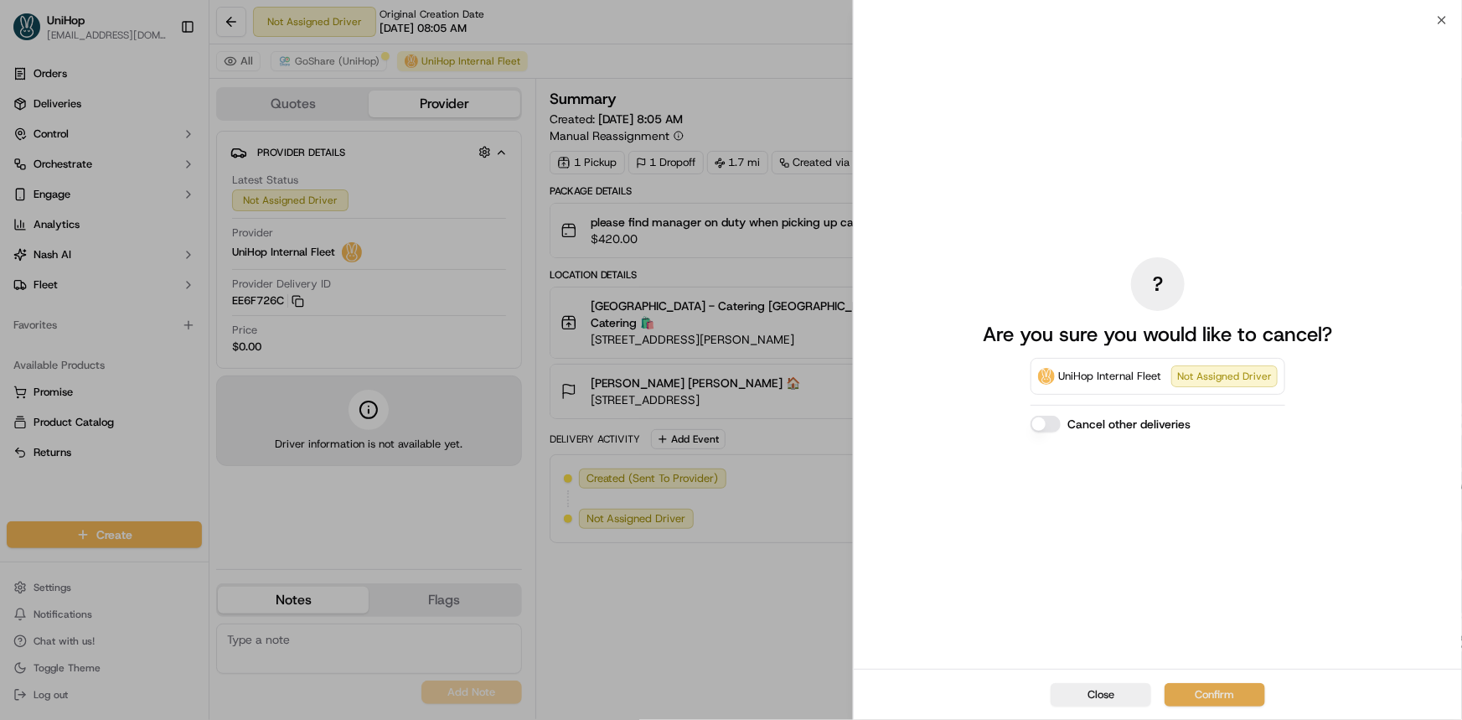
click at [1202, 697] on button "Confirm" at bounding box center [1214, 694] width 101 height 23
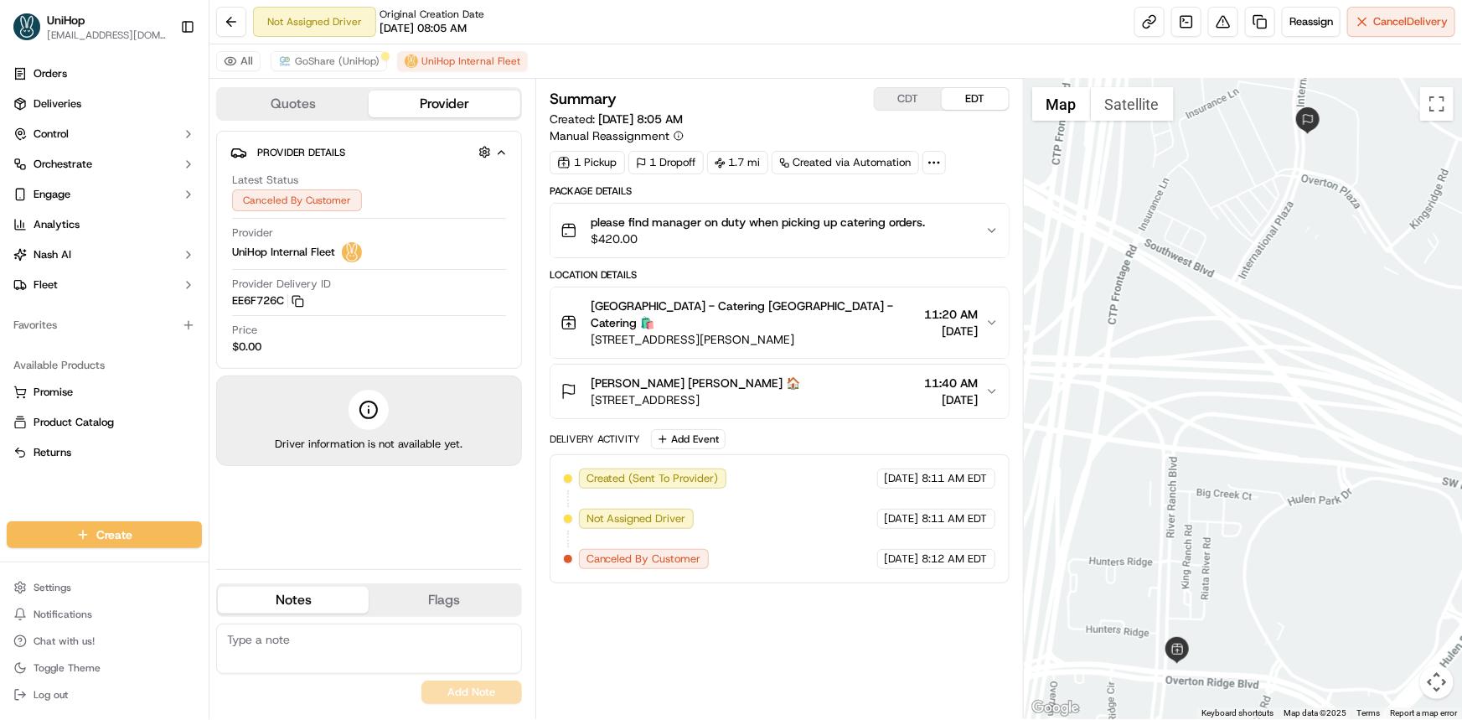
click at [27, 482] on div "Orders Deliveries Control Orchestrate Engage Analytics [PERSON_NAME] Fleet Favo…" at bounding box center [104, 281] width 209 height 454
click at [343, 59] on span "GoShare (UniHop)" at bounding box center [337, 60] width 85 height 13
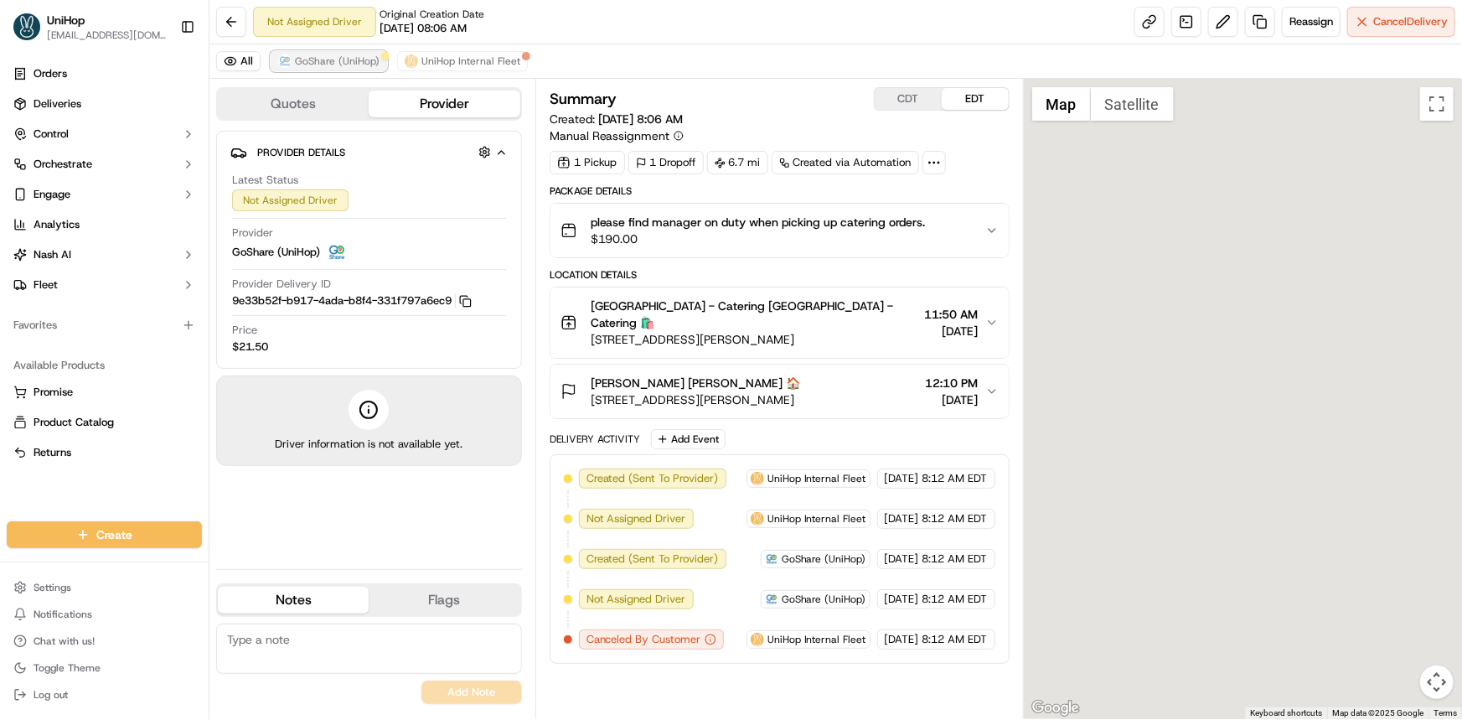
click at [326, 59] on span "GoShare (UniHop)" at bounding box center [337, 60] width 85 height 13
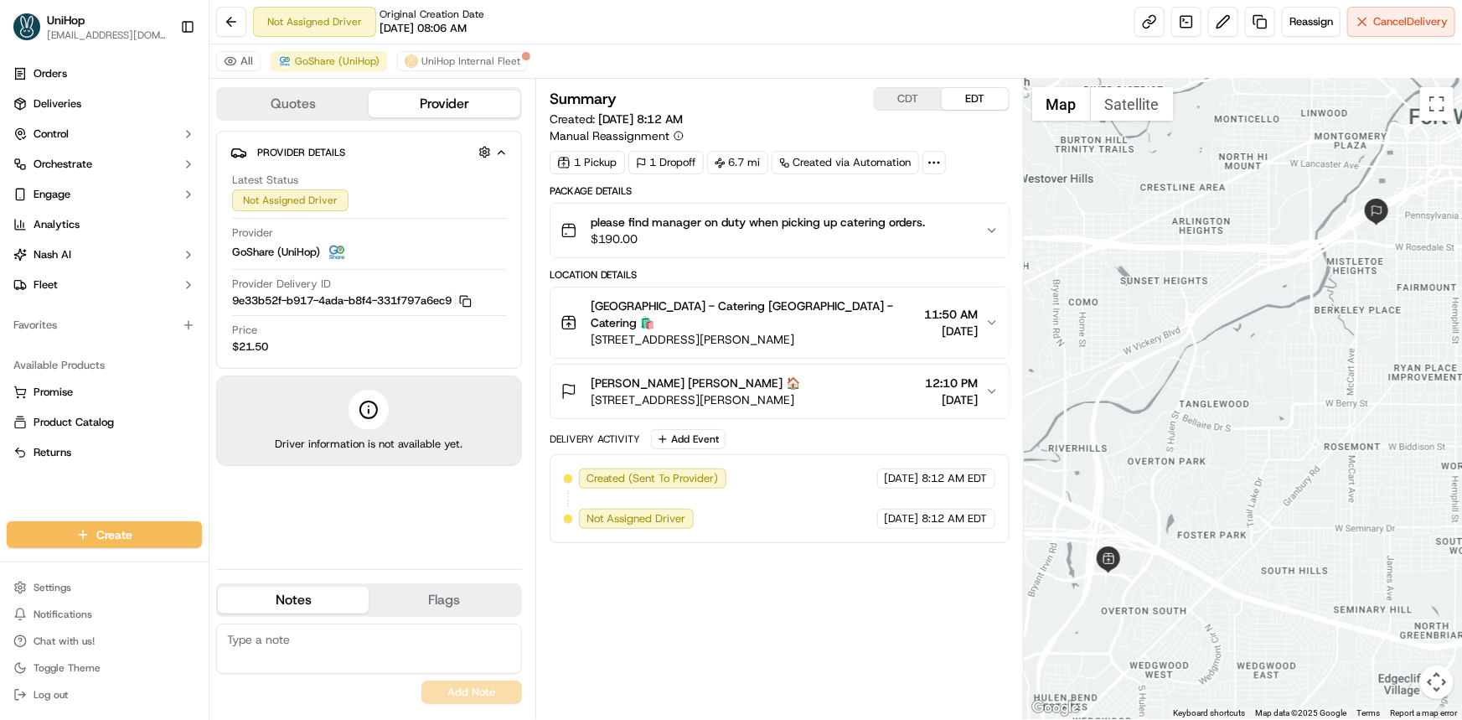
drag, startPoint x: 1164, startPoint y: 351, endPoint x: 1143, endPoint y: 364, distance: 24.4
click at [1146, 355] on div at bounding box center [1243, 399] width 438 height 640
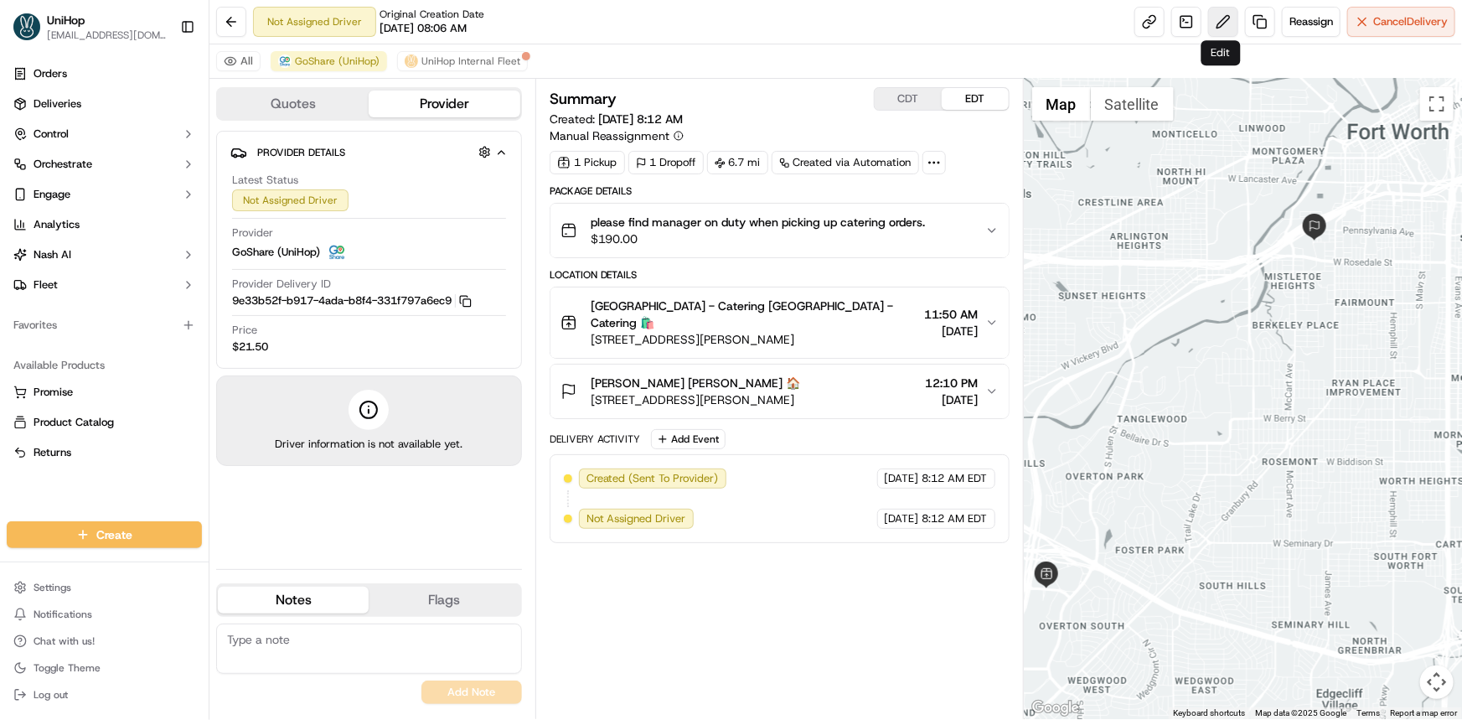
click at [1225, 25] on button at bounding box center [1223, 22] width 30 height 30
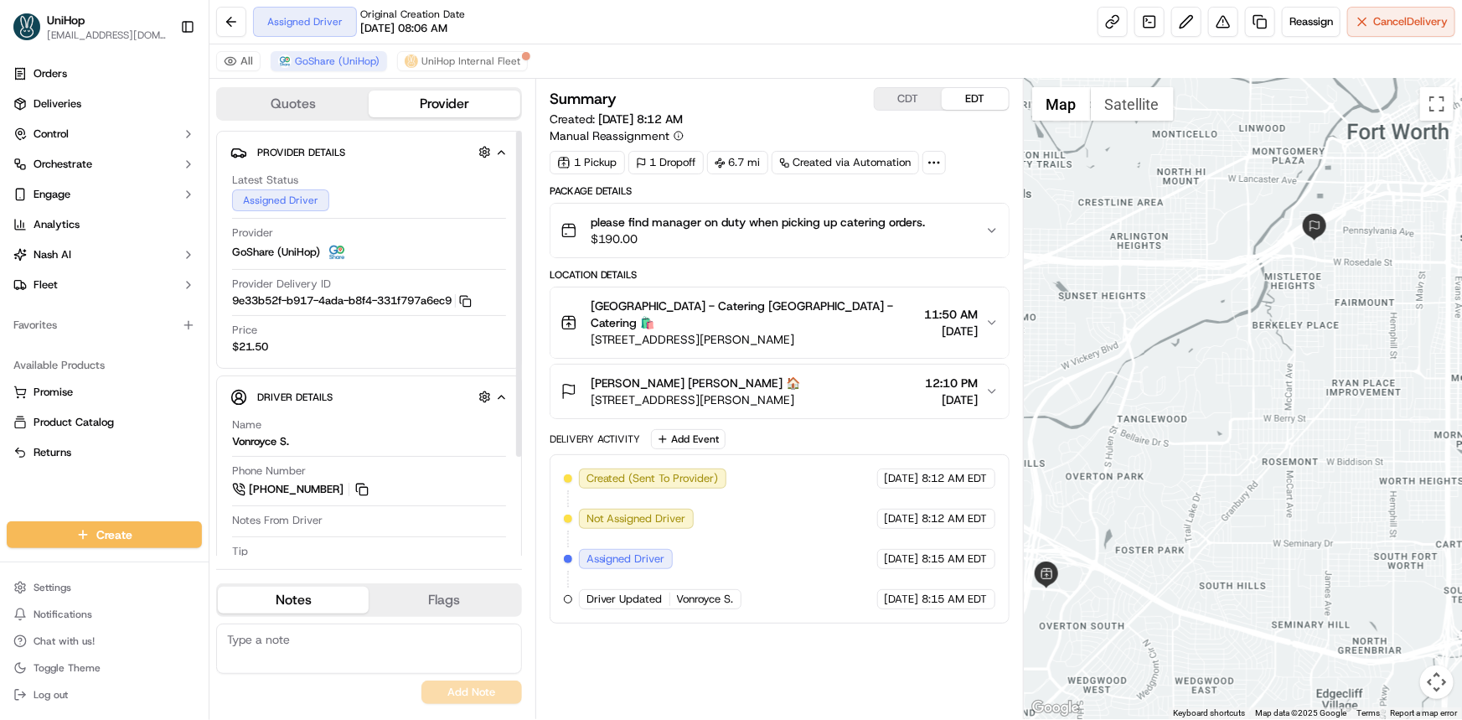
click at [99, 480] on div "Orders Deliveries Control Orchestrate Engage Analytics [PERSON_NAME] Fleet Favo…" at bounding box center [104, 281] width 209 height 454
click at [920, 95] on button "CDT" at bounding box center [908, 99] width 67 height 22
click at [952, 97] on button "EDT" at bounding box center [975, 99] width 67 height 22
click at [168, 477] on div "Orders Deliveries Control Orchestrate Engage Analytics [PERSON_NAME] Fleet Favo…" at bounding box center [104, 281] width 209 height 454
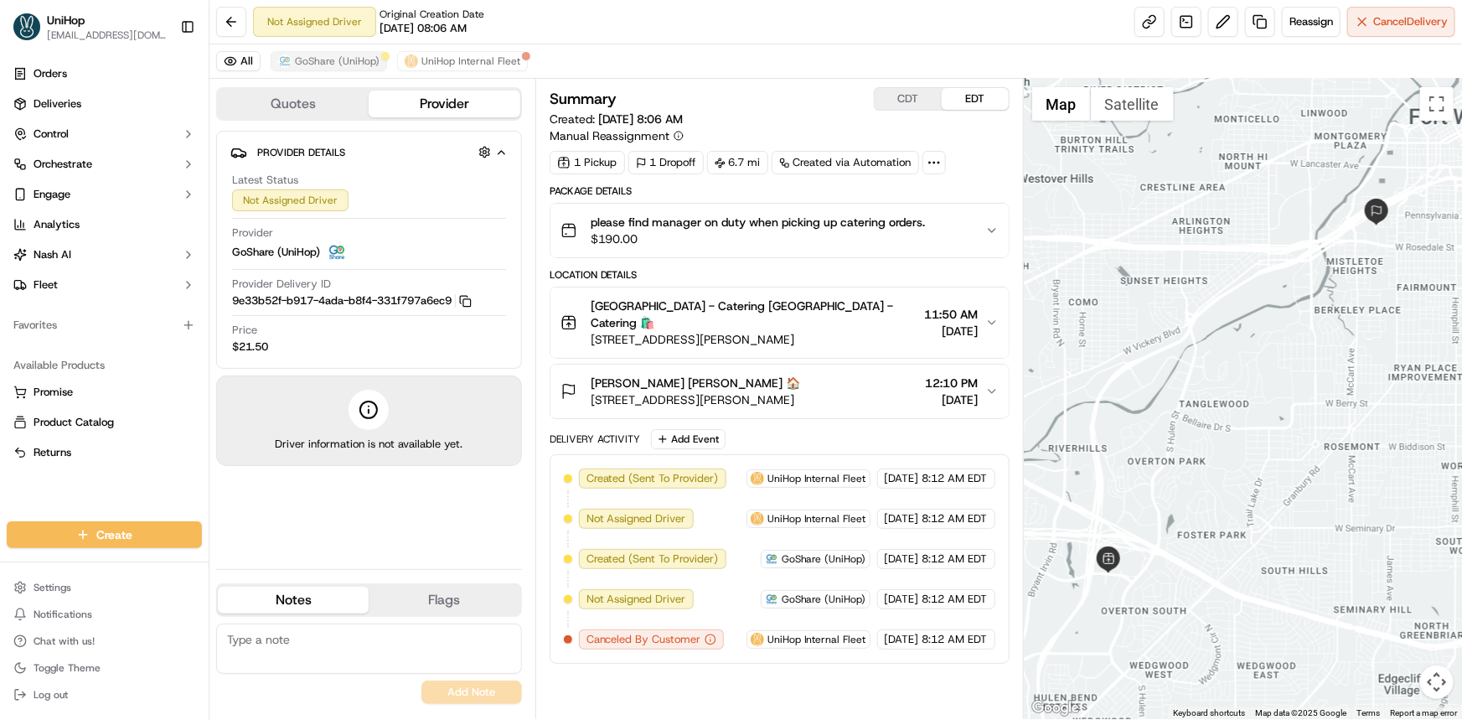
click at [354, 71] on div "All GoShare (UniHop) UniHop Internal Fleet" at bounding box center [835, 61] width 1252 height 34
click at [344, 57] on span "GoShare (UniHop)" at bounding box center [337, 60] width 85 height 13
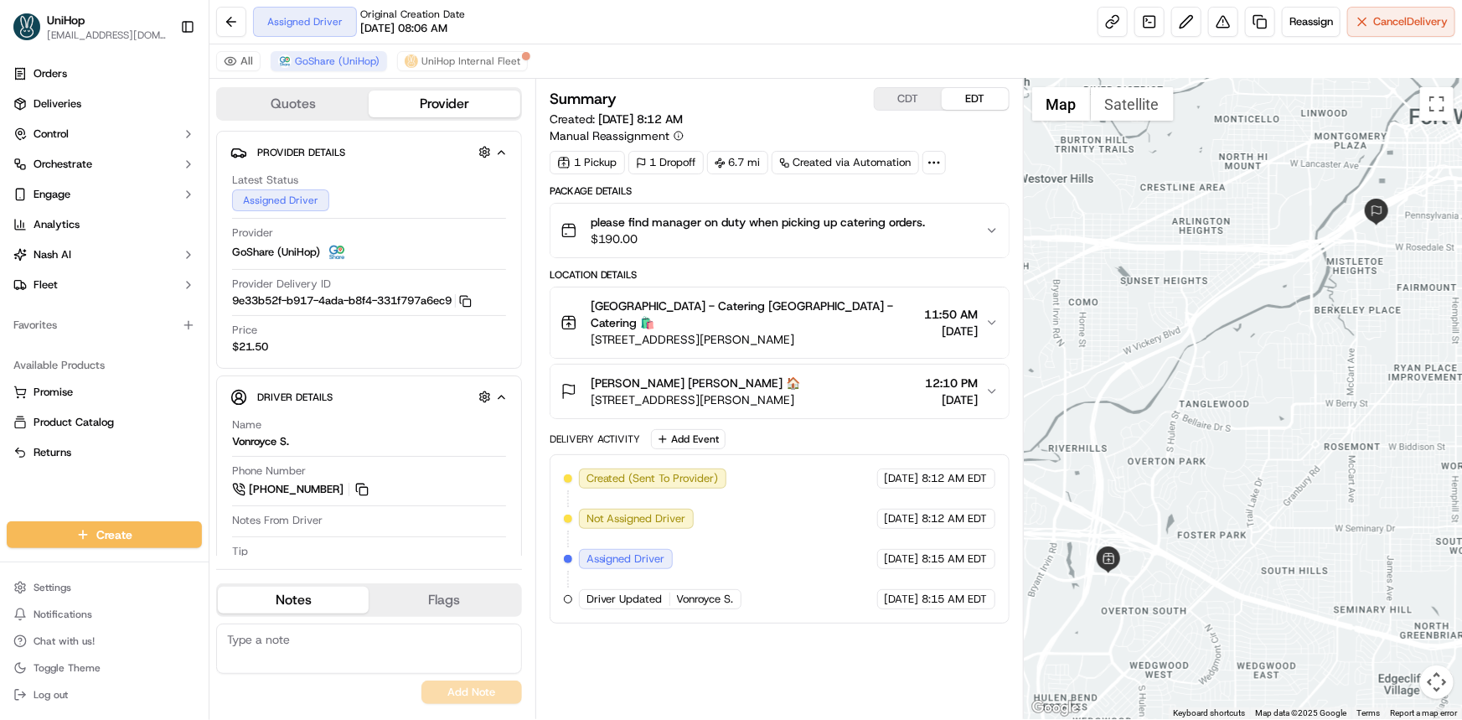
drag, startPoint x: 84, startPoint y: 493, endPoint x: 75, endPoint y: 492, distance: 8.4
click at [84, 493] on div "Orders Deliveries Control Orchestrate Engage Analytics [PERSON_NAME] Fleet Favo…" at bounding box center [104, 281] width 209 height 454
click at [922, 84] on div "Summary CDT EDT Created: [DATE] 8:12 AM Manual Reassignment 1 Pickup 1 Dropoff …" at bounding box center [779, 399] width 488 height 640
click at [909, 90] on button "CDT" at bounding box center [908, 99] width 67 height 22
click at [953, 99] on button "EDT" at bounding box center [975, 99] width 67 height 22
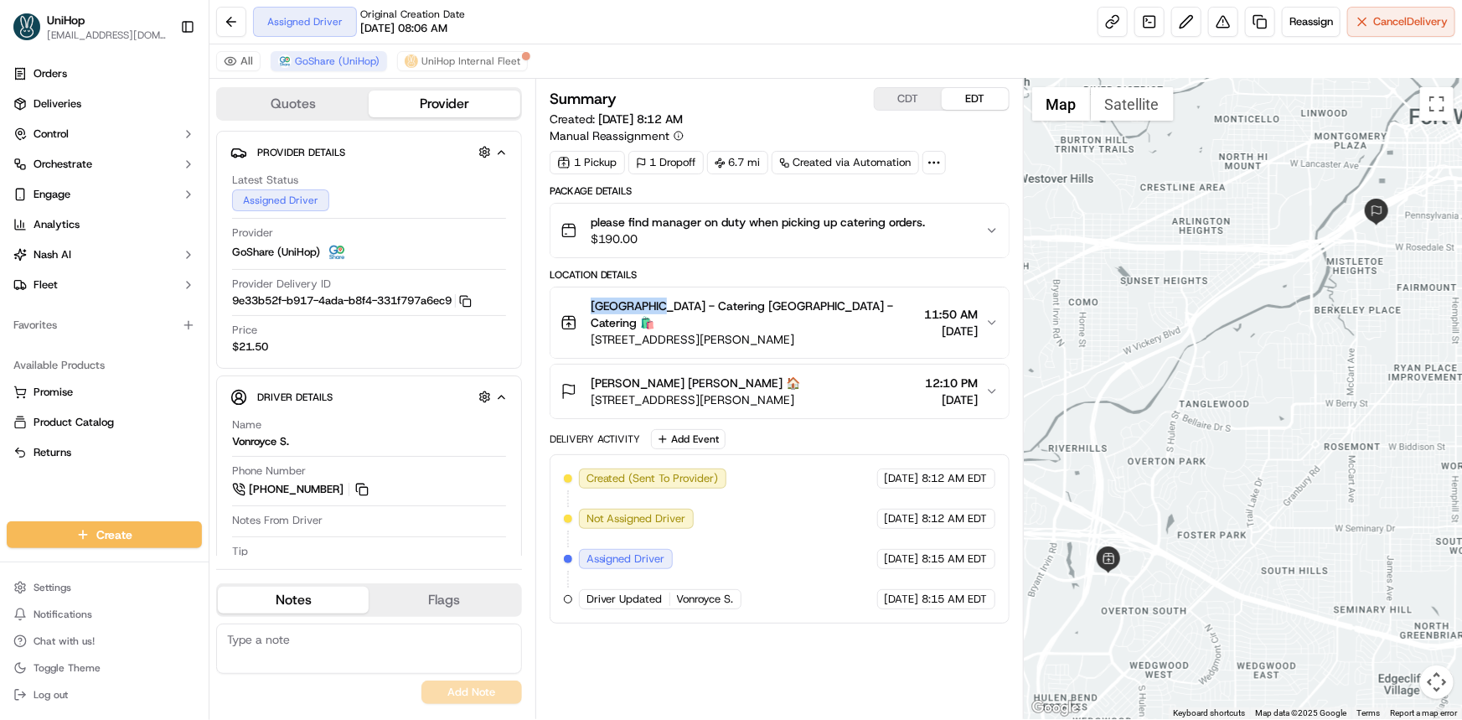
drag, startPoint x: 589, startPoint y: 302, endPoint x: 652, endPoint y: 307, distance: 63.0
click at [652, 307] on div "[GEOGRAPHIC_DATA] - Catering [GEOGRAPHIC_DATA] - Catering 🛍️ [STREET_ADDRESS][P…" at bounding box center [739, 322] width 358 height 50
copy span "[GEOGRAPHIC_DATA]"
click at [89, 499] on div "Orders Deliveries Control Orchestrate Engage Analytics [PERSON_NAME] Fleet Favo…" at bounding box center [104, 281] width 209 height 454
click at [1256, 508] on div at bounding box center [1243, 399] width 438 height 640
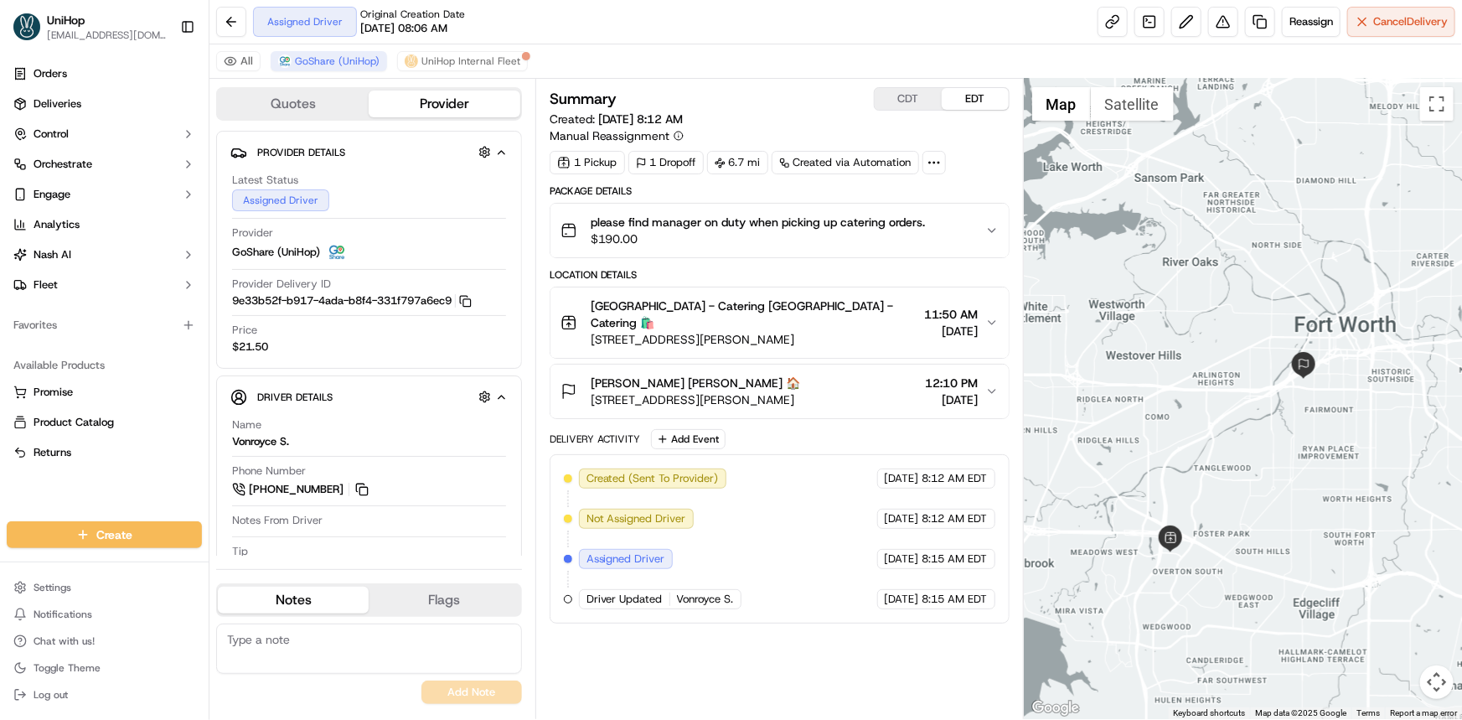
click at [65, 501] on div "Orders Deliveries Control Orchestrate Engage Analytics [PERSON_NAME] Fleet Favo…" at bounding box center [104, 281] width 209 height 454
click at [1210, 461] on div at bounding box center [1243, 399] width 438 height 640
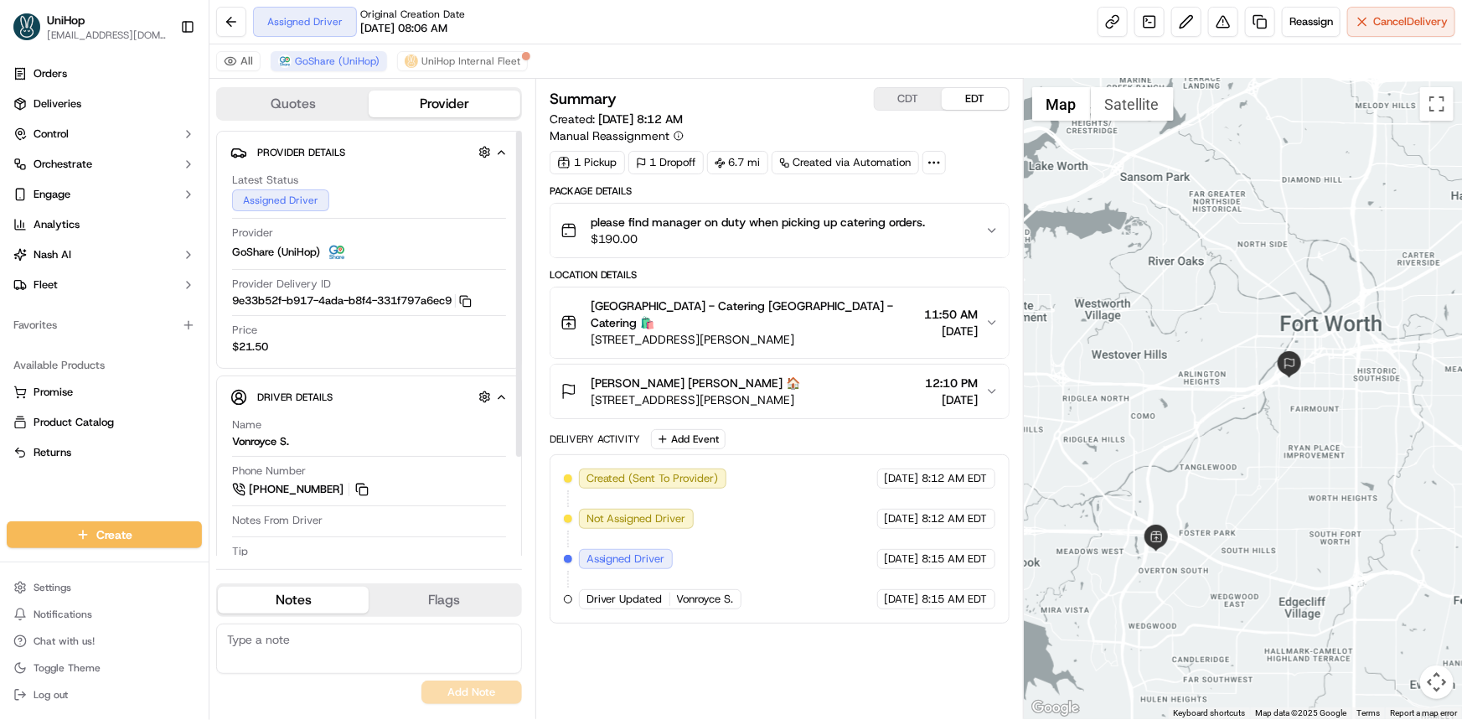
click at [190, 497] on div "Orders Deliveries Control Orchestrate Engage Analytics [PERSON_NAME] Fleet Favo…" at bounding box center [104, 281] width 209 height 454
click at [916, 91] on button "CDT" at bounding box center [908, 99] width 67 height 22
click at [979, 93] on button "EDT" at bounding box center [975, 99] width 67 height 22
click at [1191, 386] on div at bounding box center [1243, 399] width 438 height 640
click at [1164, 454] on div at bounding box center [1243, 399] width 438 height 640
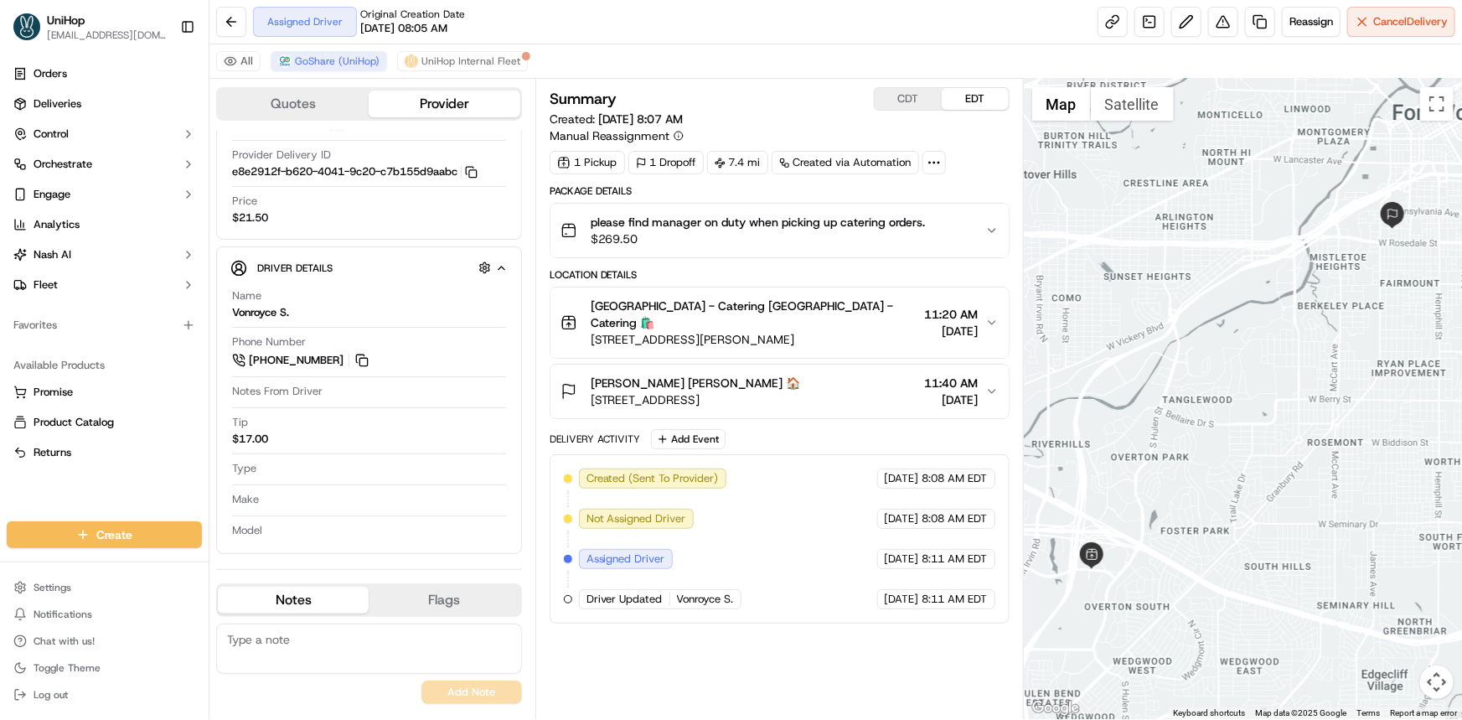
click at [67, 477] on div "Orders Deliveries Control Orchestrate Engage Analytics [PERSON_NAME] Fleet Favo…" at bounding box center [104, 281] width 209 height 454
click at [910, 100] on button "CDT" at bounding box center [908, 99] width 67 height 22
click at [963, 98] on button "EDT" at bounding box center [975, 99] width 67 height 22
click at [897, 106] on button "CDT" at bounding box center [908, 99] width 67 height 22
click at [973, 96] on button "EDT" at bounding box center [975, 99] width 67 height 22
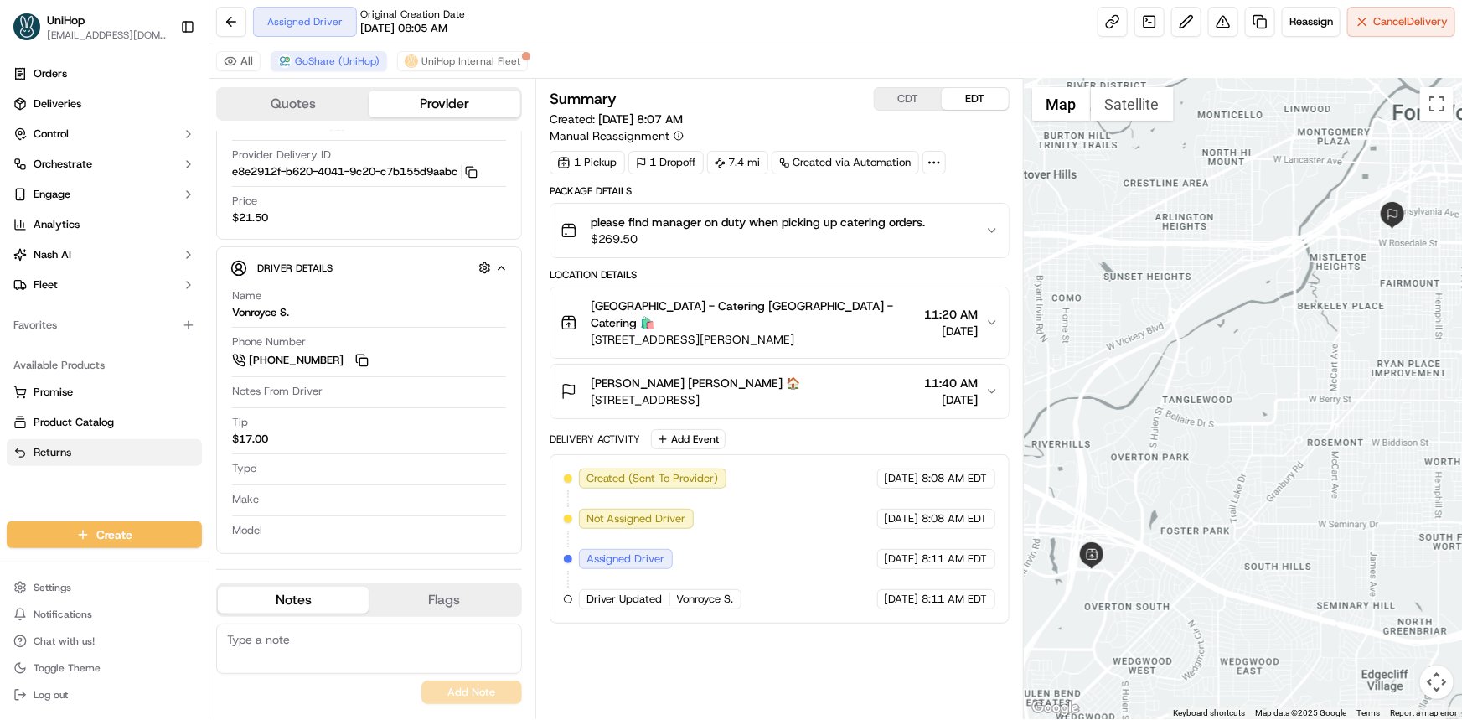
click at [95, 459] on link "Returns" at bounding box center [104, 452] width 182 height 15
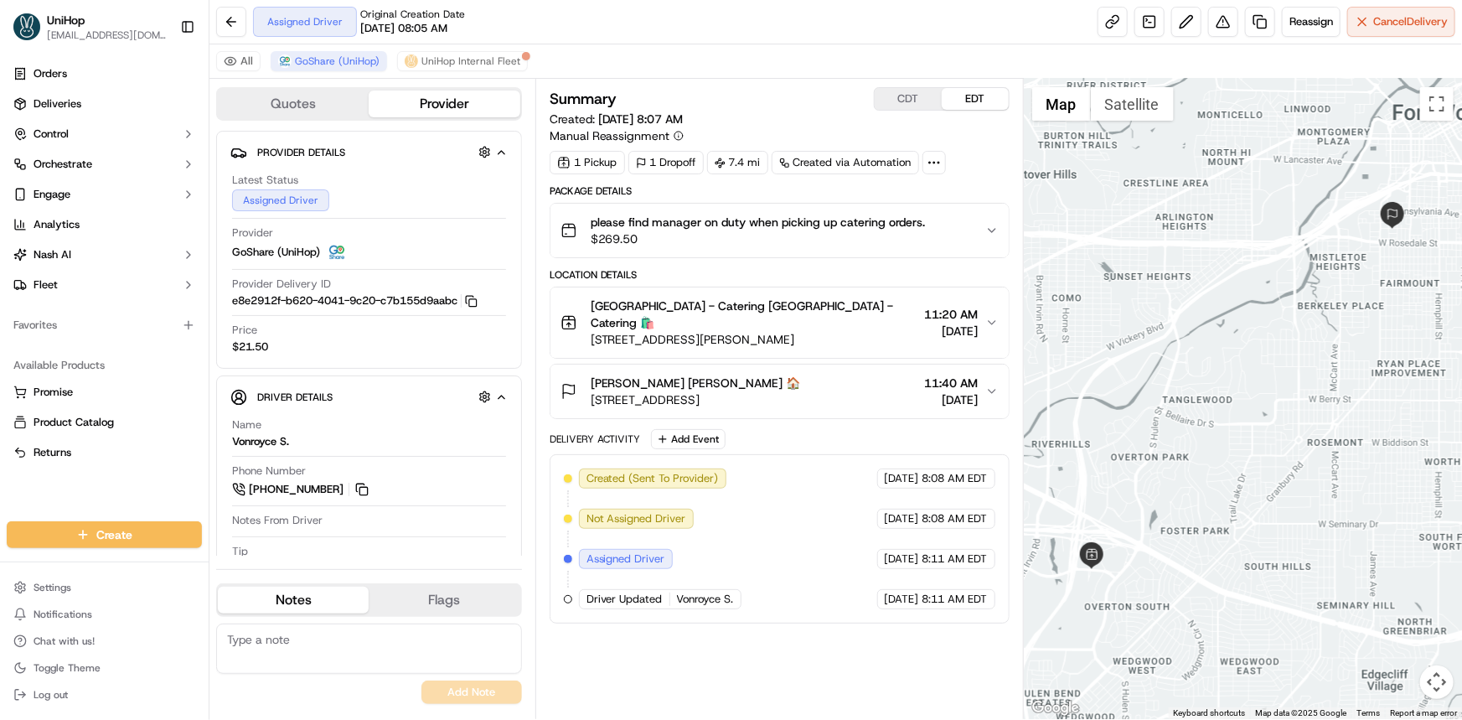
click at [1175, 410] on div at bounding box center [1243, 399] width 438 height 640
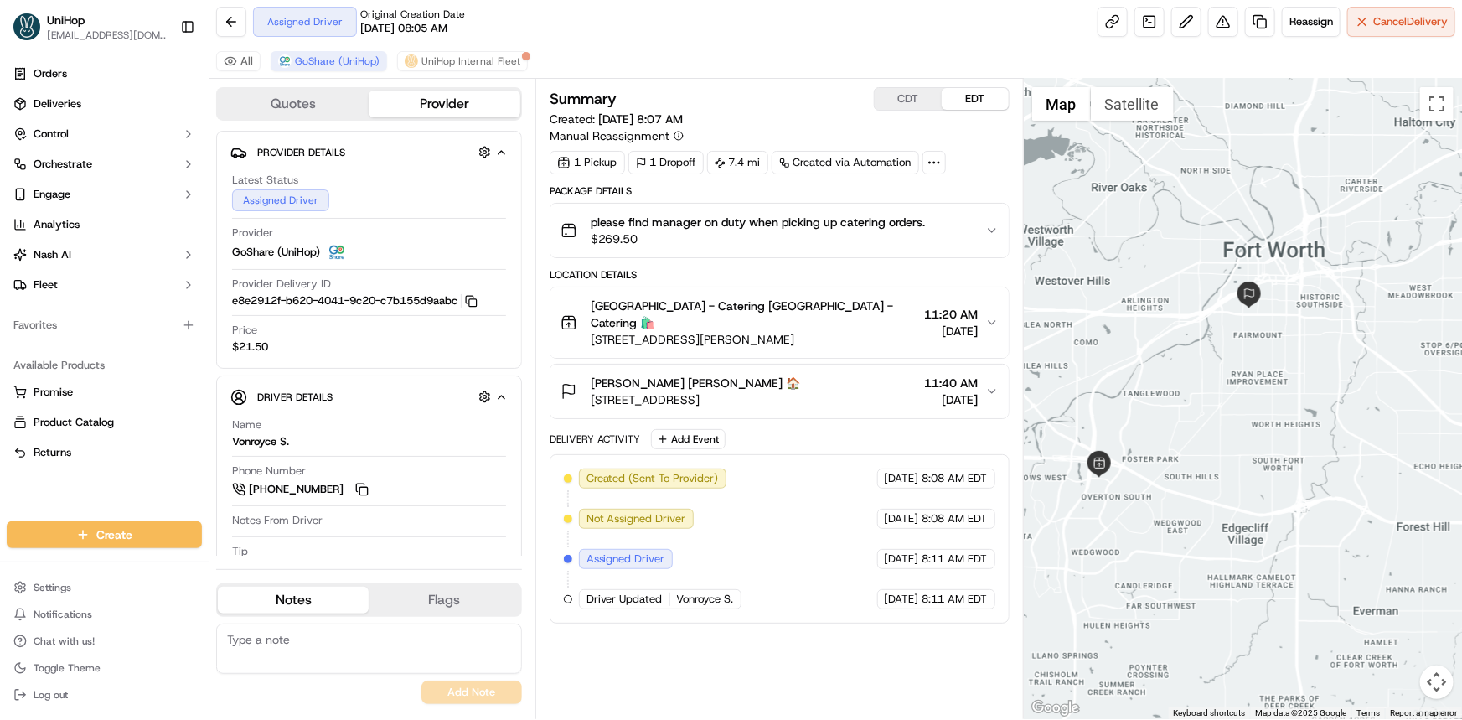
click at [152, 496] on div "Orders Deliveries Control Orchestrate Engage Analytics [PERSON_NAME] Fleet Favo…" at bounding box center [104, 281] width 209 height 454
click at [911, 87] on div "CDT EDT" at bounding box center [942, 98] width 136 height 23
click at [911, 94] on button "CDT" at bounding box center [908, 99] width 67 height 22
click at [133, 480] on div "Orders Deliveries Control Orchestrate Engage Analytics [PERSON_NAME] Fleet Favo…" at bounding box center [104, 281] width 209 height 454
drag, startPoint x: 1189, startPoint y: 368, endPoint x: 1181, endPoint y: 386, distance: 20.2
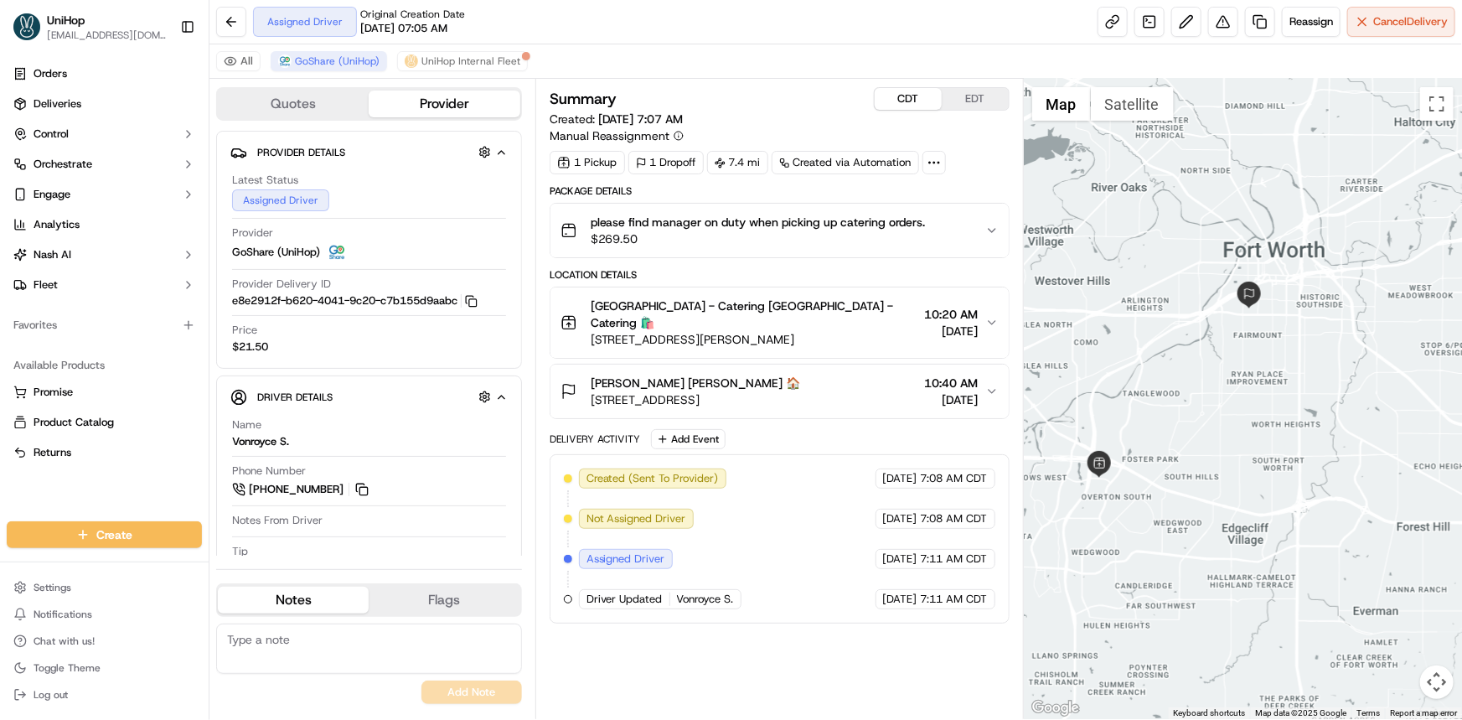
click at [1181, 386] on div at bounding box center [1243, 399] width 438 height 640
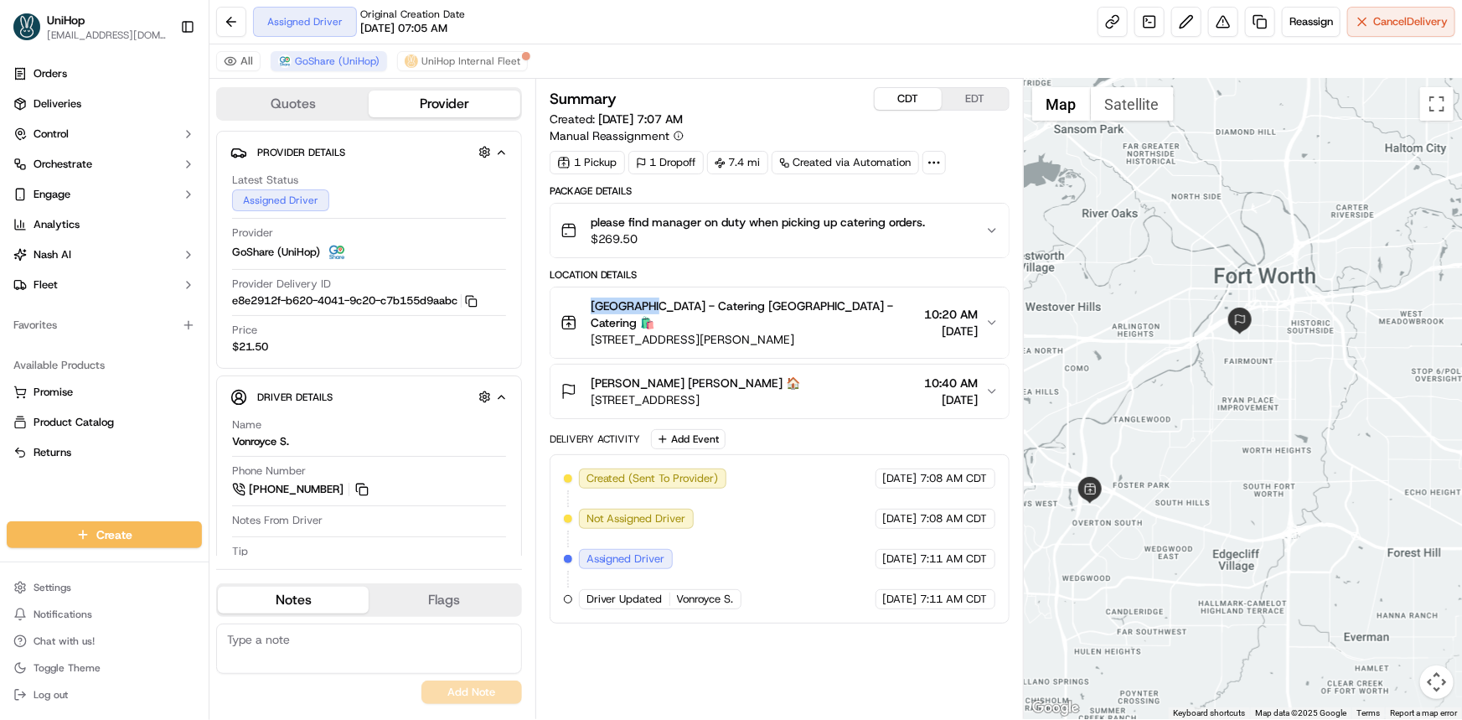
copy span "Fort Worth"
drag, startPoint x: 591, startPoint y: 302, endPoint x: 646, endPoint y: 302, distance: 54.4
click at [646, 302] on div "Fort Worth - Catering Fort Worth - Catering 🛍️ 4972 Overton Ridge Blvd, Fort Wo…" at bounding box center [739, 322] width 358 height 50
click at [361, 480] on button at bounding box center [362, 489] width 18 height 18
click at [90, 482] on div "Orders Deliveries Control Orchestrate Engage Analytics Nash AI Fleet Favorites …" at bounding box center [104, 281] width 209 height 454
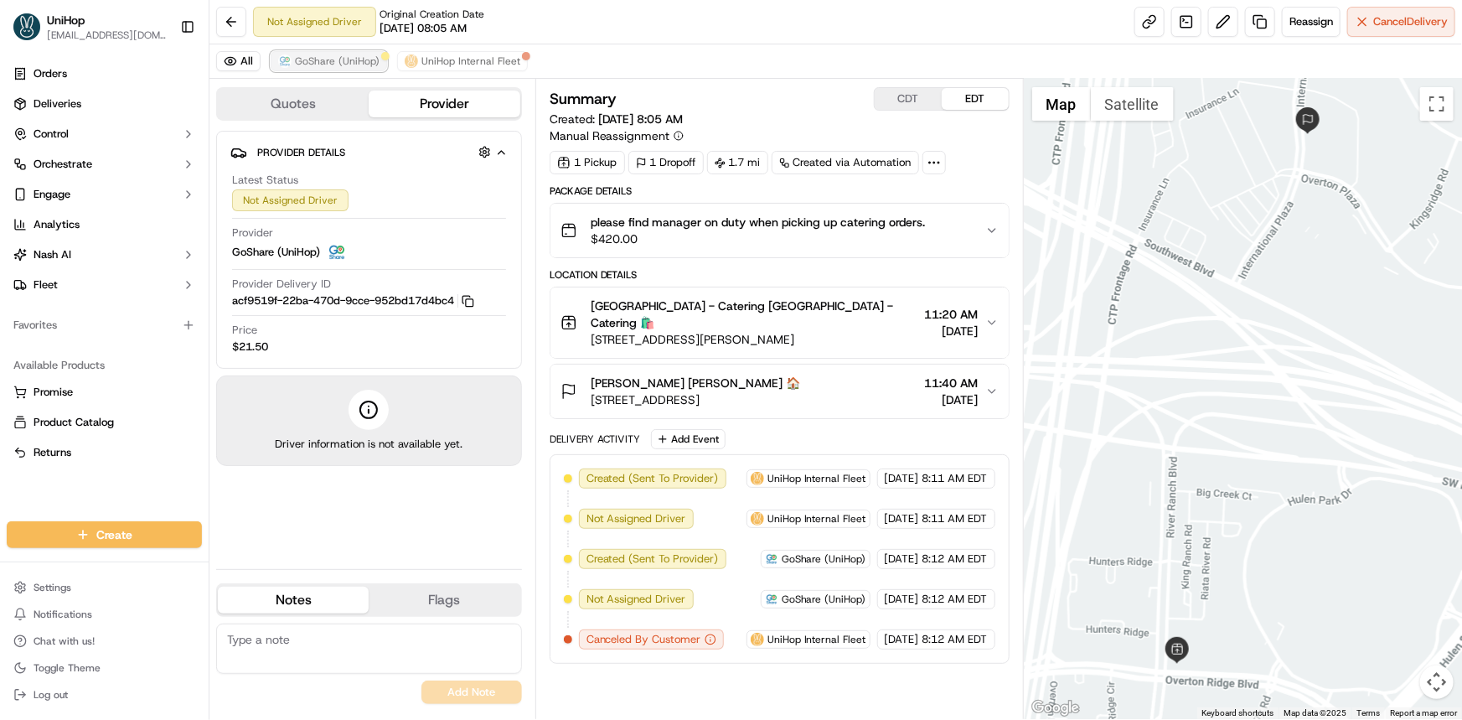
click at [343, 62] on span "GoShare (UniHop)" at bounding box center [337, 60] width 85 height 13
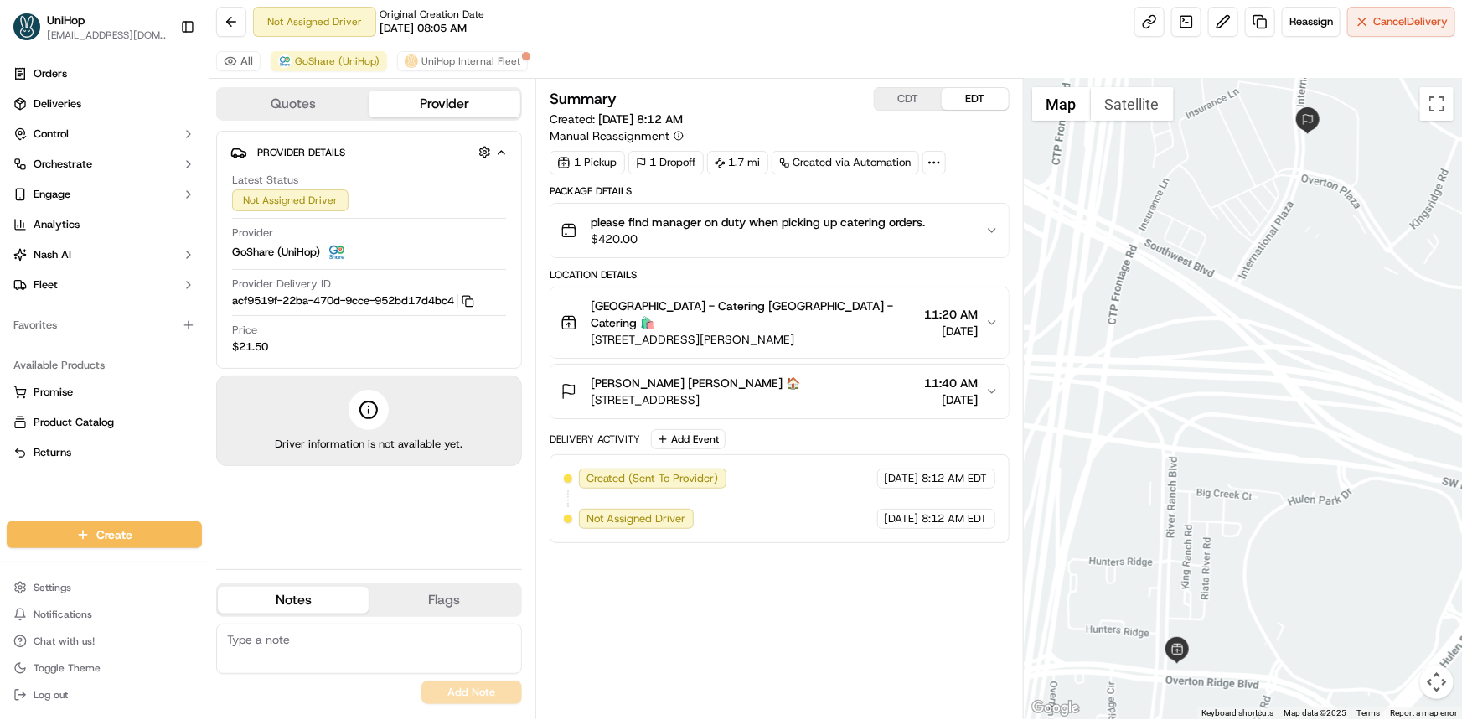
click at [1174, 498] on div at bounding box center [1243, 399] width 438 height 640
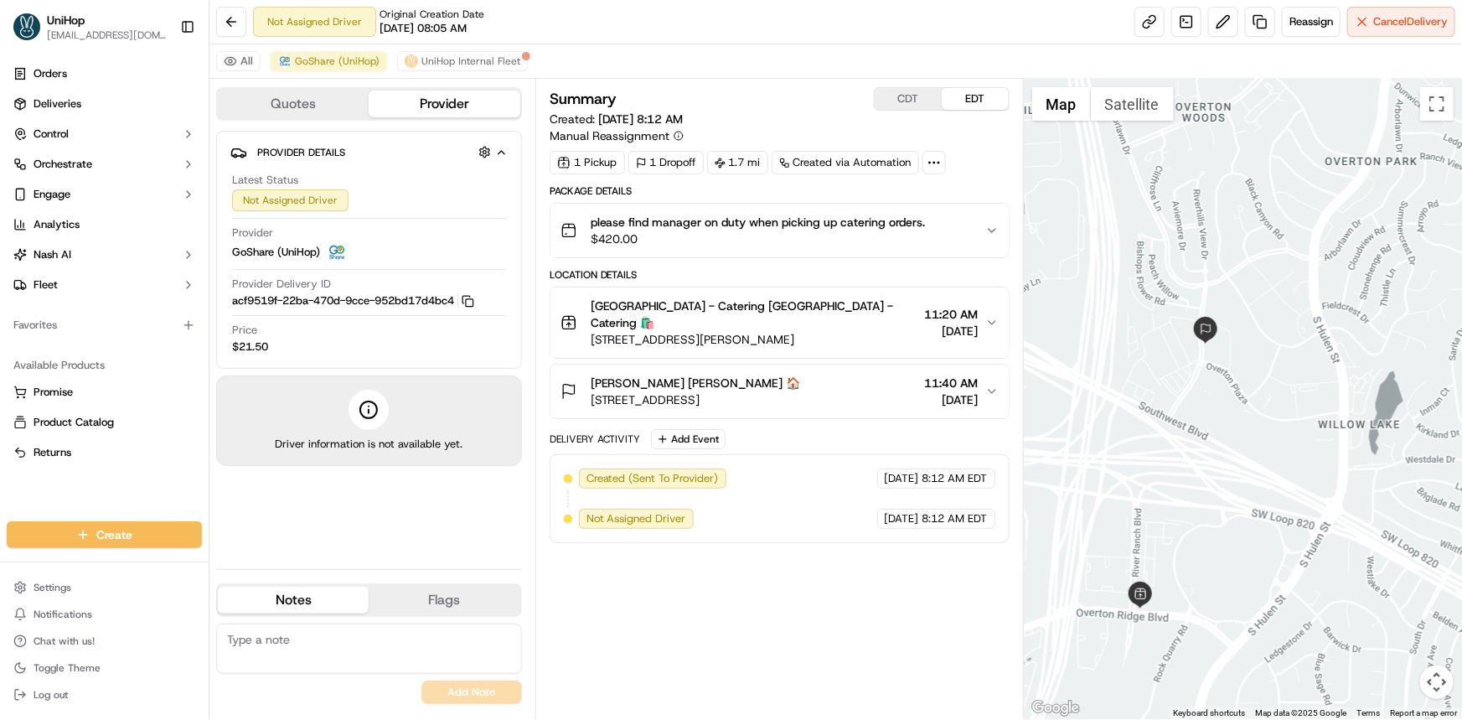
drag, startPoint x: 121, startPoint y: 489, endPoint x: 92, endPoint y: 505, distance: 33.4
click at [121, 489] on div "Orders Deliveries Control Orchestrate Engage Analytics [PERSON_NAME] Fleet Favo…" at bounding box center [104, 281] width 209 height 454
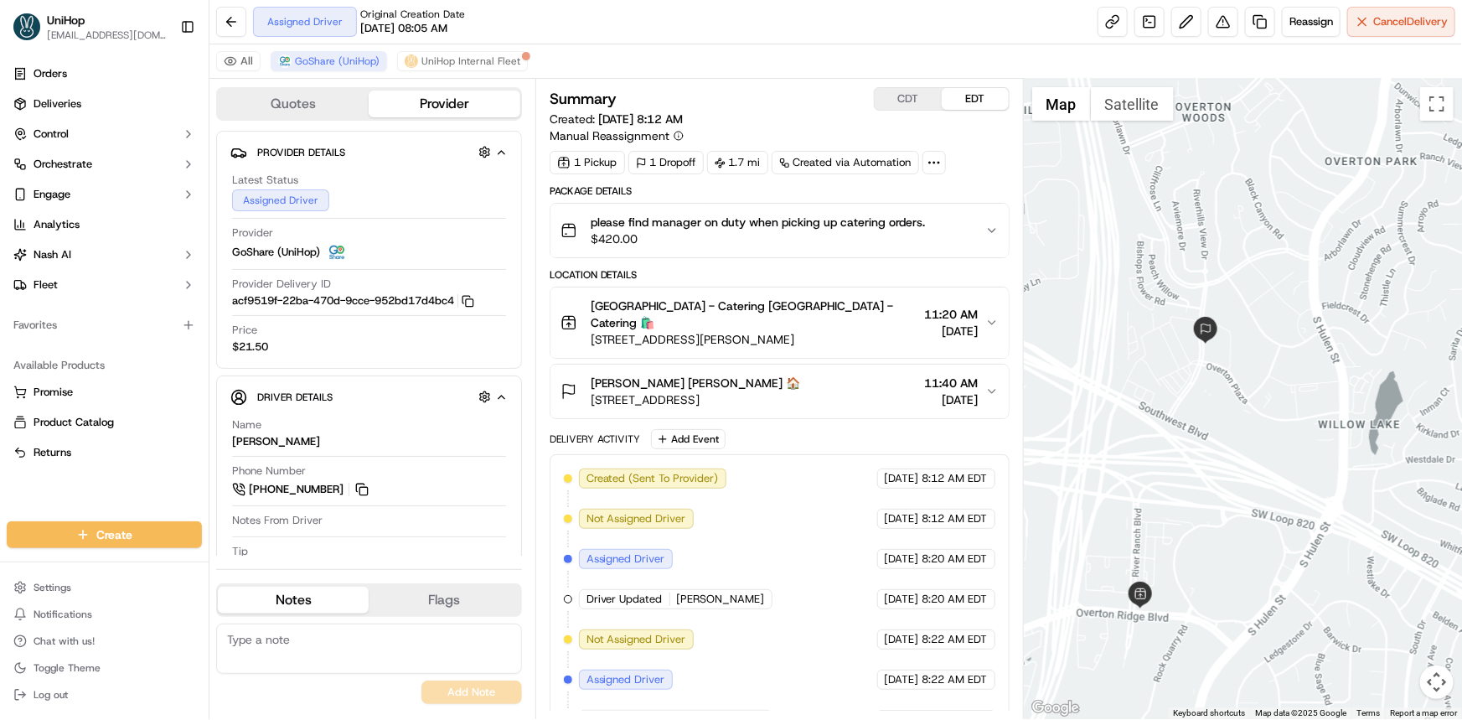
scroll to position [13, 0]
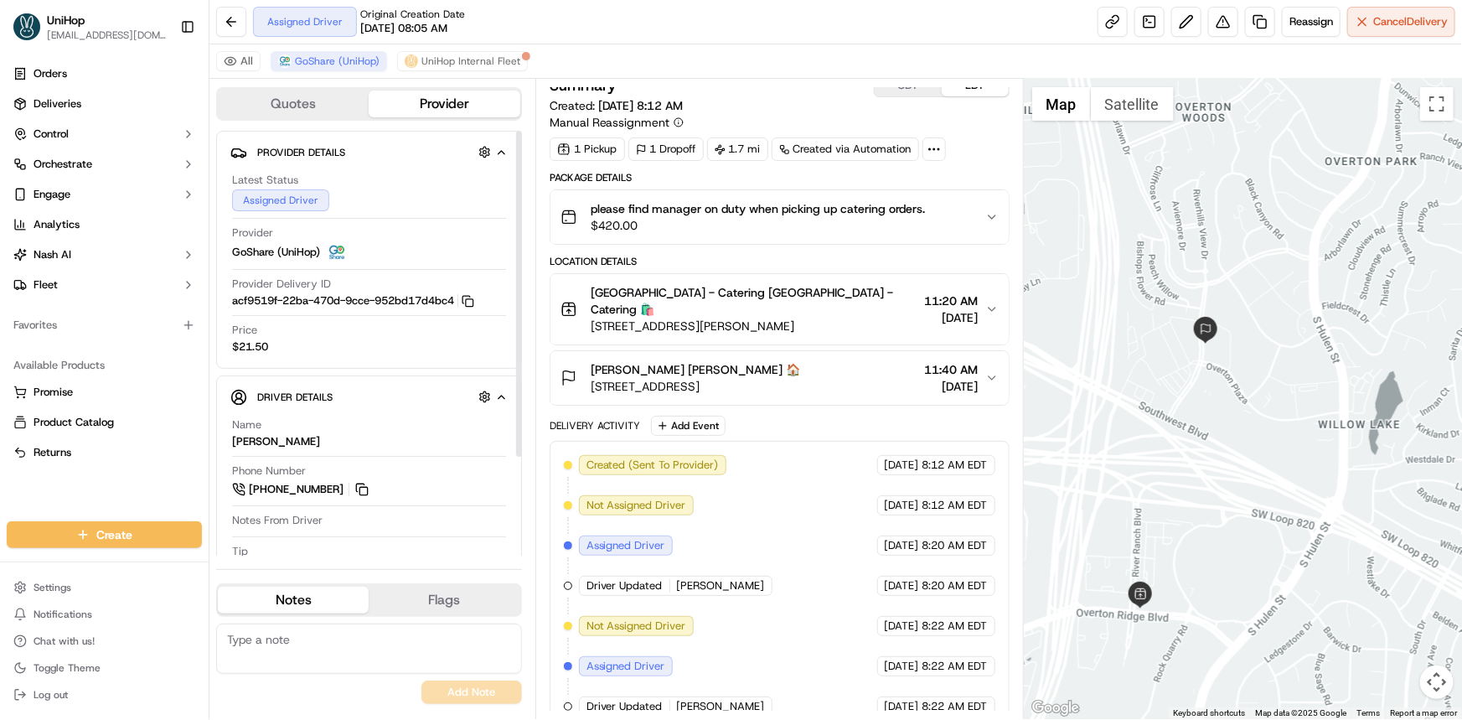
drag, startPoint x: 1111, startPoint y: 436, endPoint x: 1104, endPoint y: 447, distance: 12.8
click at [1111, 440] on div at bounding box center [1243, 399] width 438 height 640
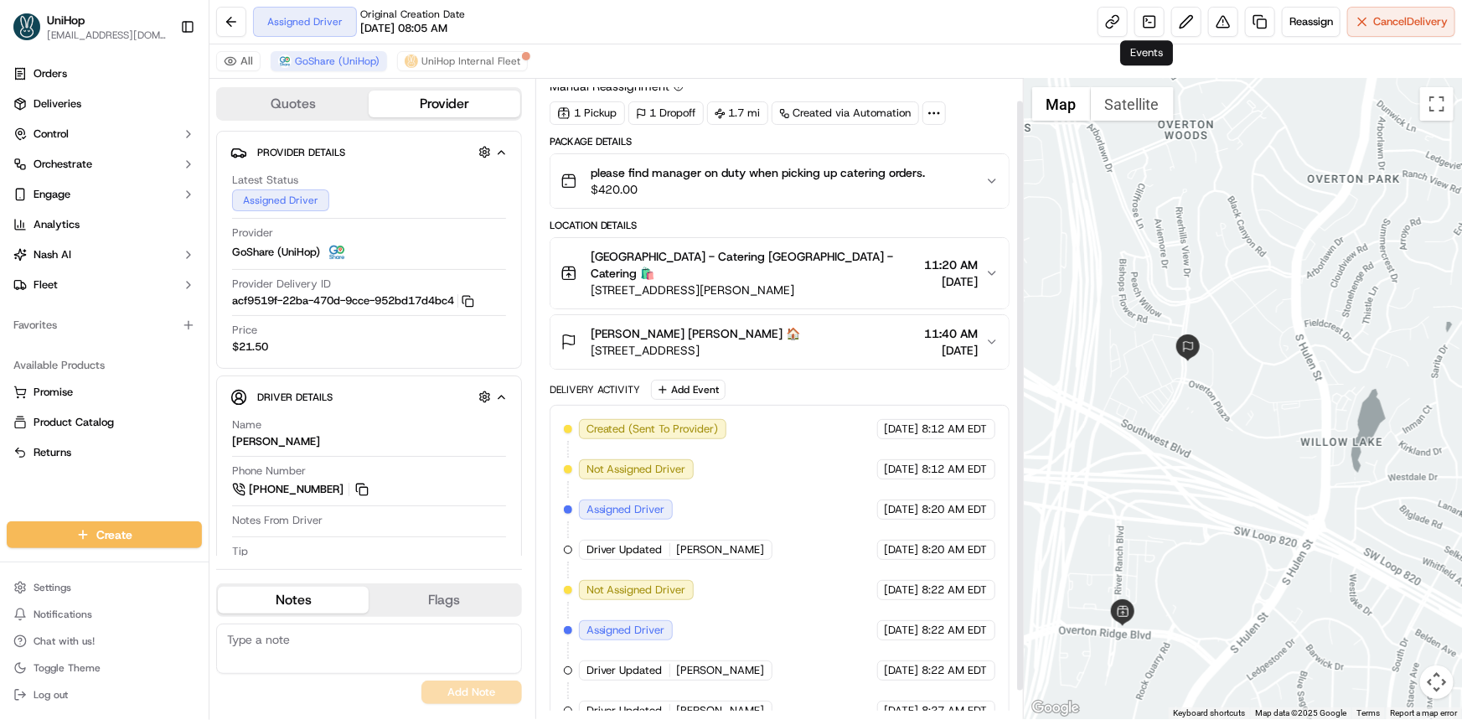
scroll to position [54, 0]
